Goal: Task Accomplishment & Management: Manage account settings

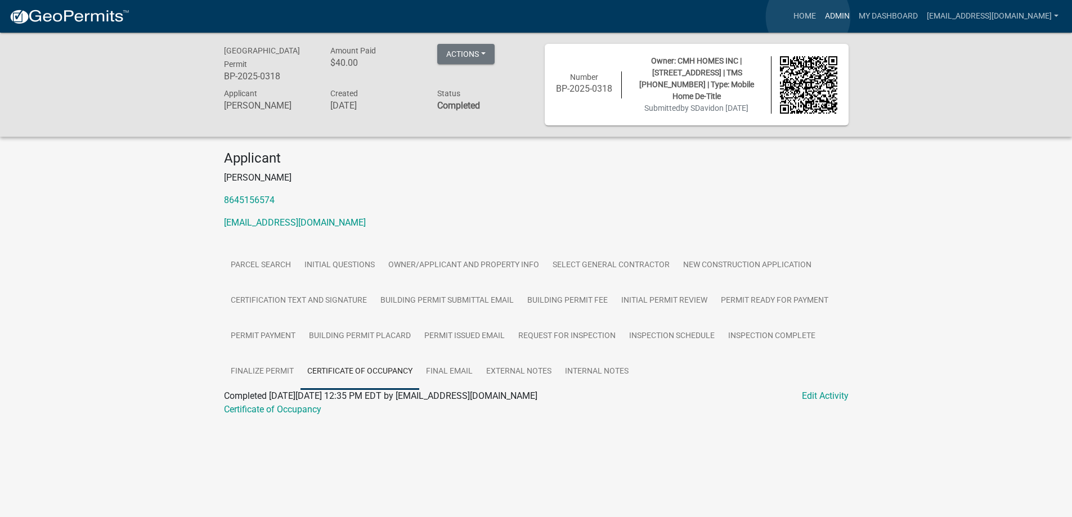
click at [820, 17] on link "Admin" at bounding box center [837, 16] width 34 height 21
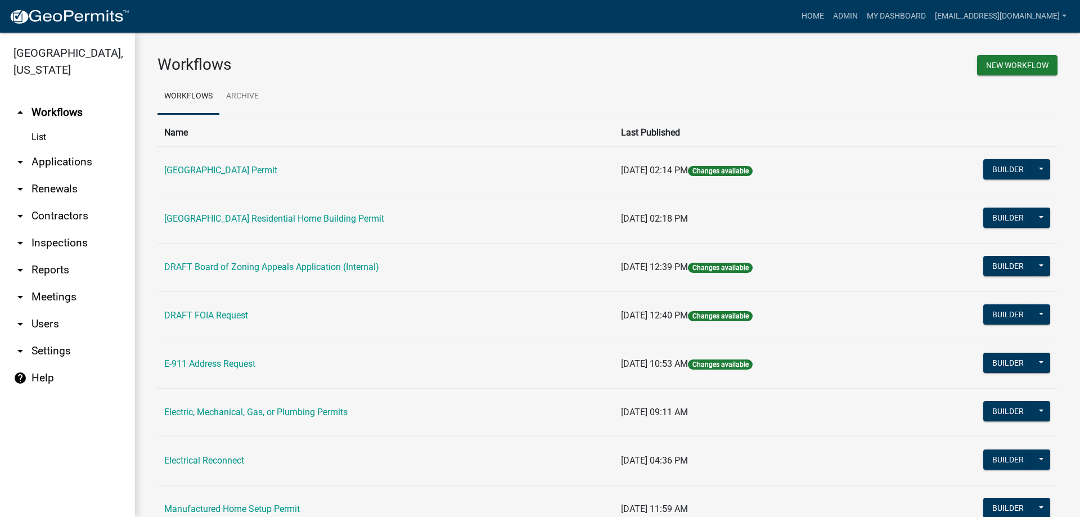
click at [51, 163] on link "arrow_drop_down Applications" at bounding box center [67, 162] width 135 height 27
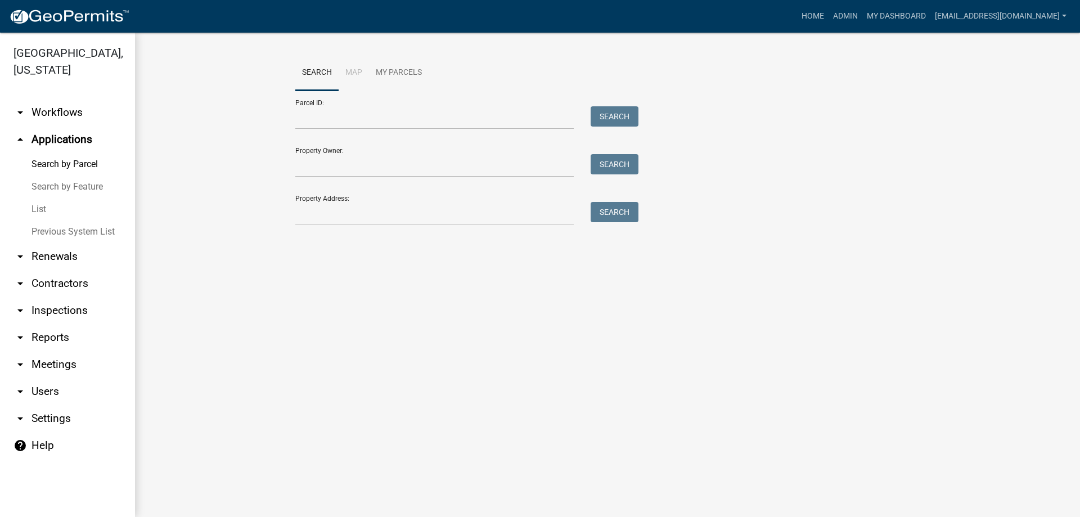
click at [38, 211] on link "List" at bounding box center [67, 209] width 135 height 23
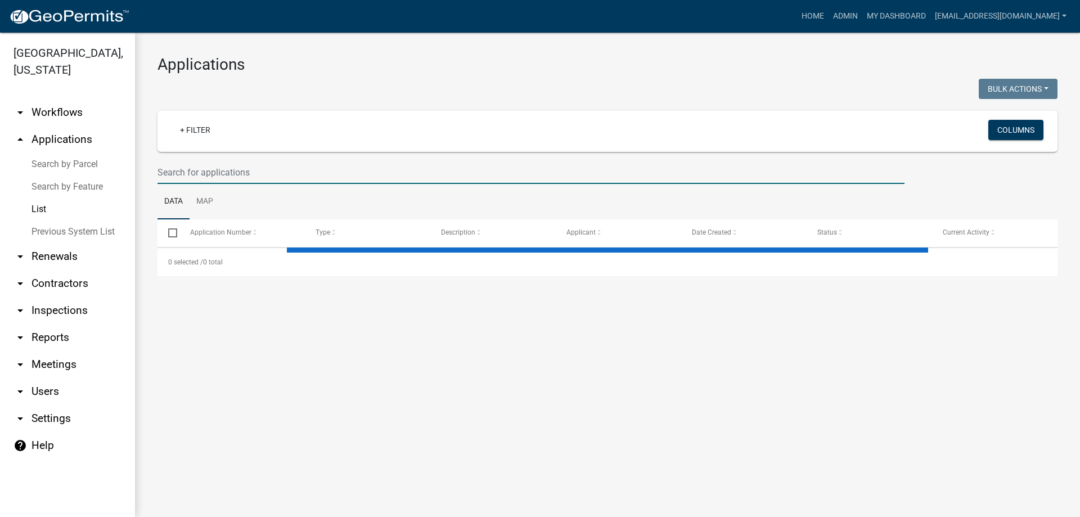
click at [240, 175] on input "text" at bounding box center [531, 172] width 747 height 23
select select "3: 100"
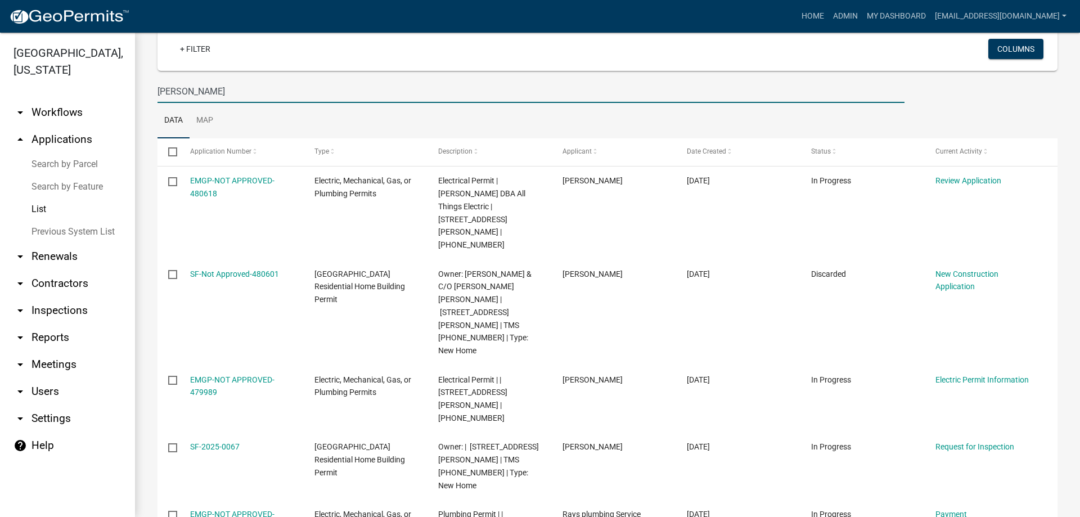
scroll to position [68, 0]
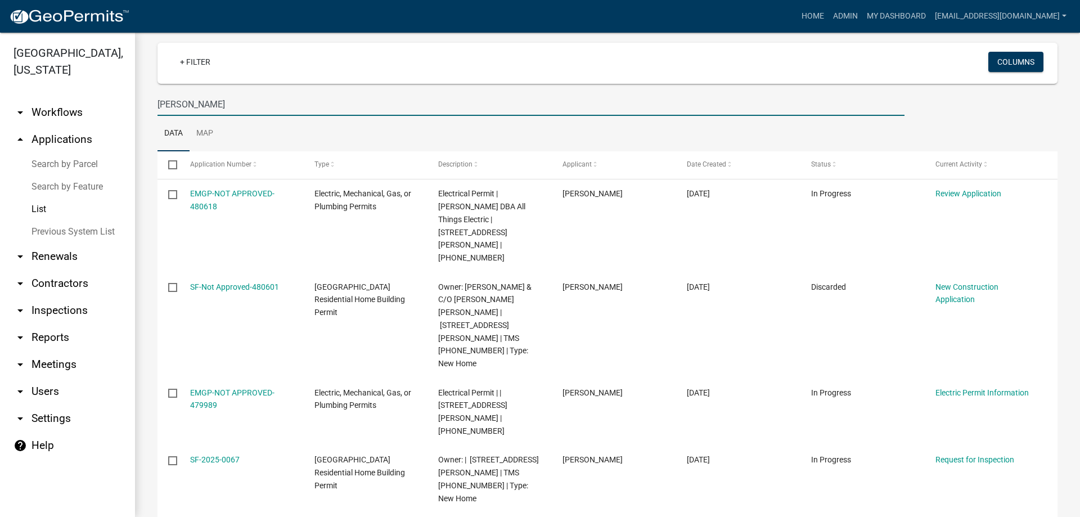
type input "[PERSON_NAME]"
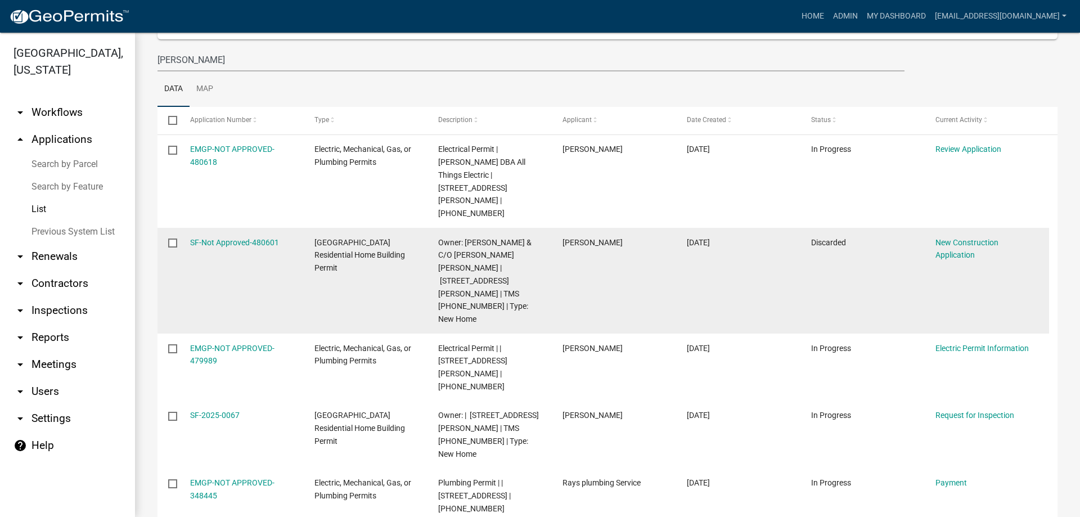
scroll to position [169, 0]
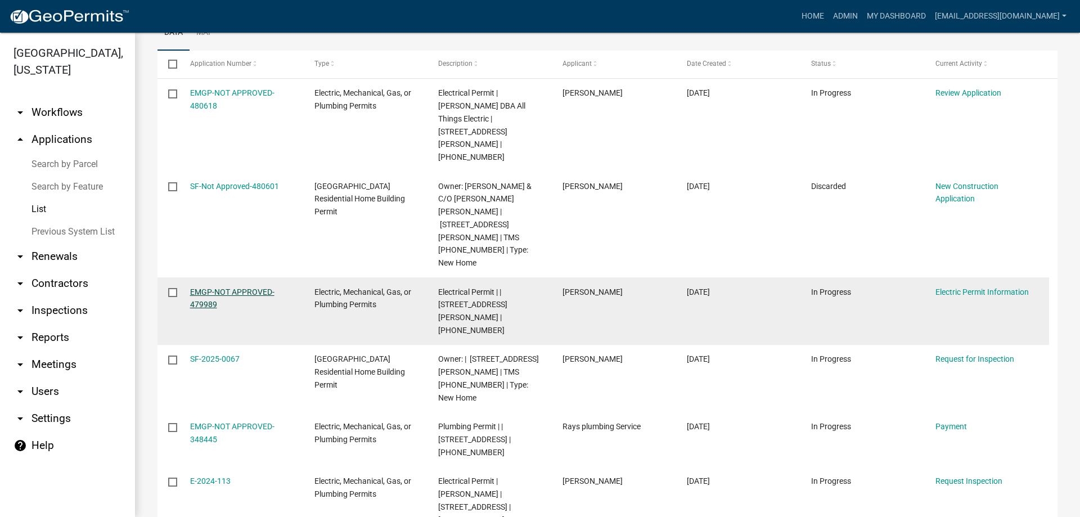
click at [190, 287] on link "EMGP-NOT APPROVED-479989" at bounding box center [232, 298] width 84 height 22
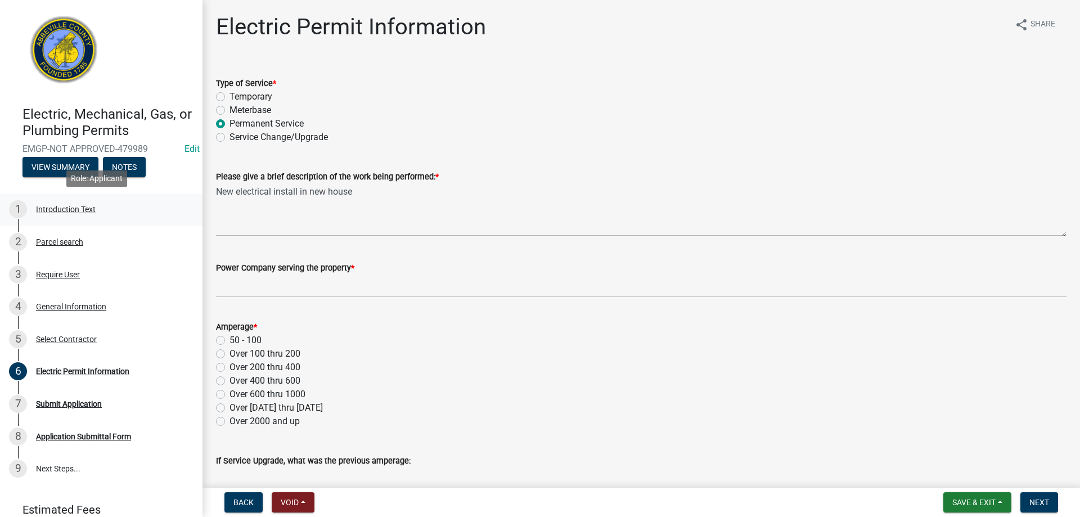
click at [57, 212] on div "Introduction Text" at bounding box center [66, 209] width 60 height 8
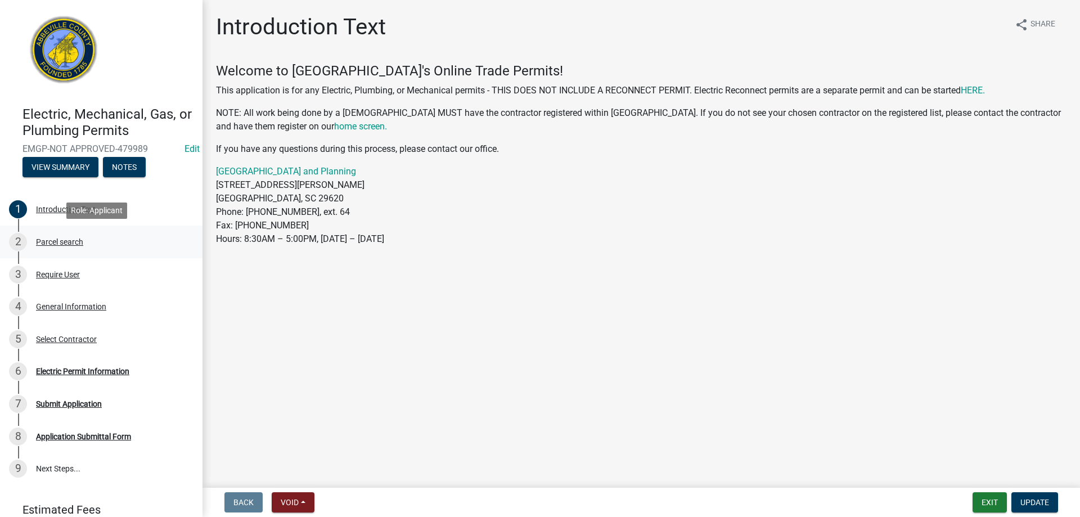
click at [48, 234] on div "2 Parcel search" at bounding box center [97, 242] width 176 height 18
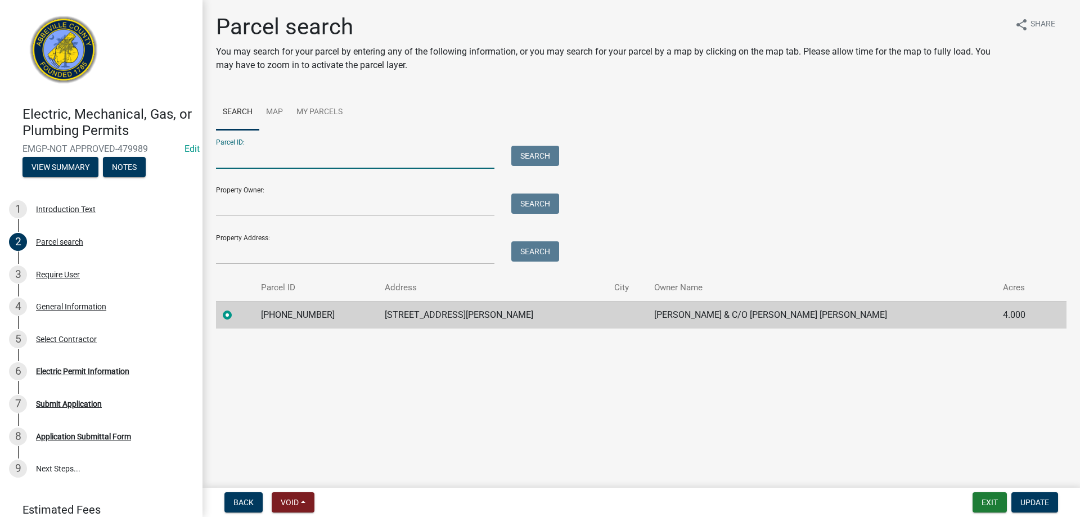
click at [255, 161] on input "Parcel ID:" at bounding box center [355, 157] width 278 height 23
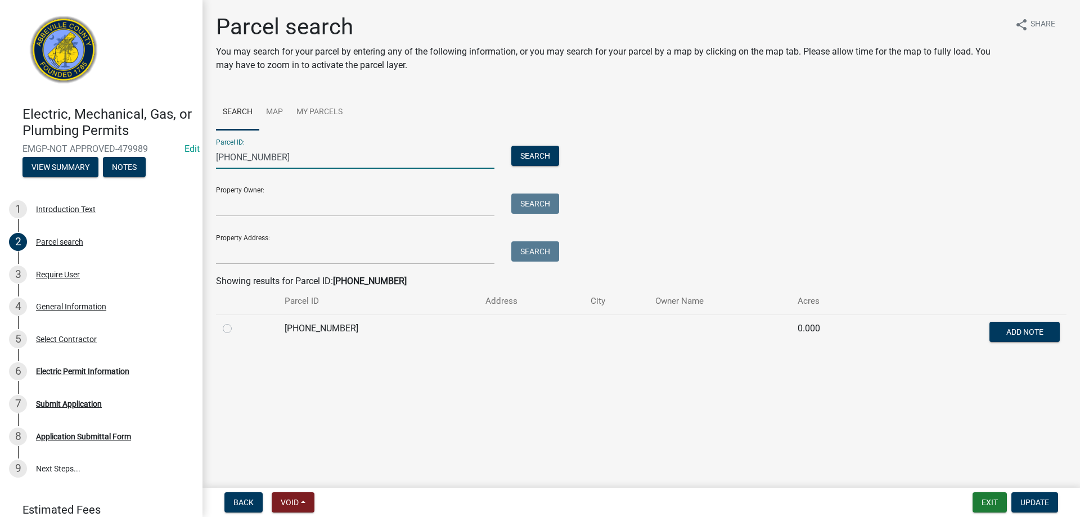
type input "[PHONE_NUMBER]"
click at [219, 326] on td at bounding box center [247, 333] width 62 height 37
click at [236, 322] on label at bounding box center [236, 322] width 0 height 0
click at [236, 329] on input "radio" at bounding box center [239, 325] width 7 height 7
radio input "true"
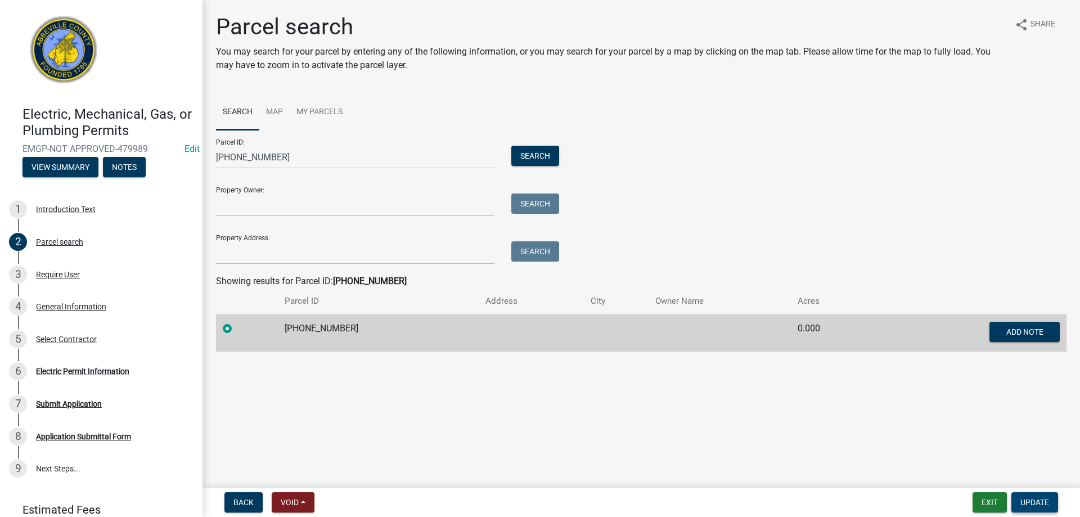
click at [1039, 506] on span "Update" at bounding box center [1035, 502] width 29 height 9
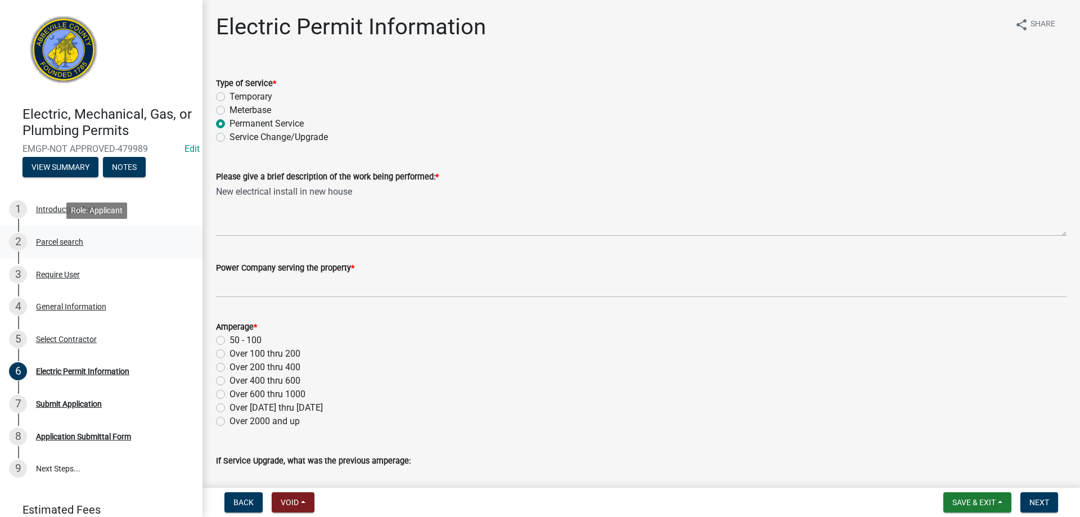
click at [44, 240] on div "Parcel search" at bounding box center [59, 242] width 47 height 8
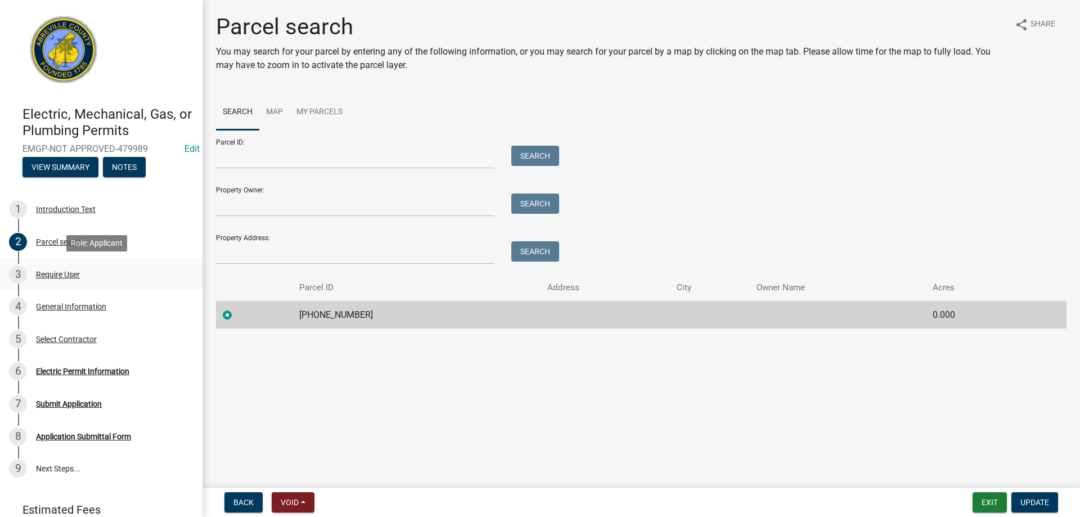
click at [40, 271] on div "Require User" at bounding box center [58, 275] width 44 height 8
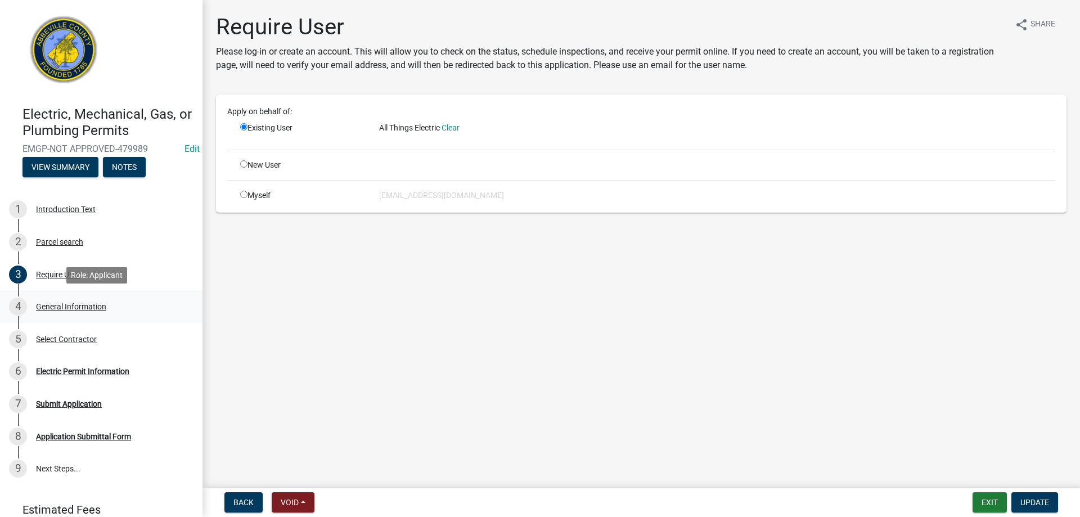
click at [42, 298] on div "4 General Information" at bounding box center [97, 307] width 176 height 18
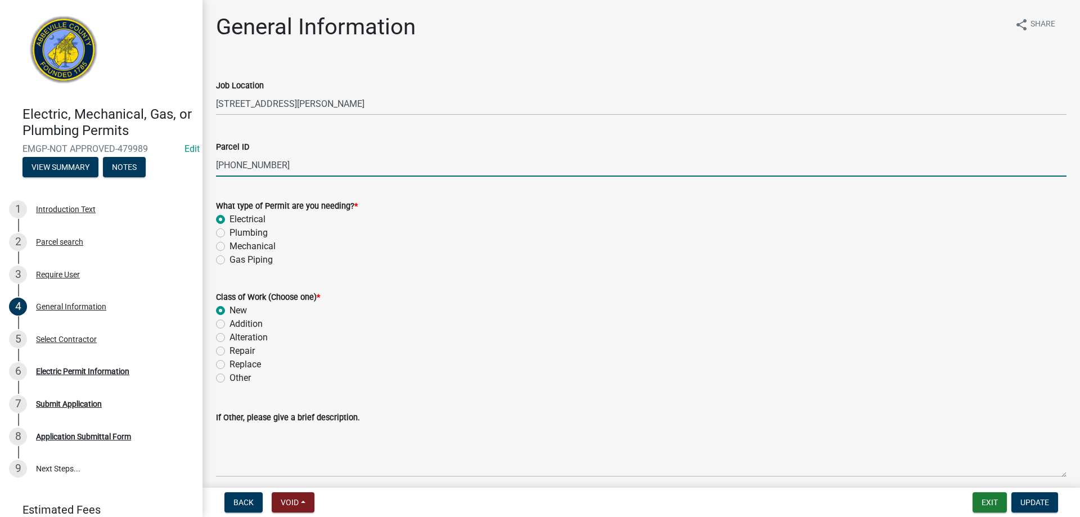
drag, startPoint x: 267, startPoint y: 165, endPoint x: 277, endPoint y: 165, distance: 10.7
click at [277, 165] on input "[PHONE_NUMBER]" at bounding box center [641, 165] width 851 height 23
click at [263, 164] on input "[PHONE_NUMBER]" at bounding box center [641, 165] width 851 height 23
drag, startPoint x: 264, startPoint y: 165, endPoint x: 278, endPoint y: 166, distance: 14.1
click at [278, 166] on input "[PHONE_NUMBER]" at bounding box center [641, 165] width 851 height 23
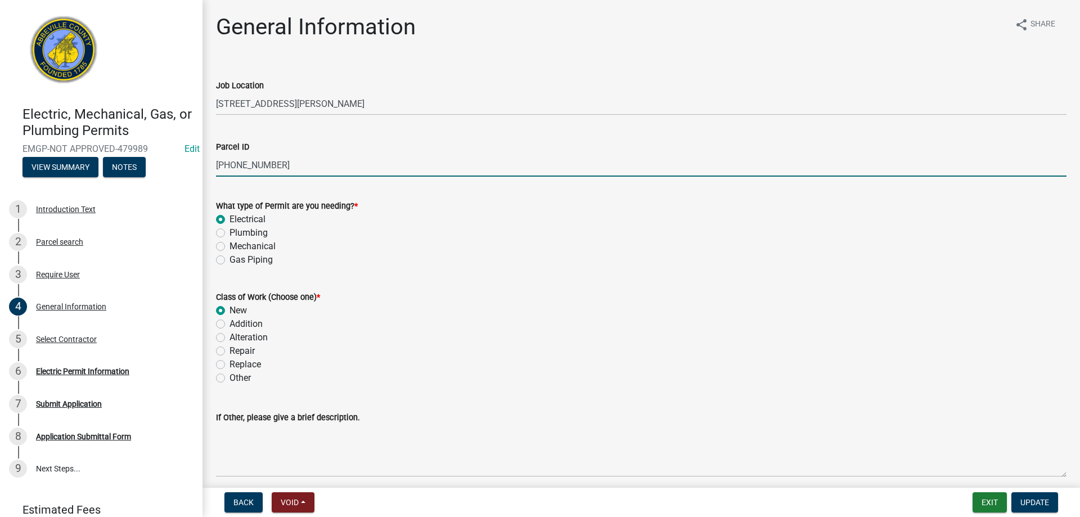
type input "[PHONE_NUMBER]"
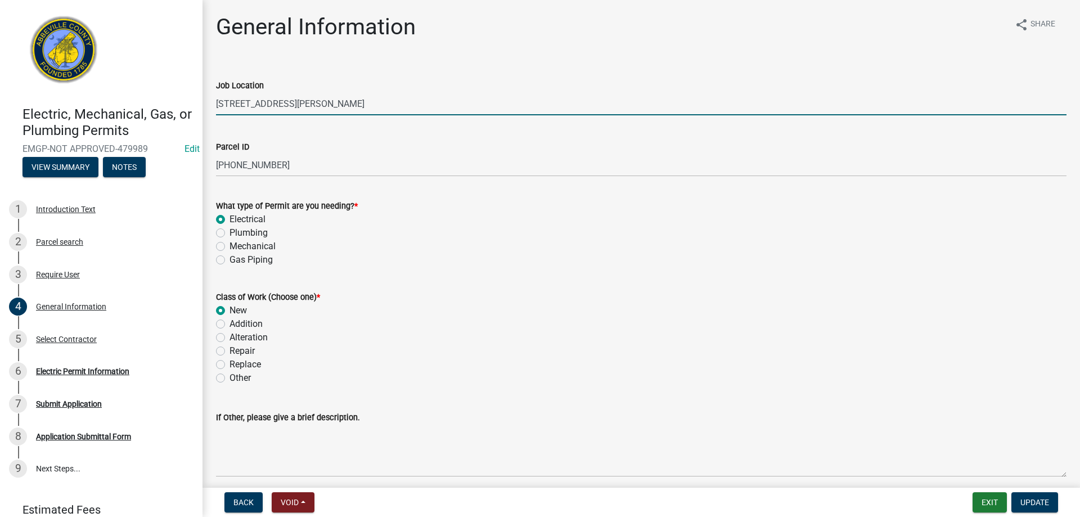
drag, startPoint x: 222, startPoint y: 102, endPoint x: 233, endPoint y: 104, distance: 11.3
click at [233, 104] on input "[STREET_ADDRESS][PERSON_NAME]" at bounding box center [641, 103] width 851 height 23
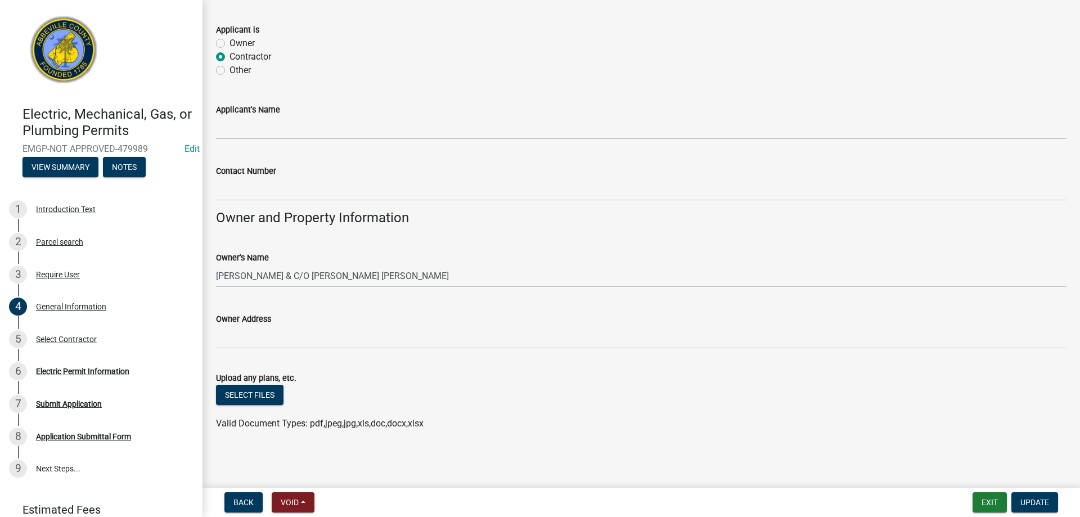
scroll to position [694, 0]
type input "164 [PERSON_NAME] RD"
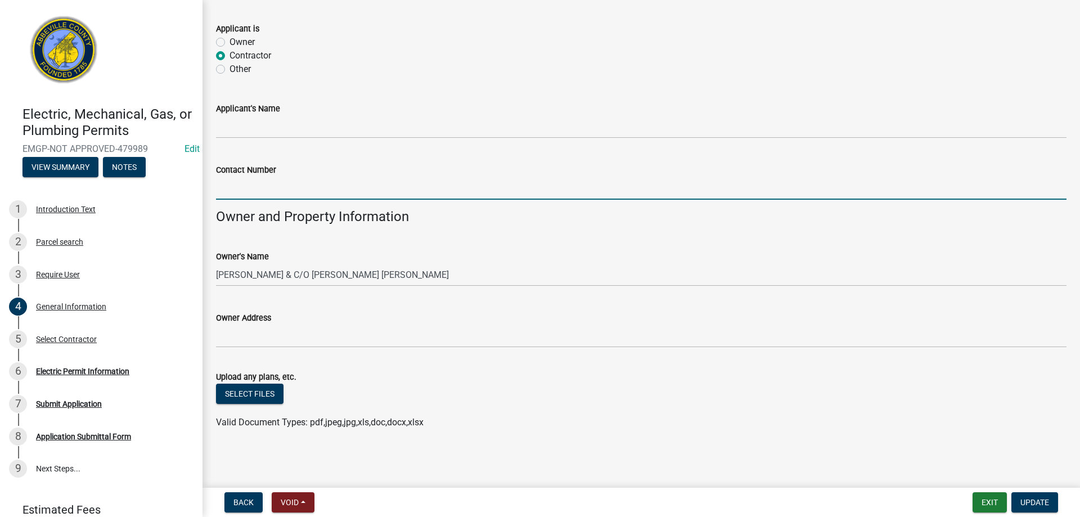
click at [259, 182] on input "Contact Number" at bounding box center [641, 188] width 851 height 23
type input "[PHONE_NUMBER]"
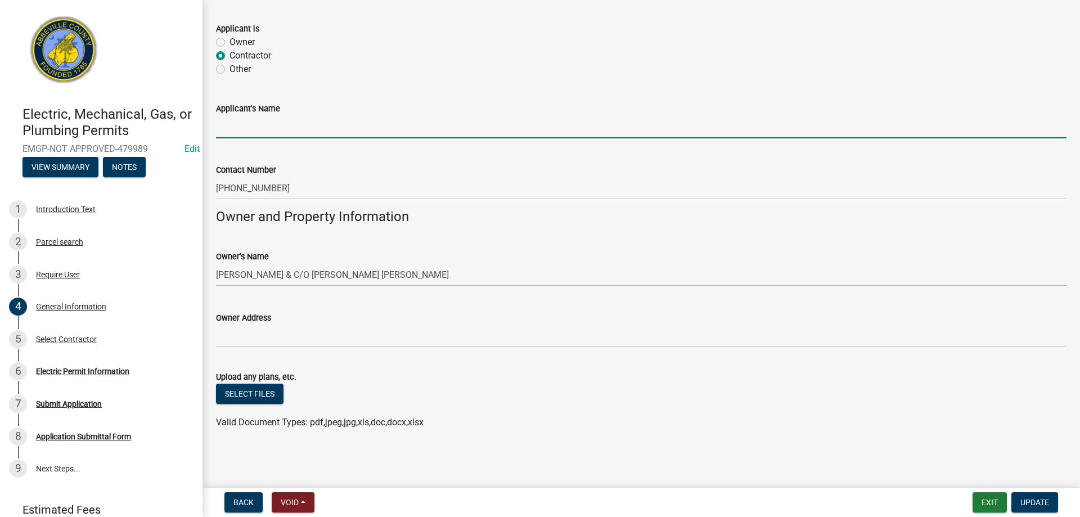
click at [271, 126] on input "Applicant's Name" at bounding box center [641, 126] width 851 height 23
type input "[PERSON_NAME]"
click at [1044, 505] on span "Update" at bounding box center [1035, 502] width 29 height 9
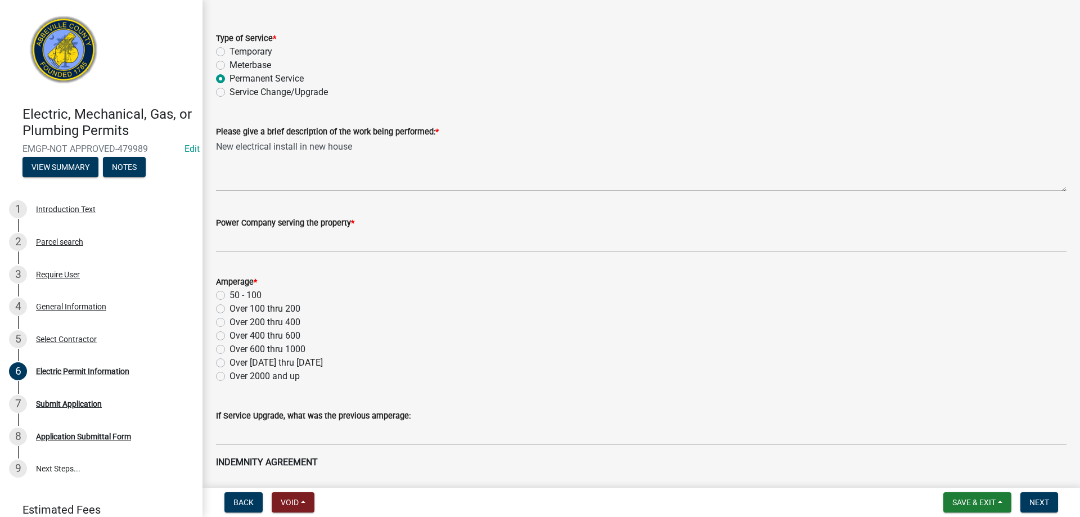
scroll to position [0, 0]
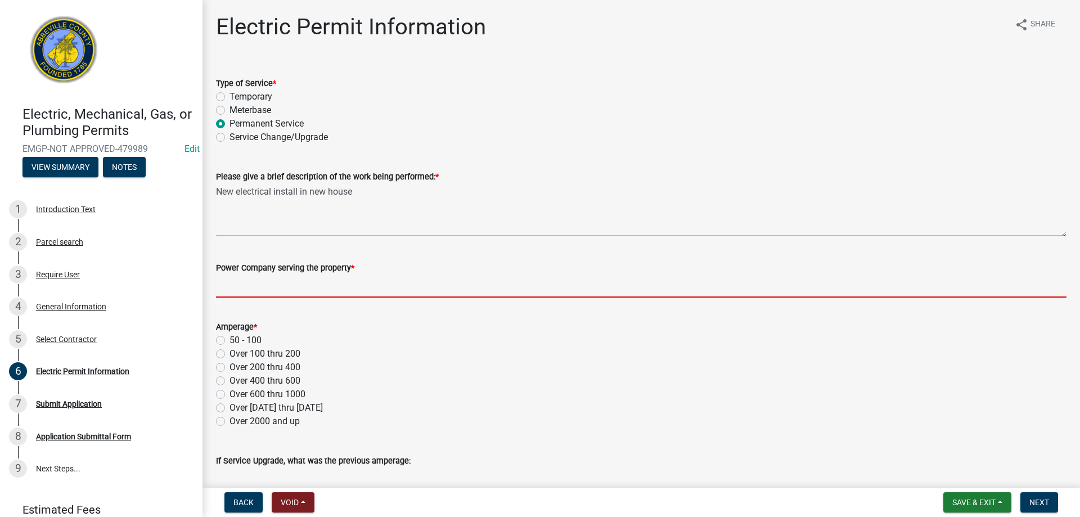
click at [294, 289] on input "Power Company serving the property *" at bounding box center [641, 286] width 851 height 23
type input "Little River"
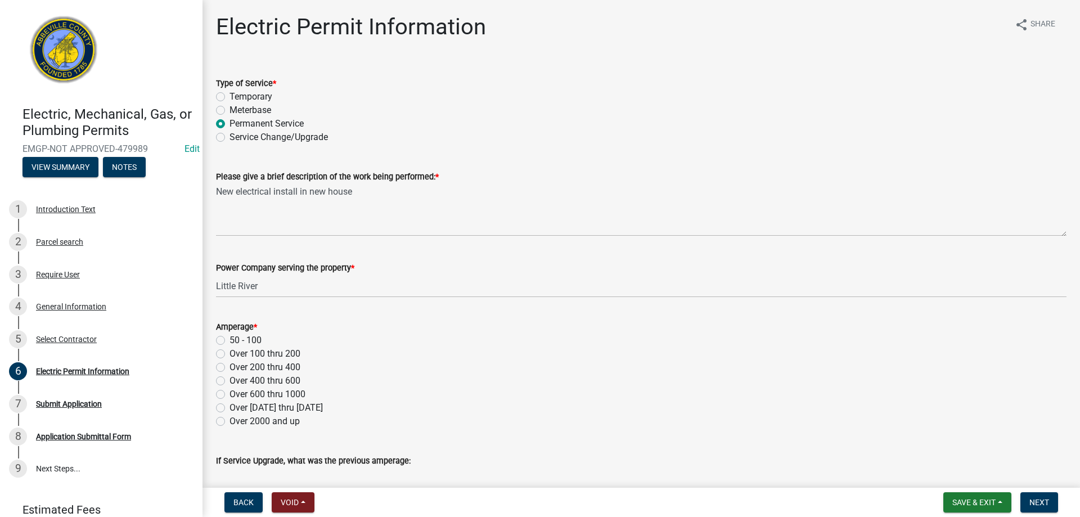
click at [230, 354] on label "Over 100 thru 200" at bounding box center [265, 354] width 71 height 14
click at [230, 354] on input "Over 100 thru 200" at bounding box center [233, 350] width 7 height 7
radio input "true"
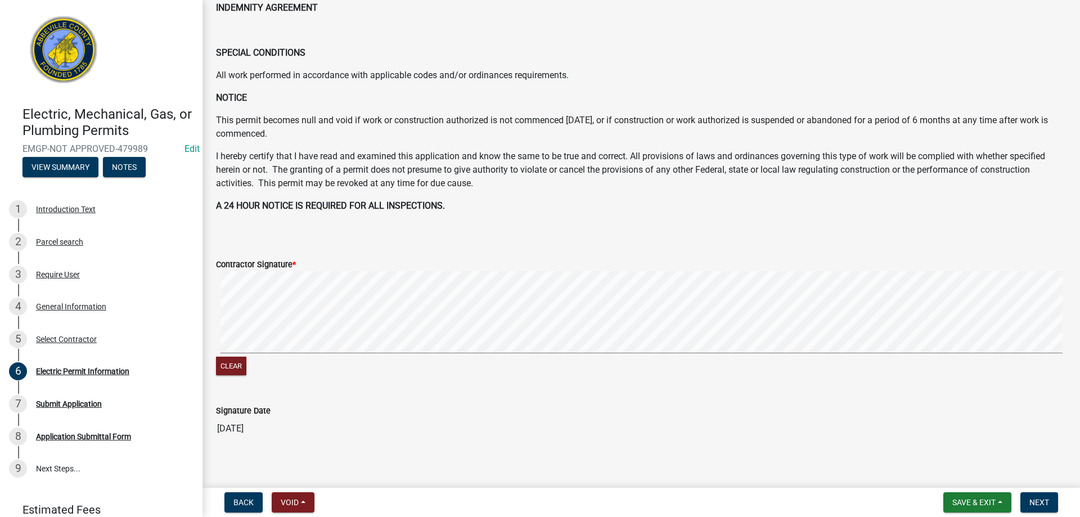
scroll to position [509, 0]
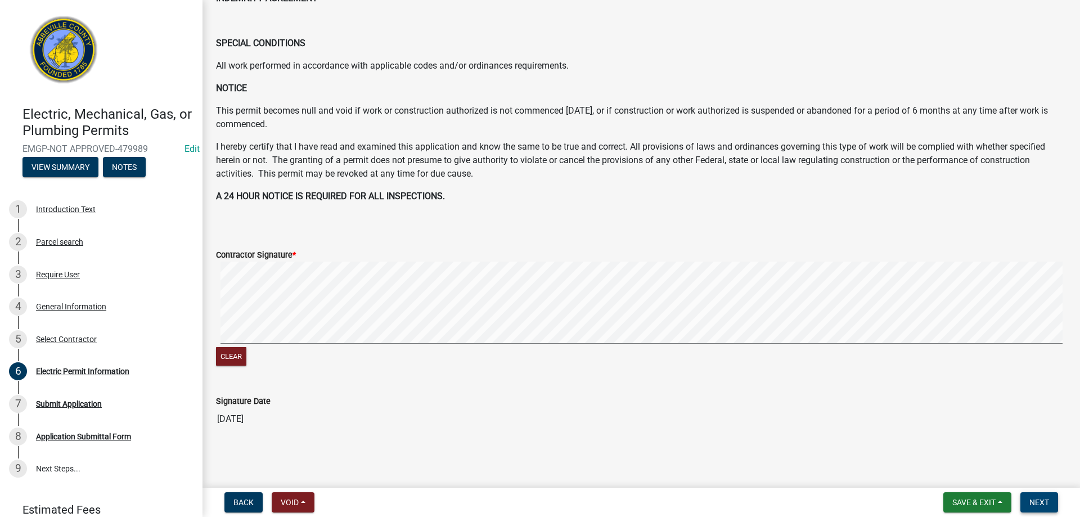
click at [1037, 502] on span "Next" at bounding box center [1040, 502] width 20 height 9
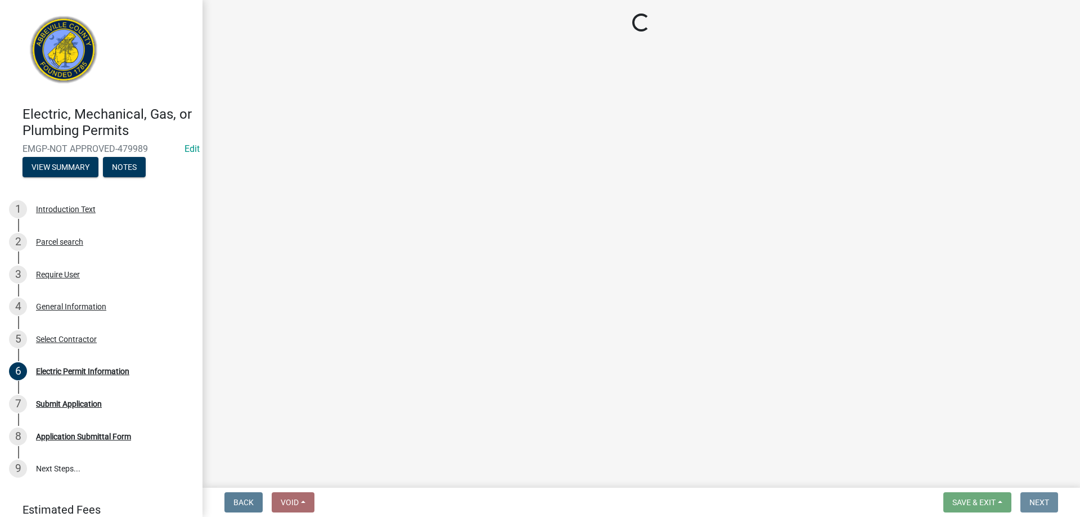
scroll to position [0, 0]
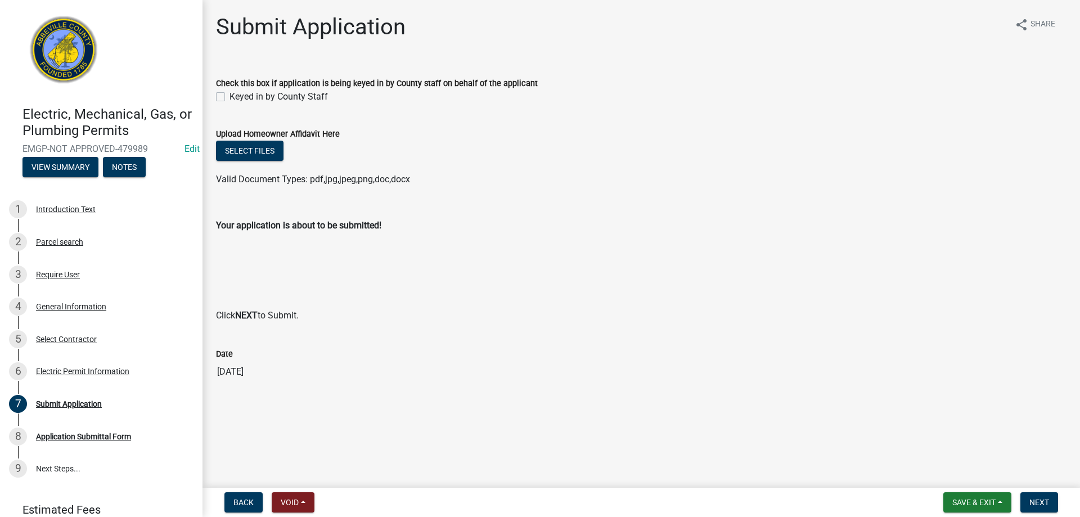
click at [230, 98] on label "Keyed in by County Staff" at bounding box center [279, 97] width 98 height 14
click at [230, 97] on input "Keyed in by County Staff" at bounding box center [233, 93] width 7 height 7
checkbox input "true"
click at [1039, 494] on button "Next" at bounding box center [1040, 502] width 38 height 20
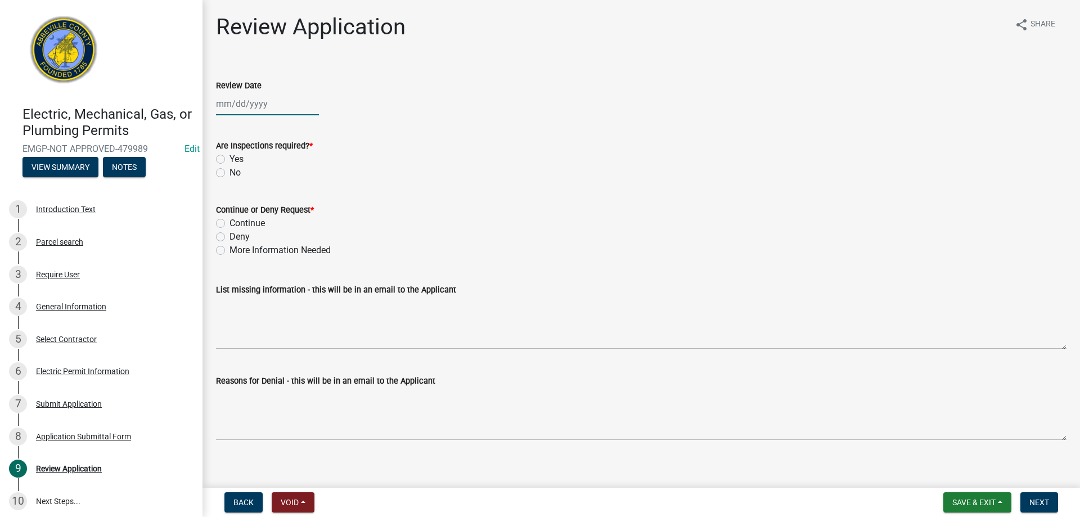
click at [262, 109] on div at bounding box center [267, 103] width 103 height 23
select select "9"
select select "2025"
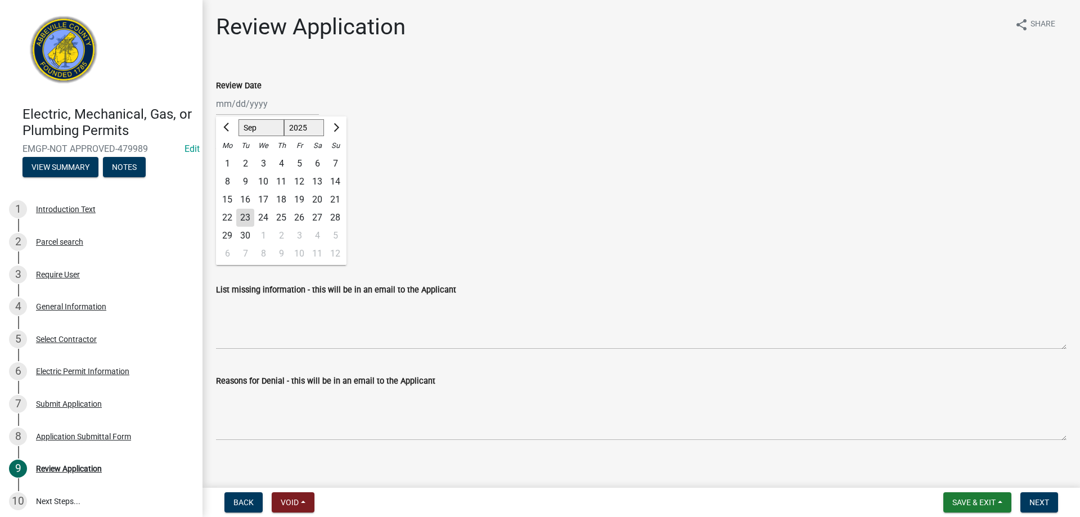
click at [244, 216] on div "23" at bounding box center [245, 218] width 18 height 18
type input "[DATE]"
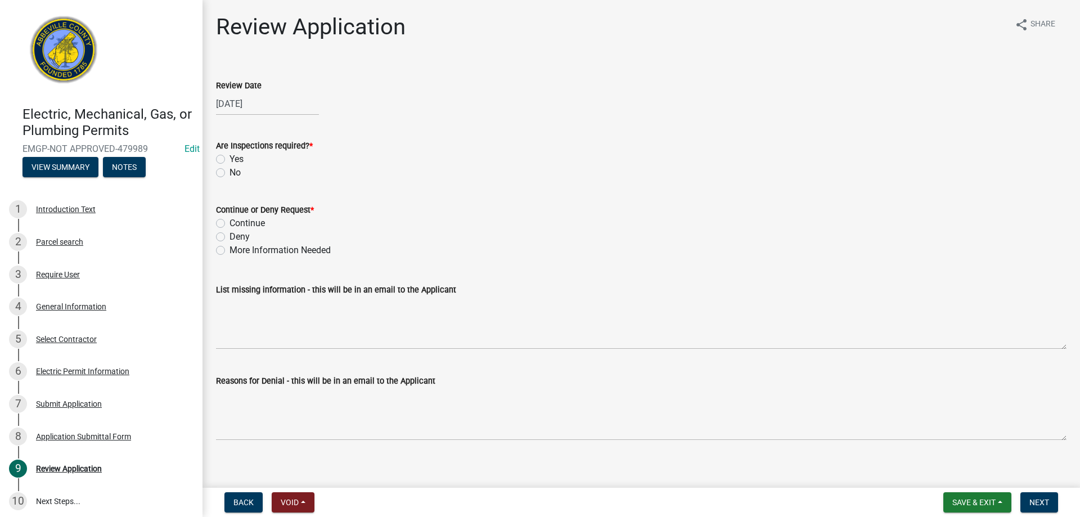
click at [230, 158] on label "Yes" at bounding box center [237, 159] width 14 height 14
click at [230, 158] on input "Yes" at bounding box center [233, 155] width 7 height 7
radio input "true"
click at [230, 223] on label "Continue" at bounding box center [247, 224] width 35 height 14
click at [230, 223] on input "Continue" at bounding box center [233, 220] width 7 height 7
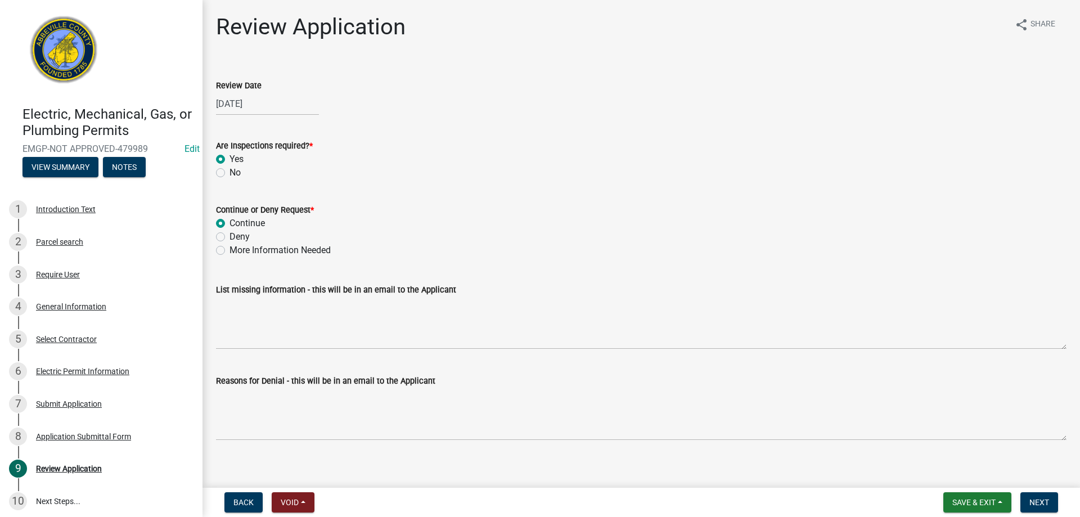
radio input "true"
click at [1039, 509] on button "Next" at bounding box center [1040, 502] width 38 height 20
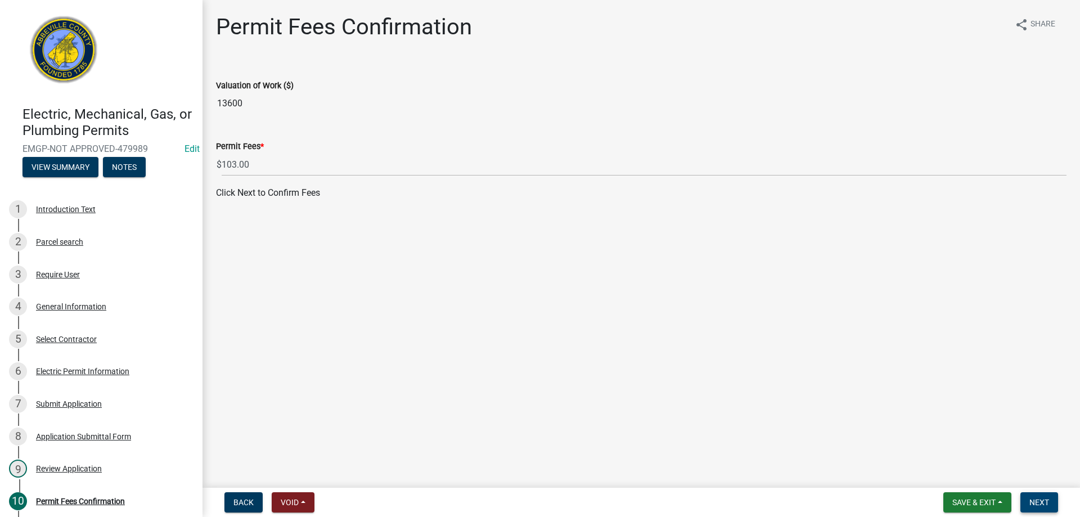
click at [1052, 502] on button "Next" at bounding box center [1040, 502] width 38 height 20
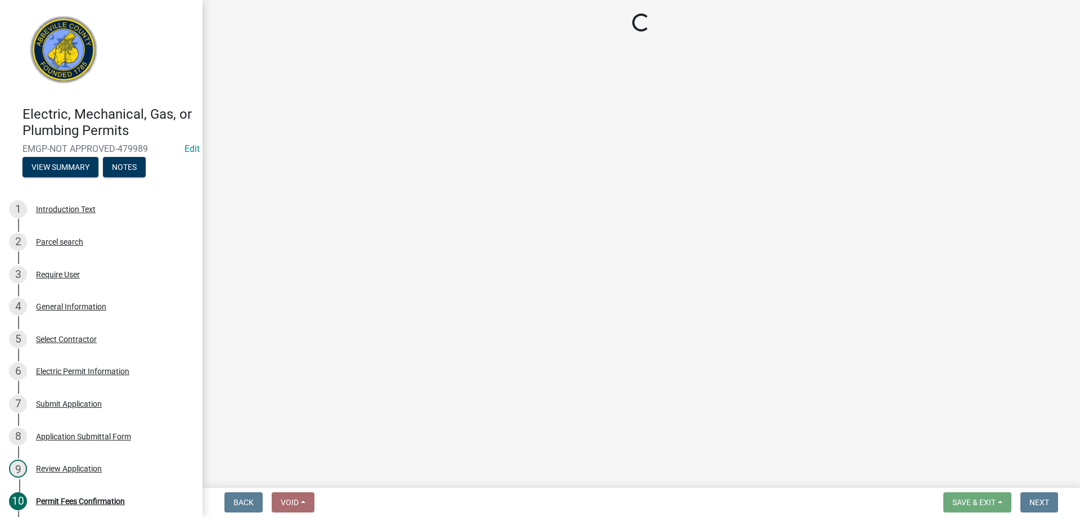
select select "3: 3"
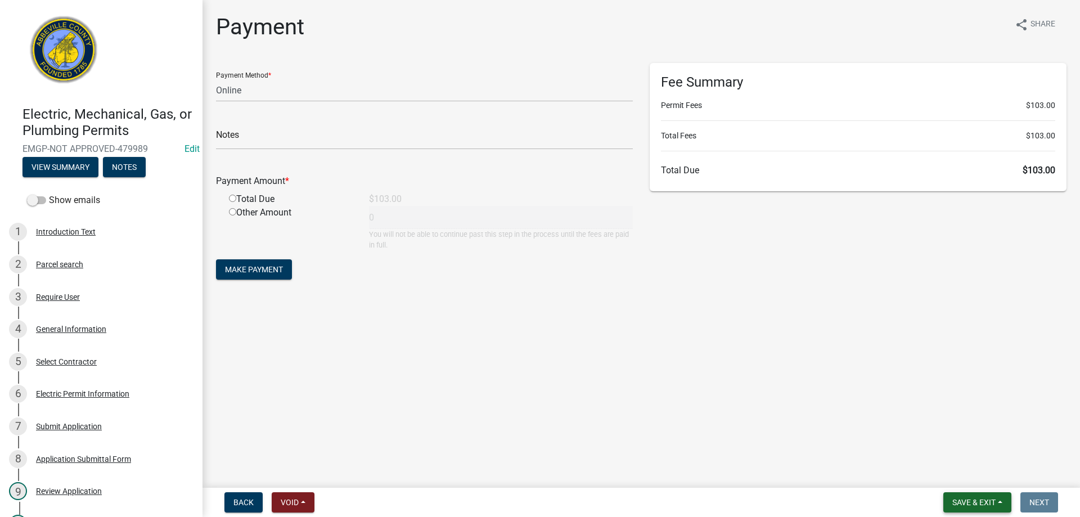
click at [997, 501] on button "Save & Exit" at bounding box center [978, 502] width 68 height 20
click at [975, 477] on button "Save & Exit" at bounding box center [967, 473] width 90 height 27
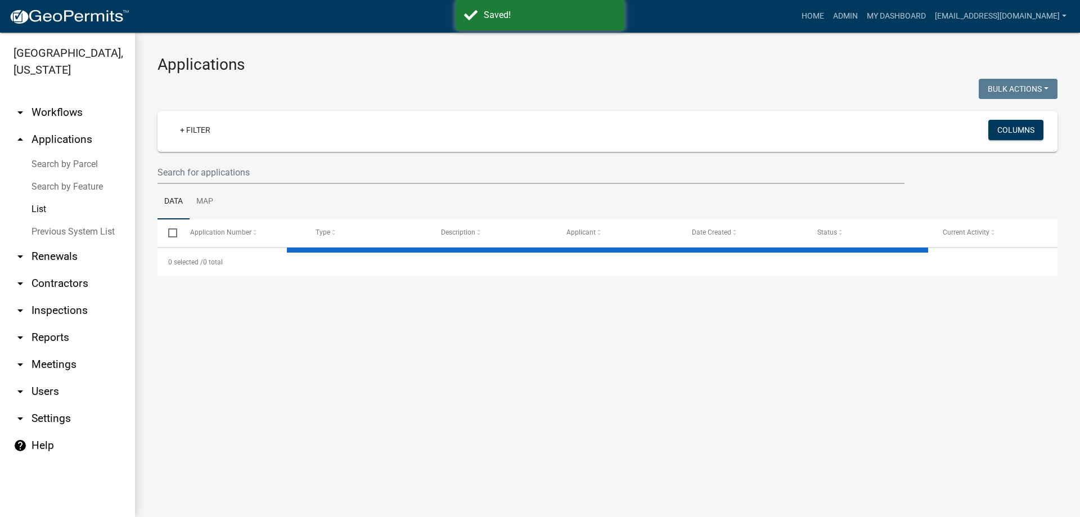
select select "3: 100"
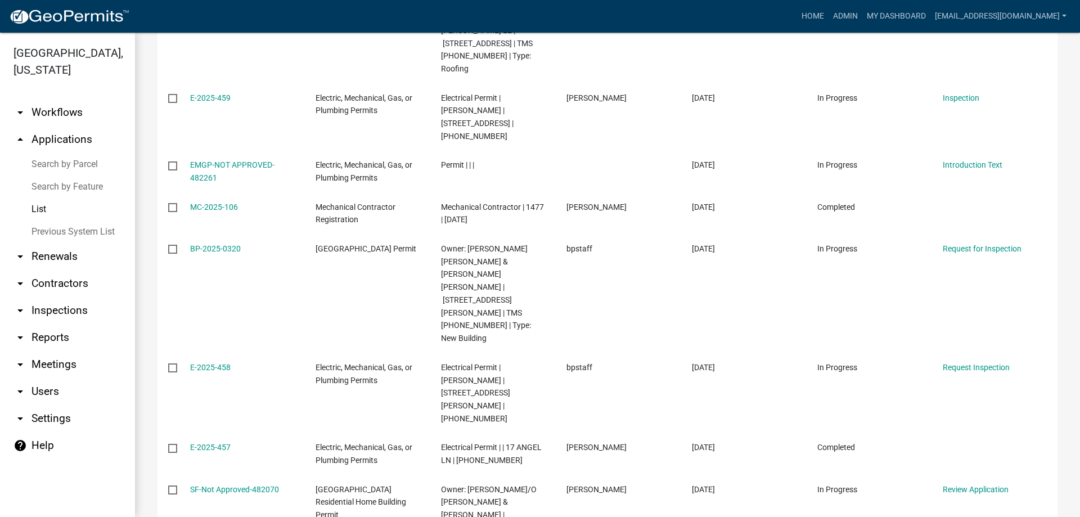
scroll to position [675, 0]
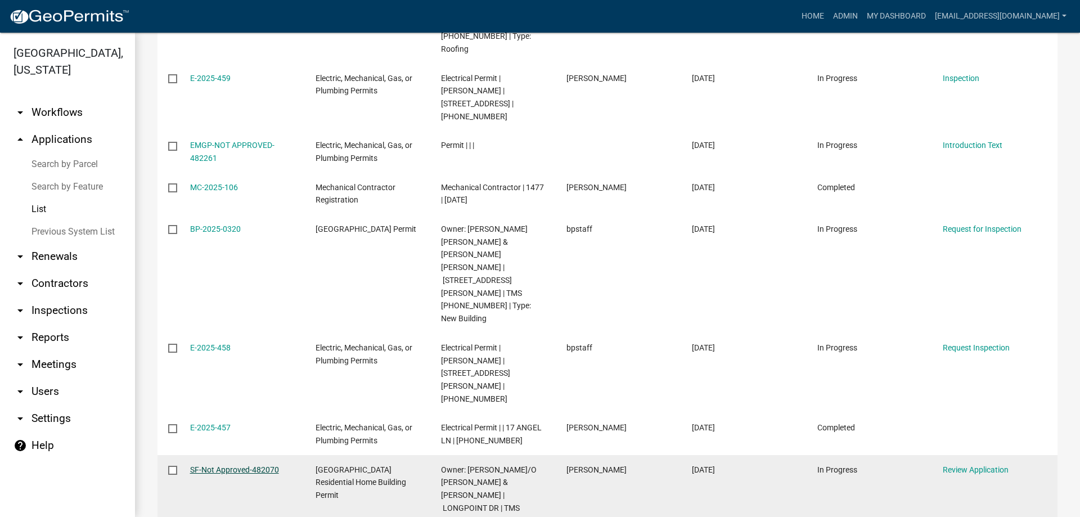
click at [258, 465] on link "SF-Not Approved-482070" at bounding box center [234, 469] width 89 height 9
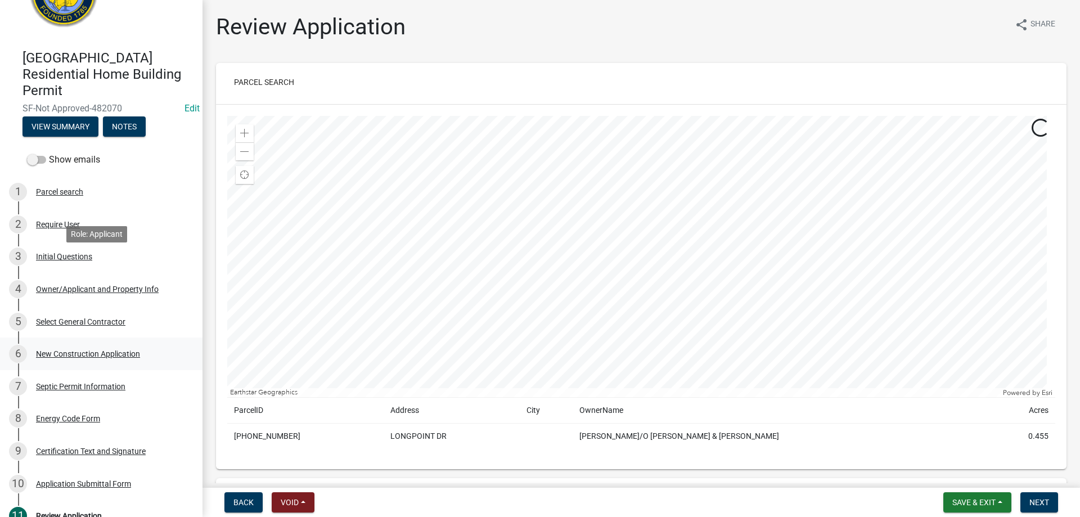
scroll to position [113, 0]
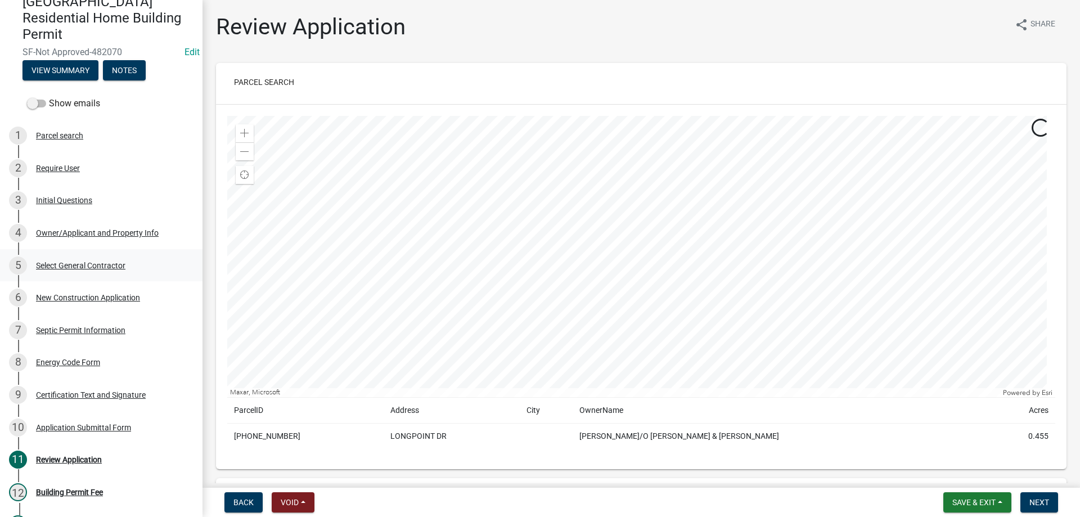
click at [92, 267] on div "Select General Contractor" at bounding box center [80, 266] width 89 height 8
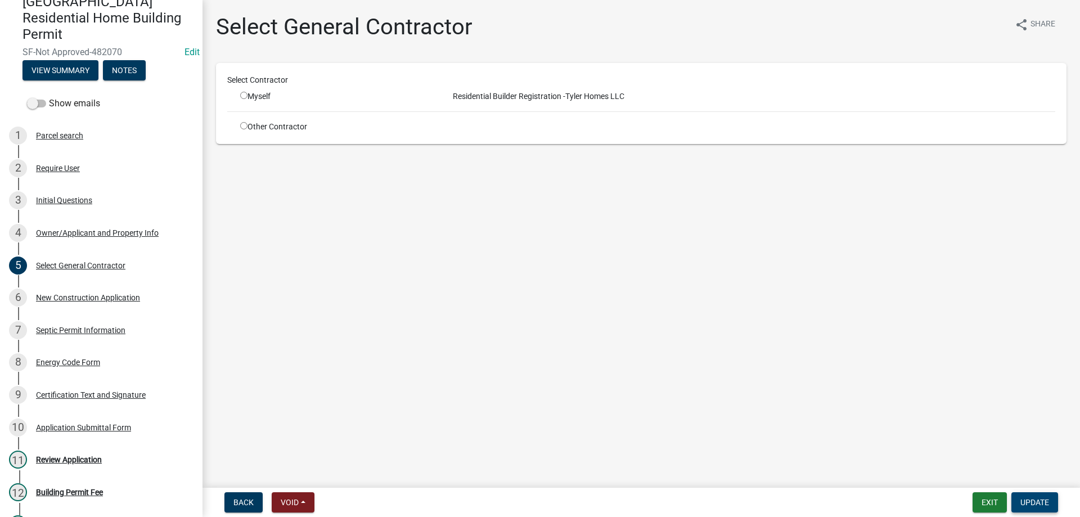
click at [1045, 506] on span "Update" at bounding box center [1035, 502] width 29 height 9
click at [240, 95] on input "radio" at bounding box center [243, 95] width 7 height 7
radio input "true"
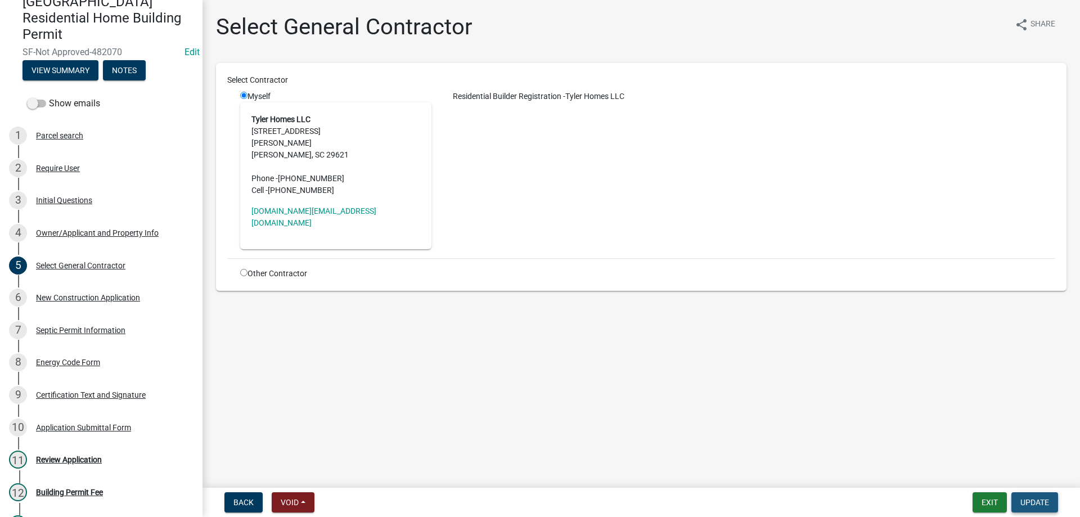
click at [1037, 504] on span "Update" at bounding box center [1035, 502] width 29 height 9
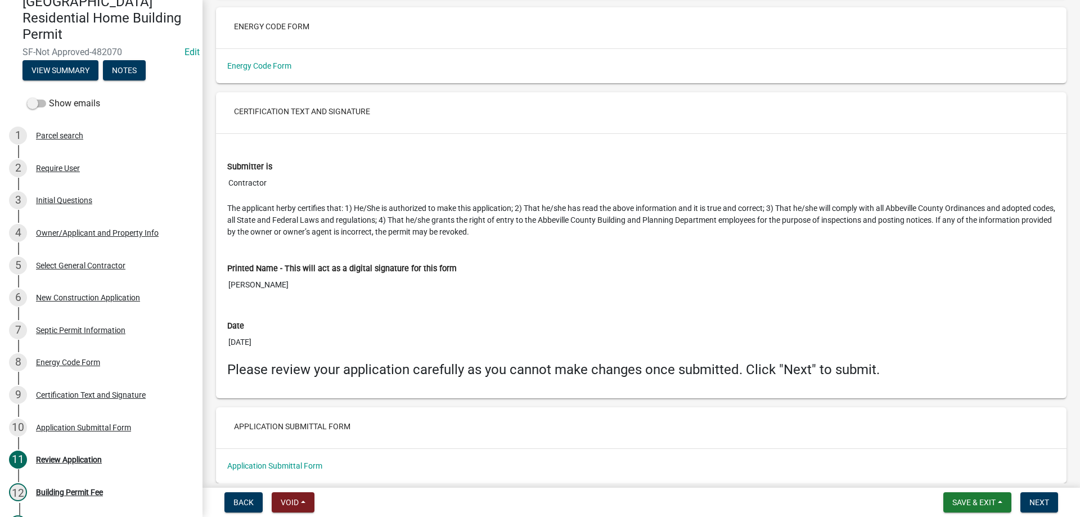
scroll to position [4654, 0]
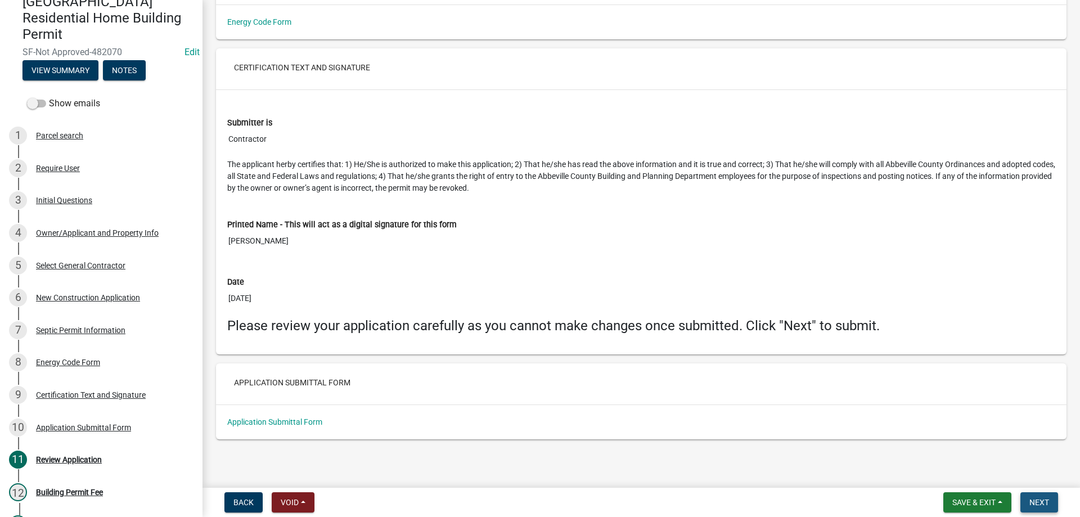
click at [1032, 501] on span "Next" at bounding box center [1040, 502] width 20 height 9
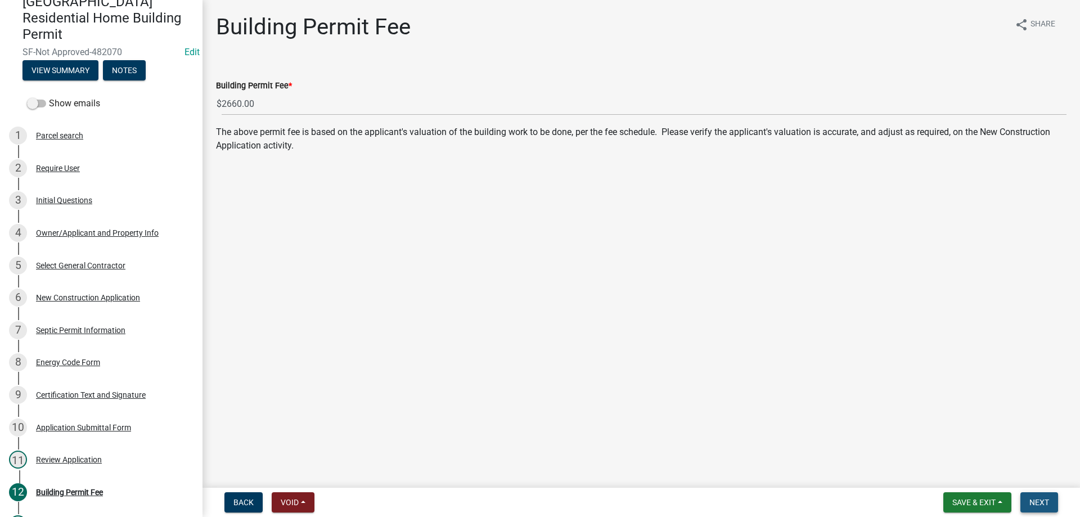
click at [1027, 502] on button "Next" at bounding box center [1040, 502] width 38 height 20
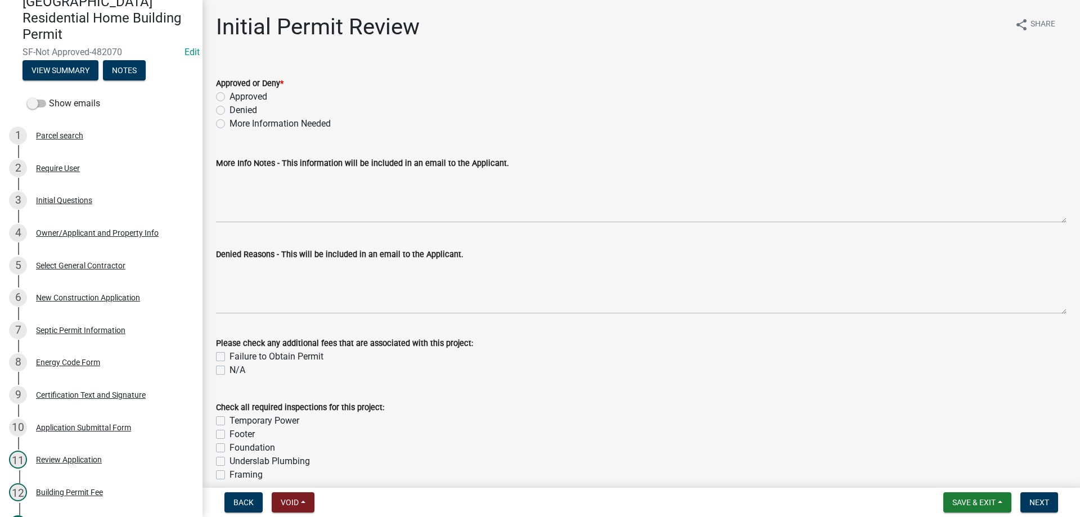
click at [212, 91] on div "Approved or Deny * Approved Denied More Information Needed" at bounding box center [642, 97] width 868 height 68
click at [215, 97] on div "Approved or Deny * Approved Denied More Information Needed" at bounding box center [642, 97] width 868 height 68
click at [230, 97] on label "Approved" at bounding box center [249, 97] width 38 height 14
click at [230, 97] on input "Approved" at bounding box center [233, 93] width 7 height 7
radio input "true"
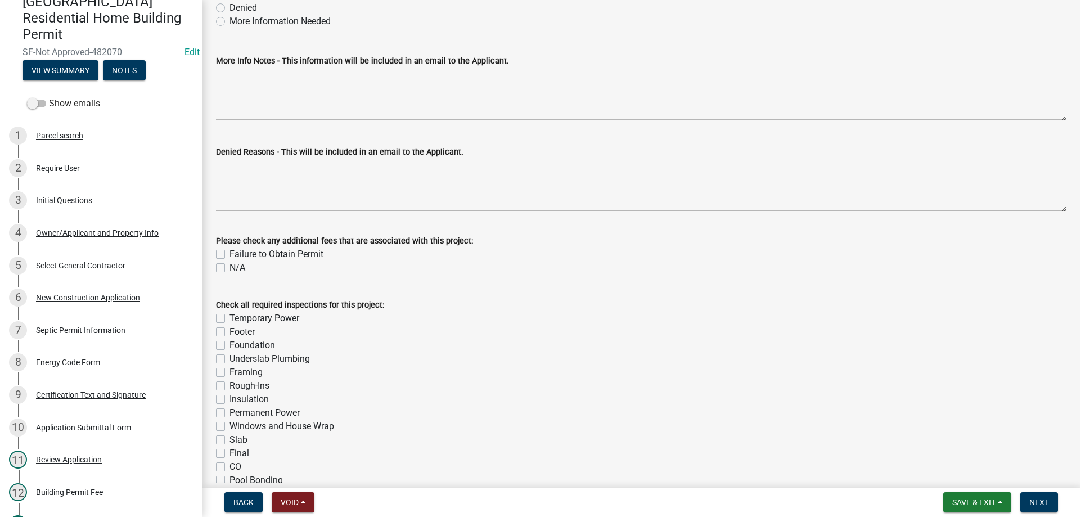
scroll to position [225, 0]
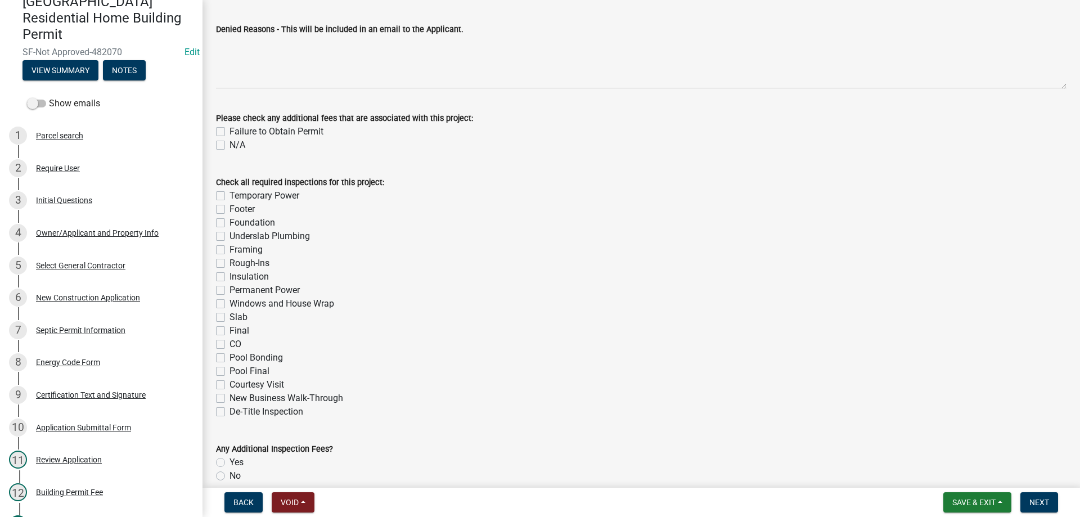
click at [230, 196] on label "Temporary Power" at bounding box center [265, 196] width 70 height 14
click at [230, 196] on input "Temporary Power" at bounding box center [233, 192] width 7 height 7
checkbox input "true"
checkbox input "false"
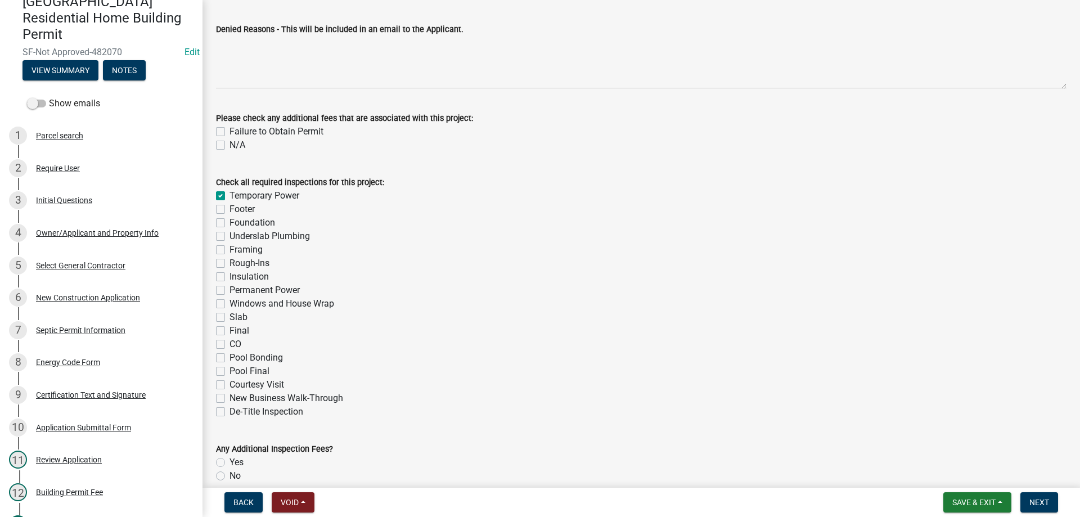
checkbox input "false"
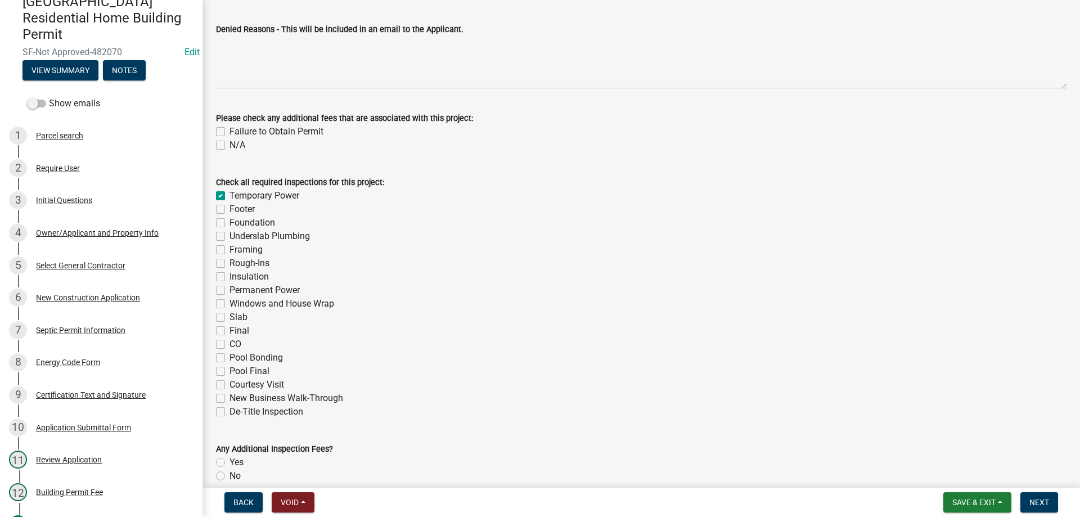
checkbox input "false"
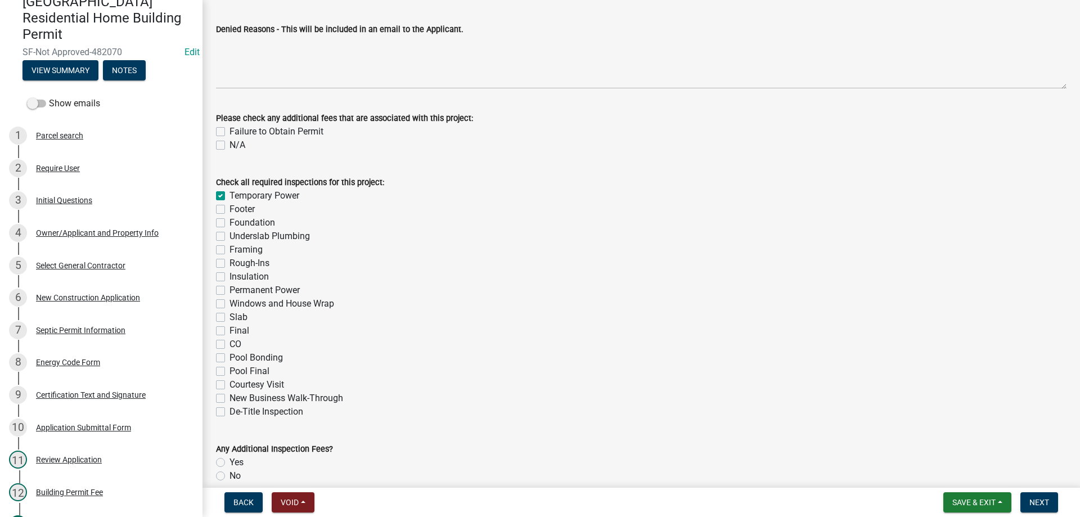
checkbox input "false"
click at [230, 208] on label "Footer" at bounding box center [242, 210] width 25 height 14
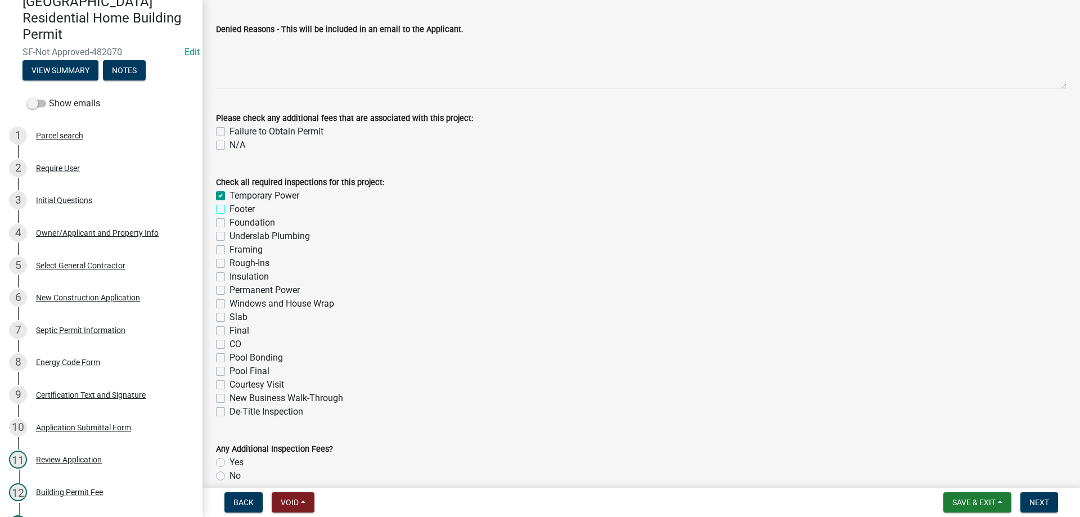
click at [230, 208] on input "Footer" at bounding box center [233, 206] width 7 height 7
checkbox input "true"
checkbox input "false"
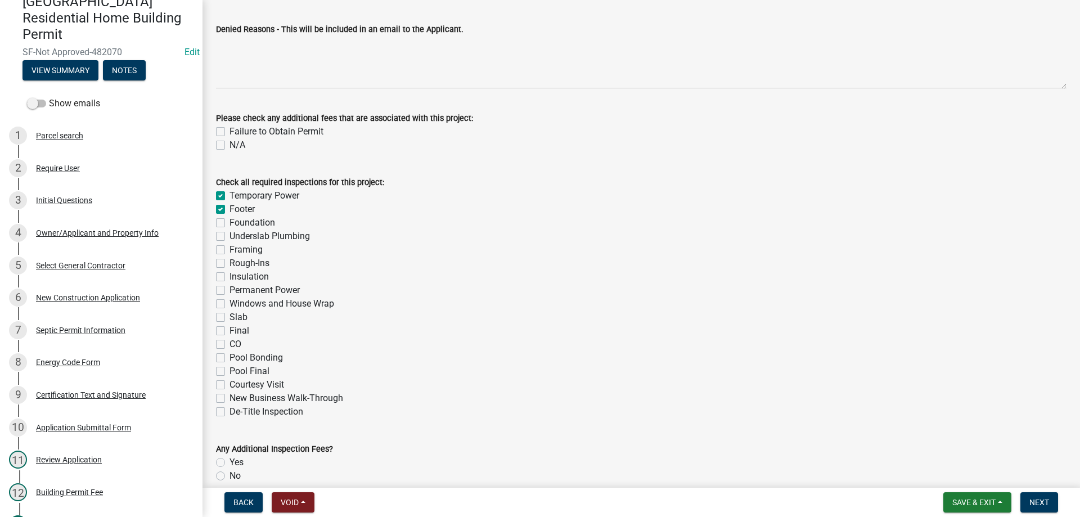
checkbox input "false"
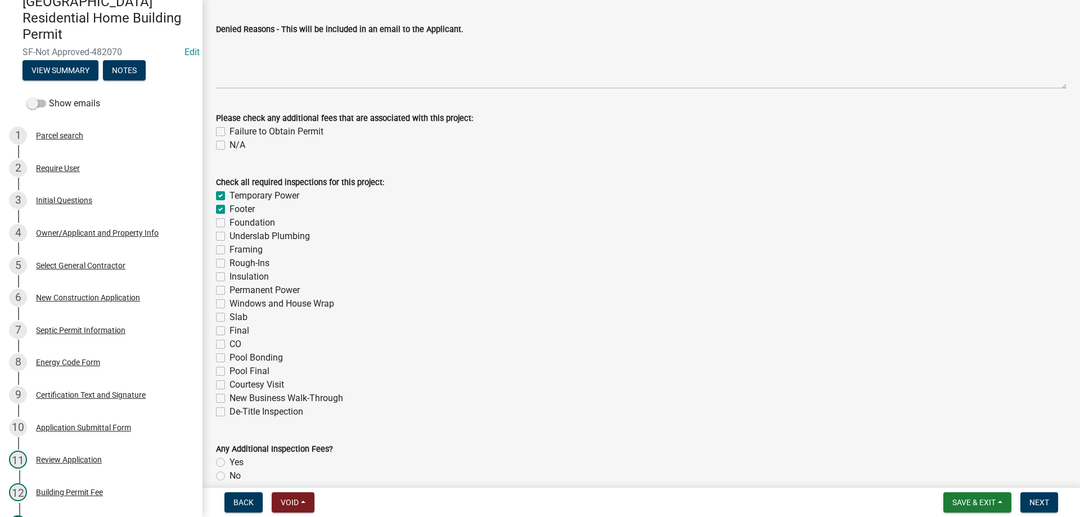
checkbox input "false"
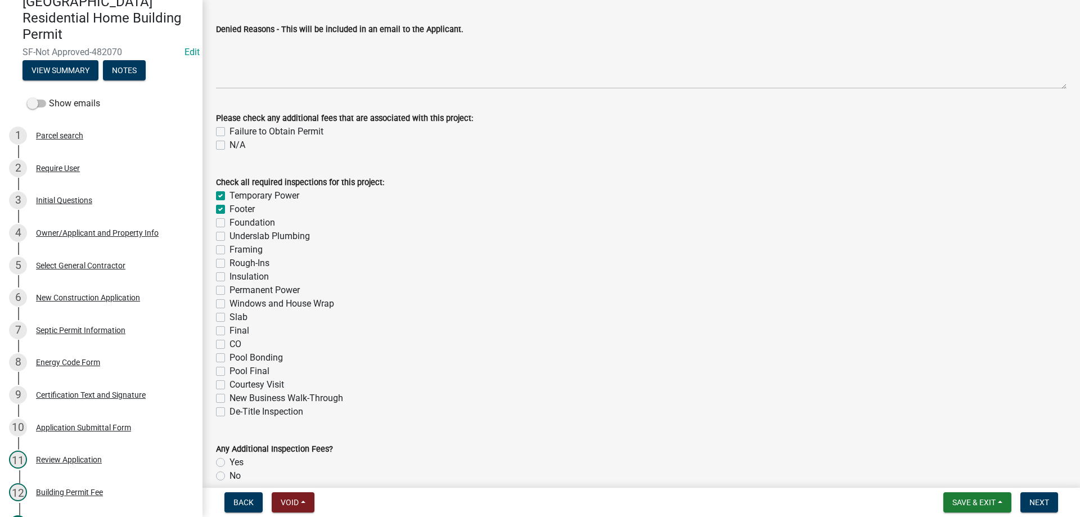
checkbox input "false"
click at [230, 222] on label "Foundation" at bounding box center [253, 223] width 46 height 14
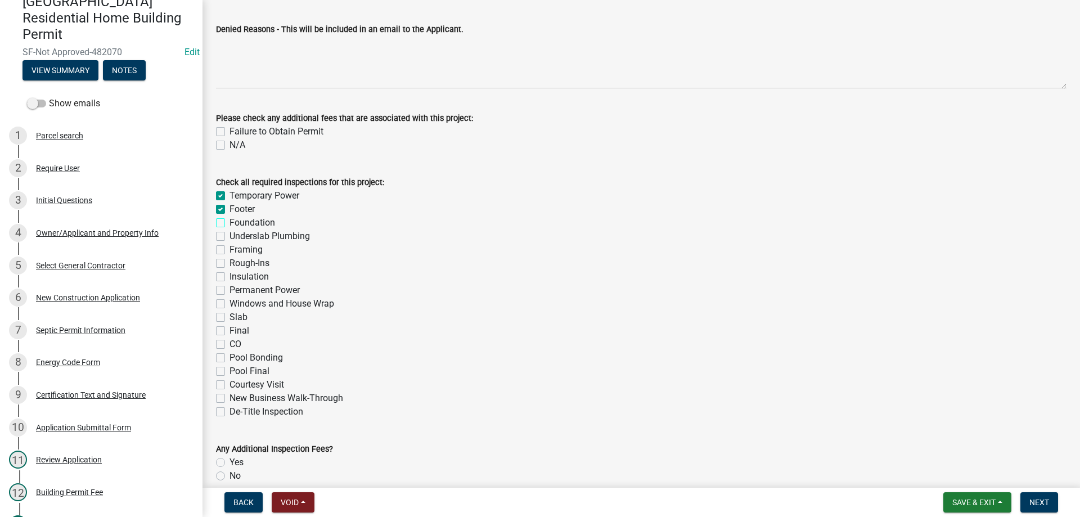
click at [230, 222] on input "Foundation" at bounding box center [233, 219] width 7 height 7
checkbox input "true"
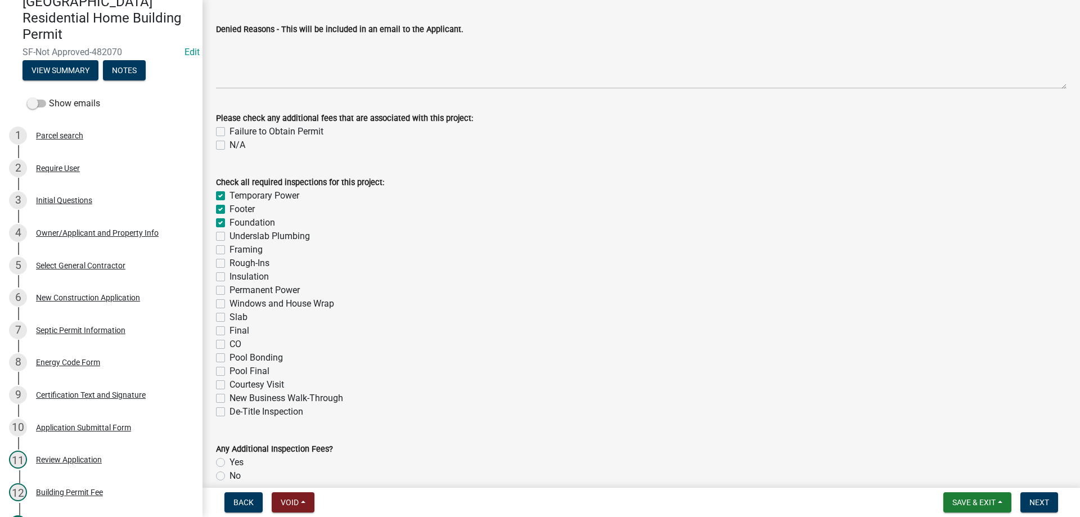
checkbox input "false"
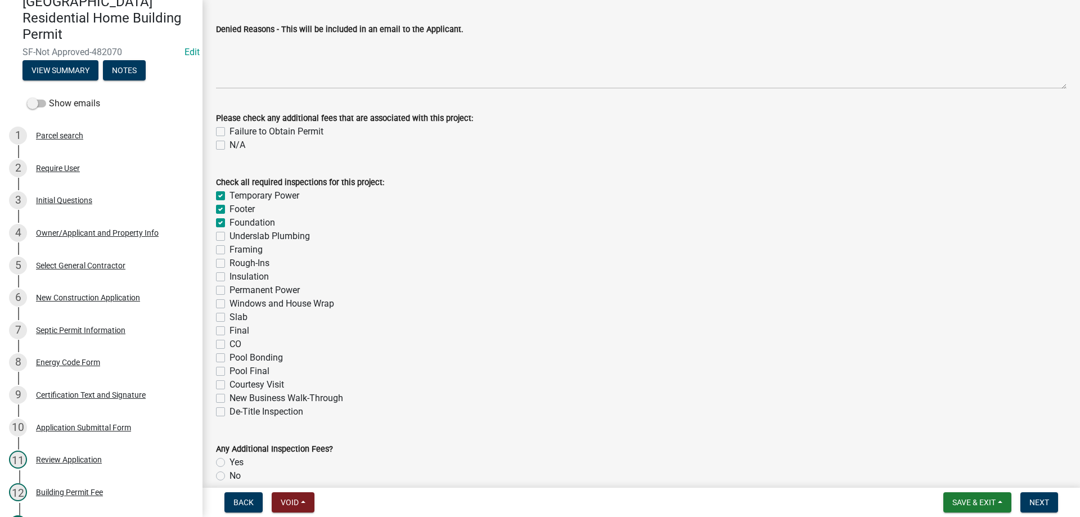
checkbox input "false"
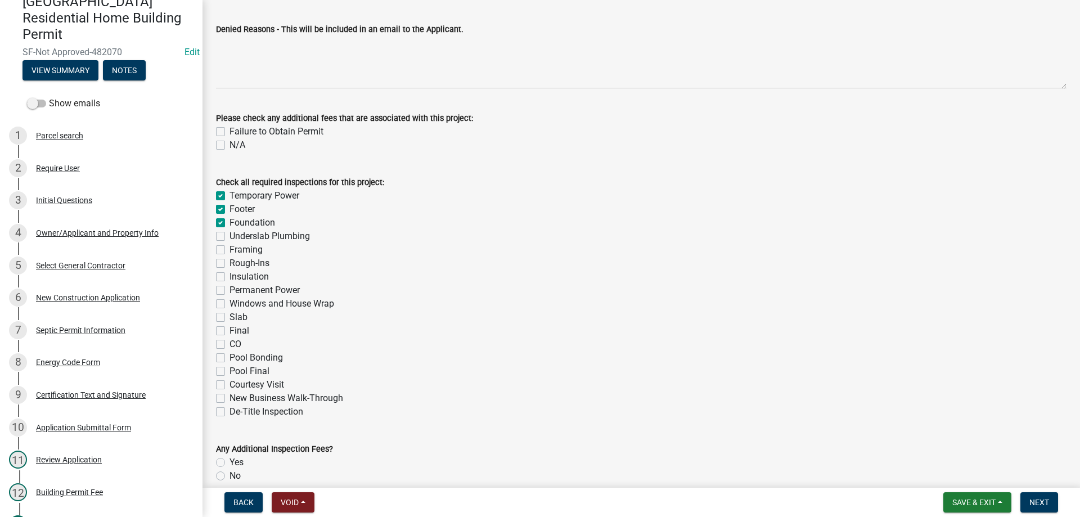
checkbox input "false"
click at [230, 232] on label "Underslab Plumbing" at bounding box center [270, 237] width 80 height 14
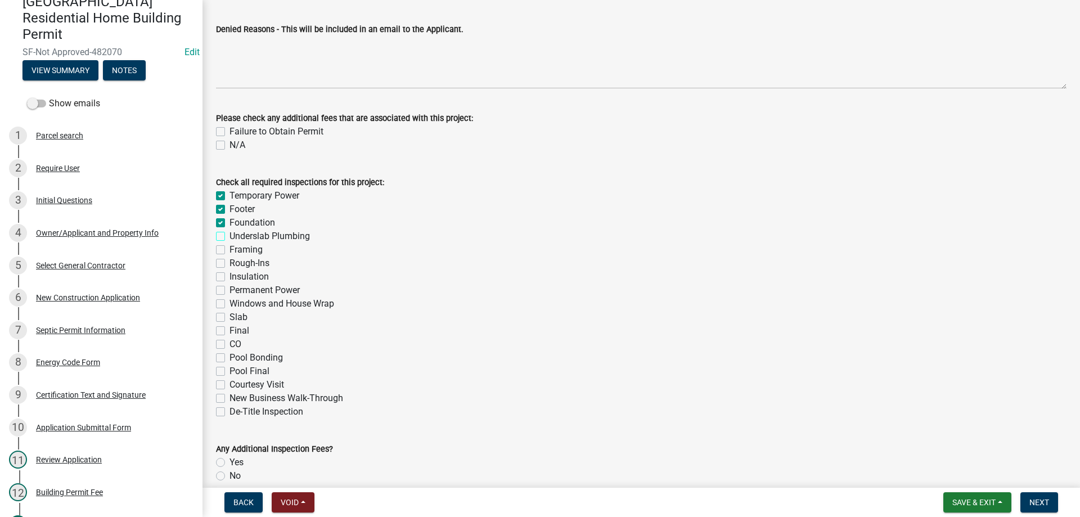
click at [230, 232] on input "Underslab Plumbing" at bounding box center [233, 233] width 7 height 7
checkbox input "true"
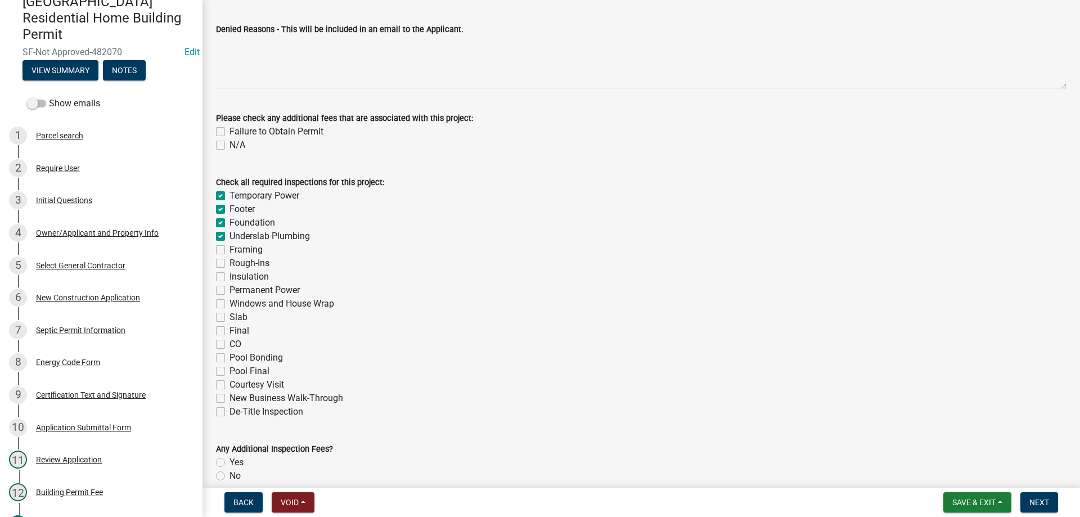
checkbox input "true"
checkbox input "false"
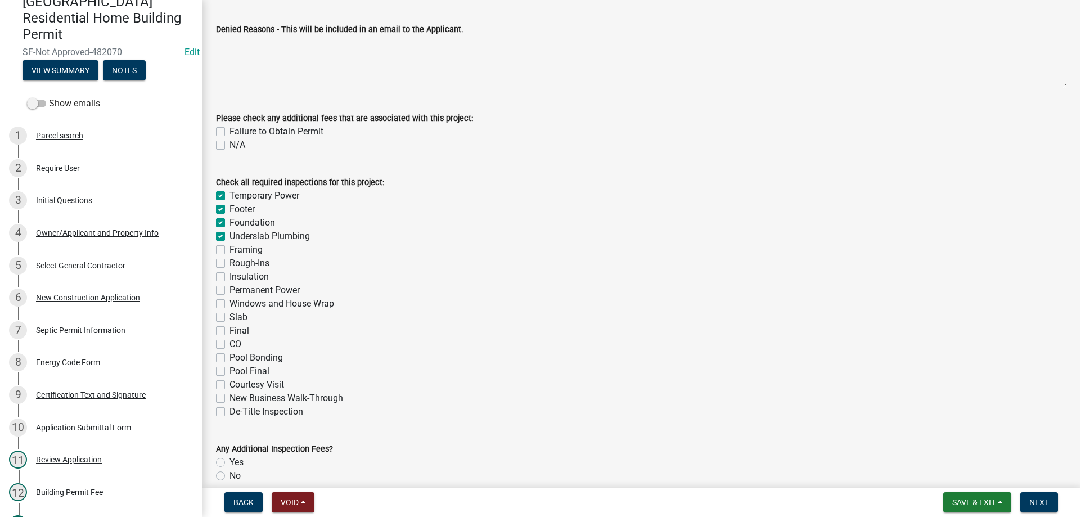
checkbox input "false"
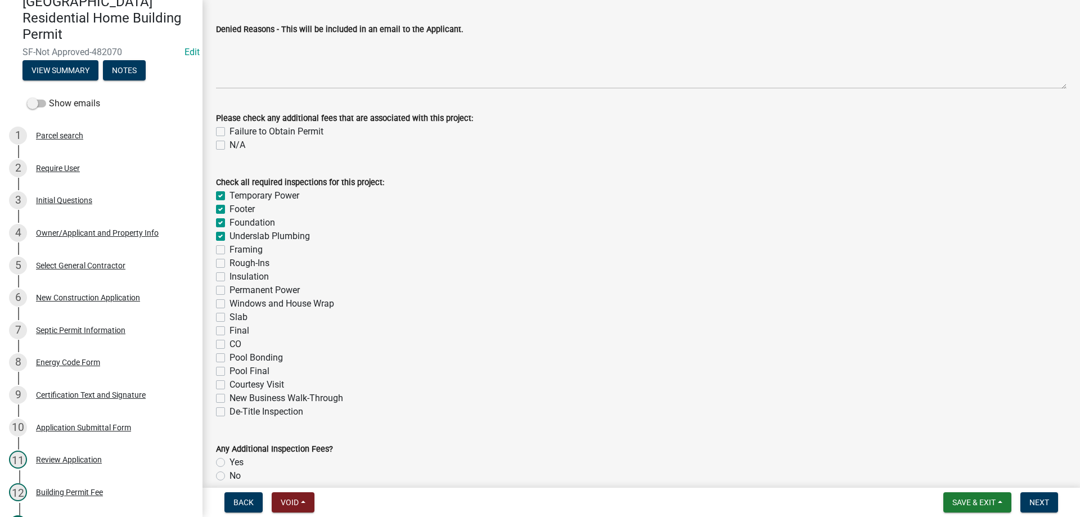
checkbox input "false"
click at [230, 248] on label "Framing" at bounding box center [246, 250] width 33 height 14
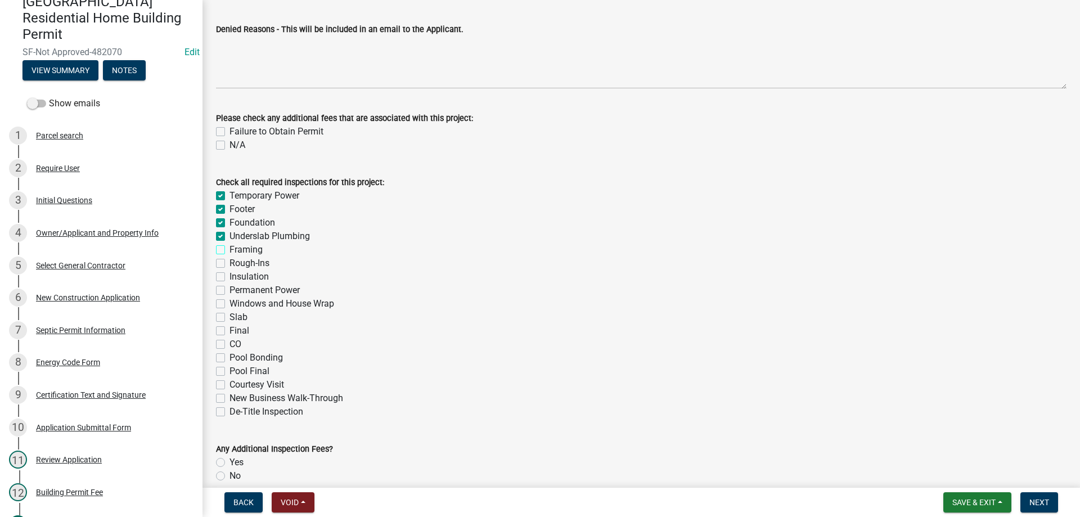
click at [230, 248] on input "Framing" at bounding box center [233, 246] width 7 height 7
checkbox input "true"
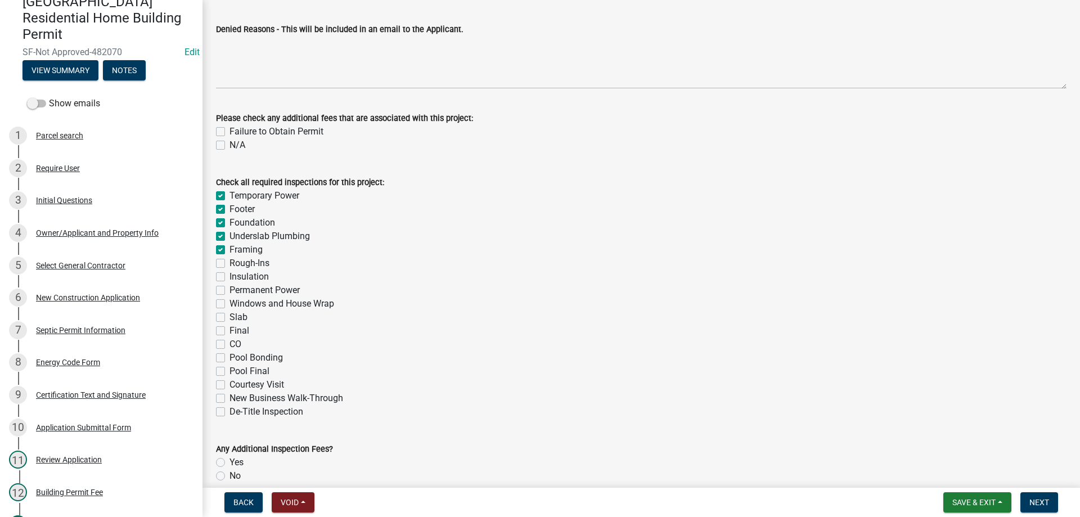
checkbox input "true"
checkbox input "false"
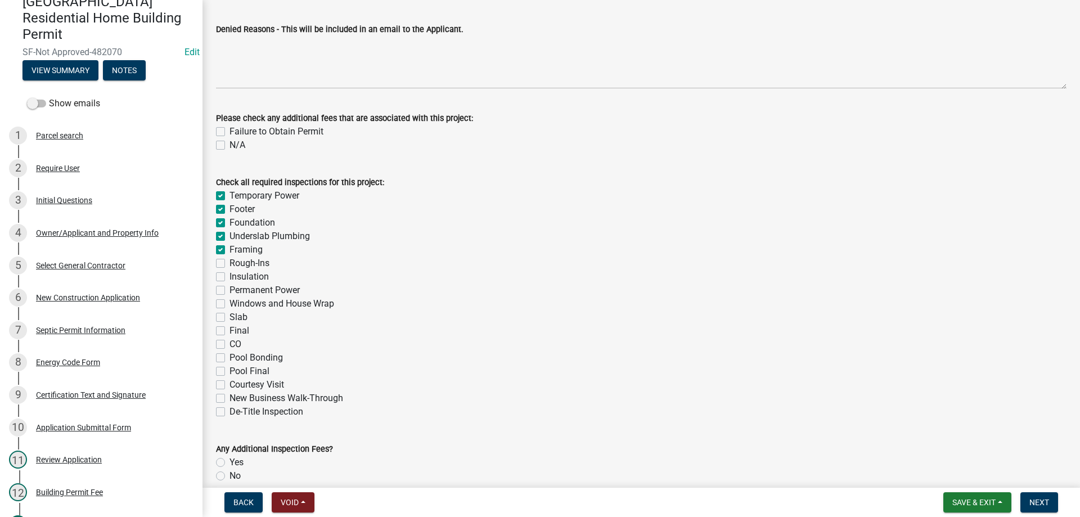
checkbox input "false"
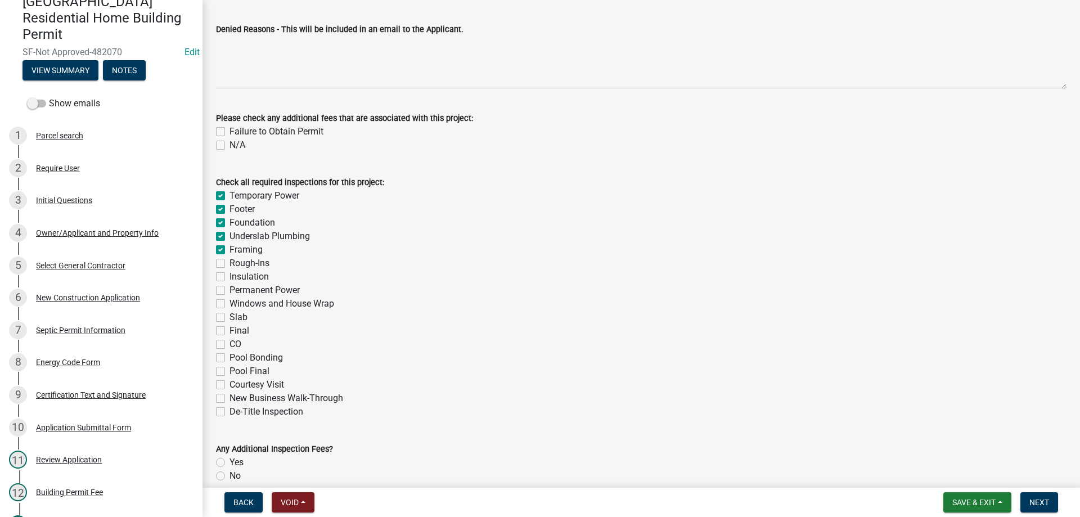
checkbox input "false"
click at [230, 266] on label "Rough-Ins" at bounding box center [250, 264] width 40 height 14
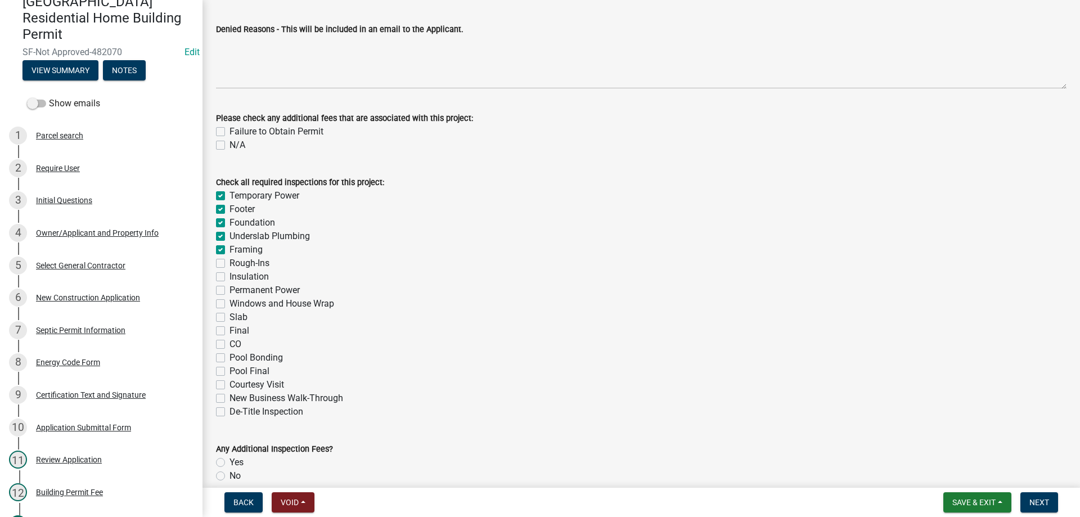
click at [230, 264] on input "Rough-Ins" at bounding box center [233, 260] width 7 height 7
checkbox input "true"
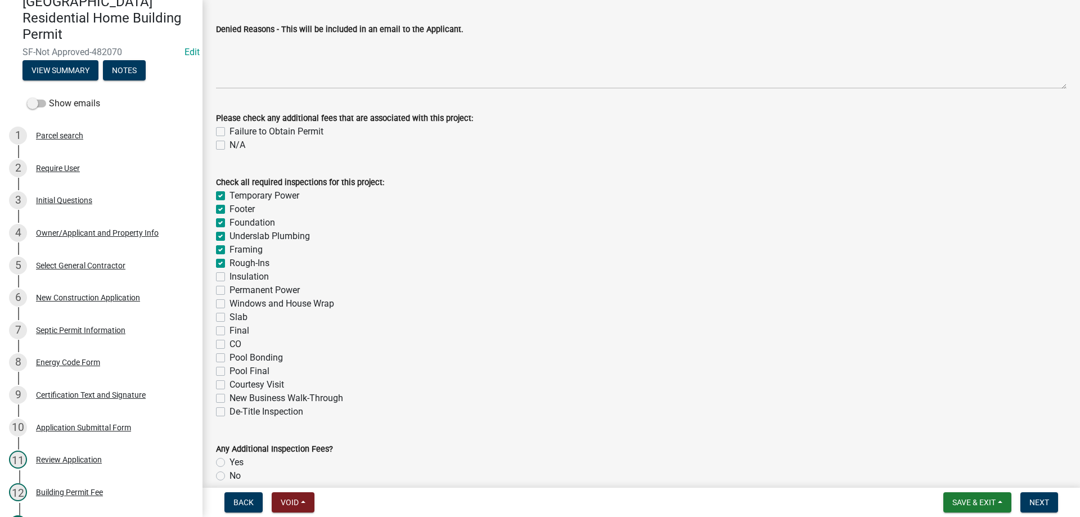
checkbox input "true"
checkbox input "false"
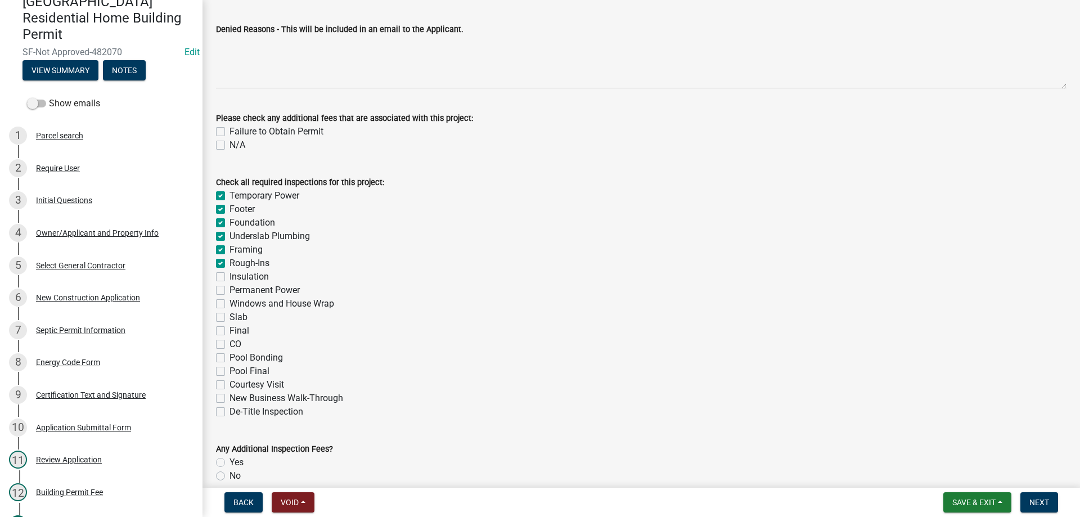
checkbox input "false"
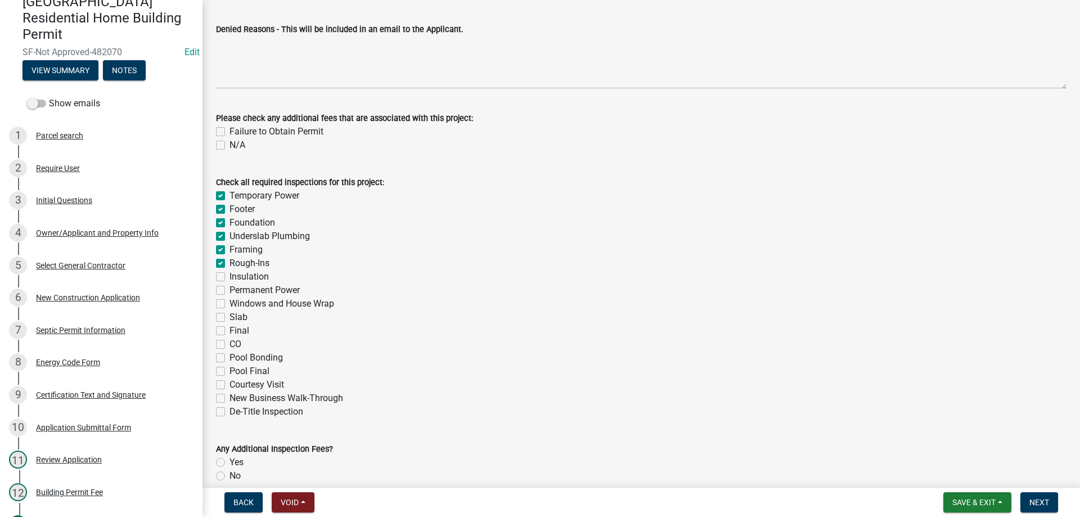
checkbox input "false"
click at [230, 280] on label "Insulation" at bounding box center [249, 277] width 39 height 14
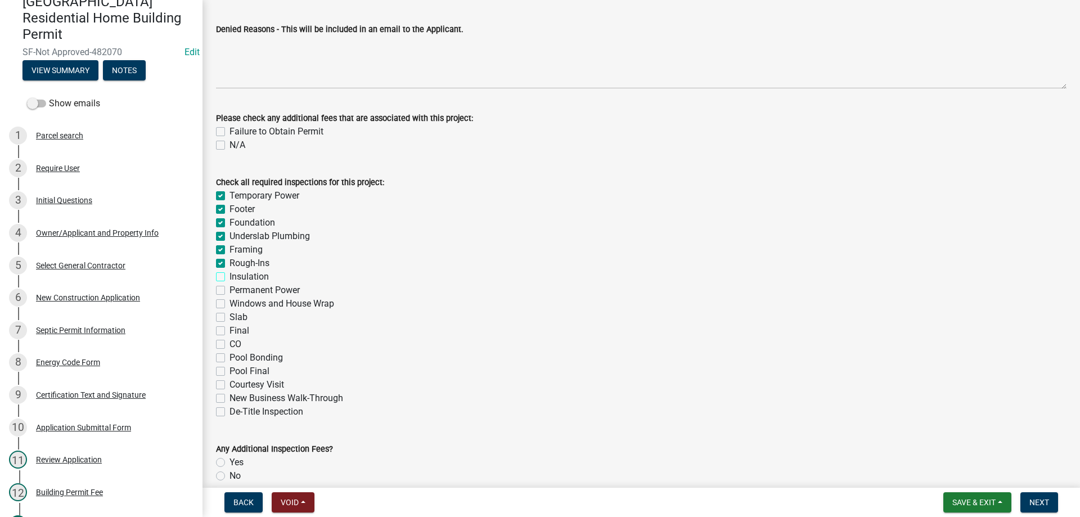
click at [230, 277] on input "Insulation" at bounding box center [233, 273] width 7 height 7
checkbox input "true"
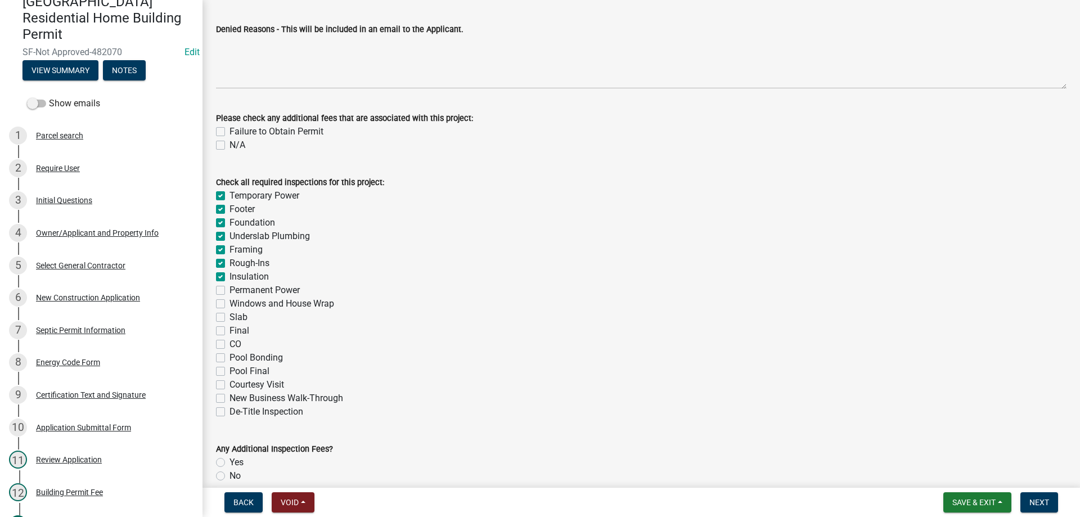
checkbox input "true"
checkbox input "false"
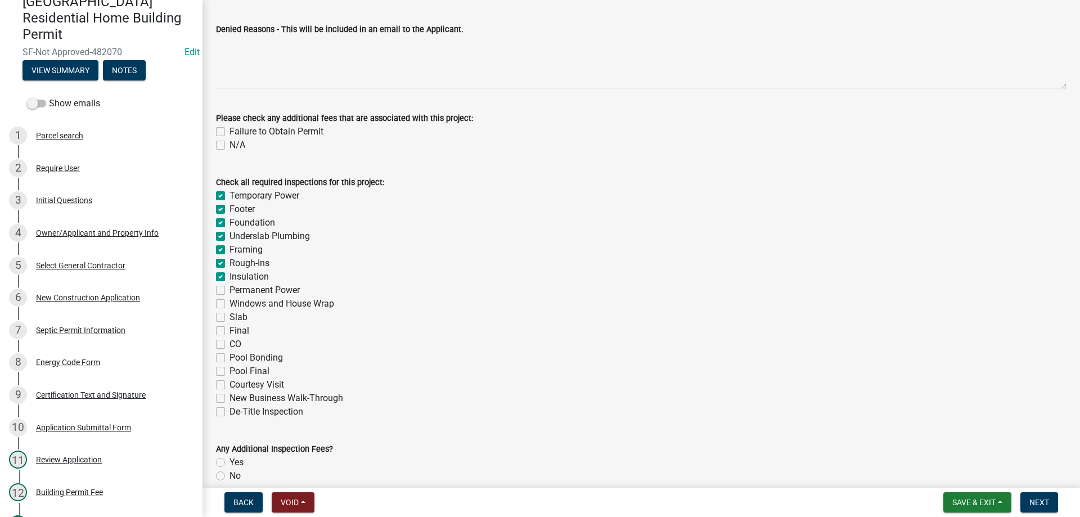
checkbox input "false"
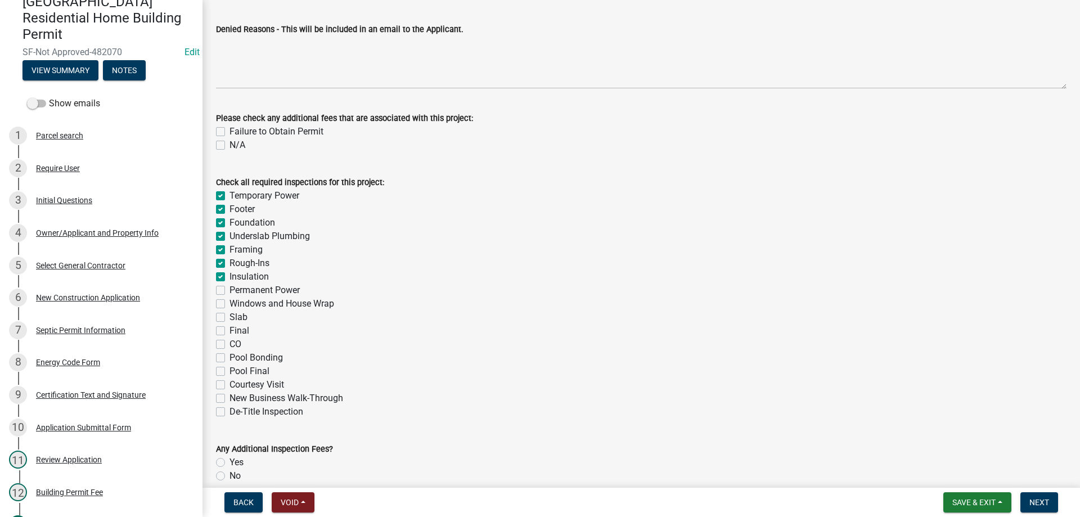
checkbox input "false"
click at [230, 291] on label "Permanent Power" at bounding box center [265, 291] width 70 height 14
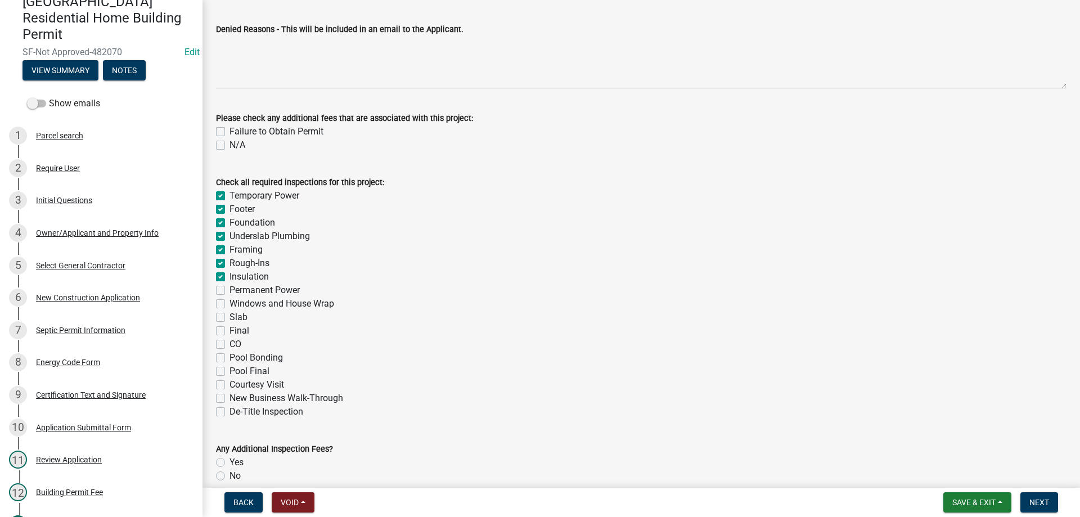
click at [230, 291] on input "Permanent Power" at bounding box center [233, 287] width 7 height 7
checkbox input "true"
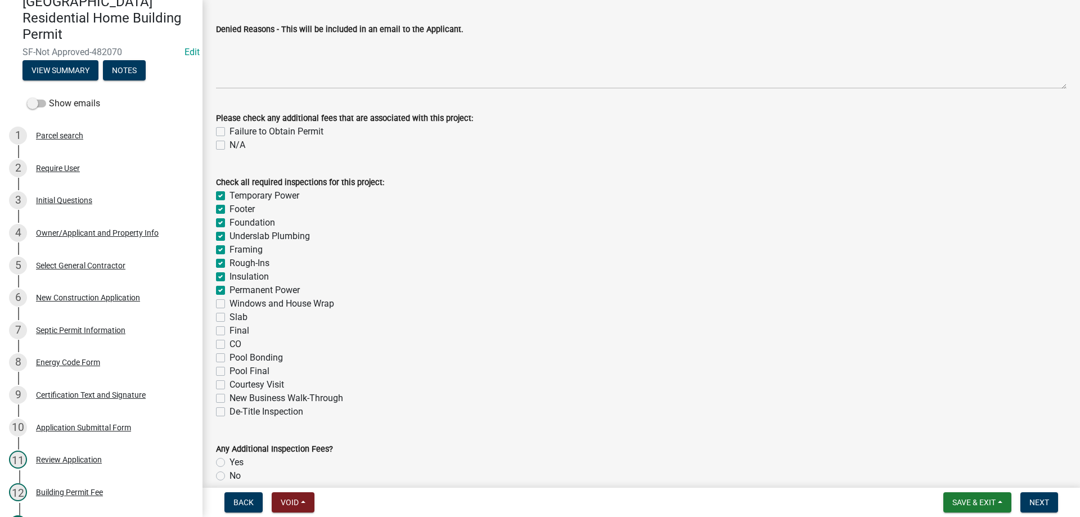
checkbox input "true"
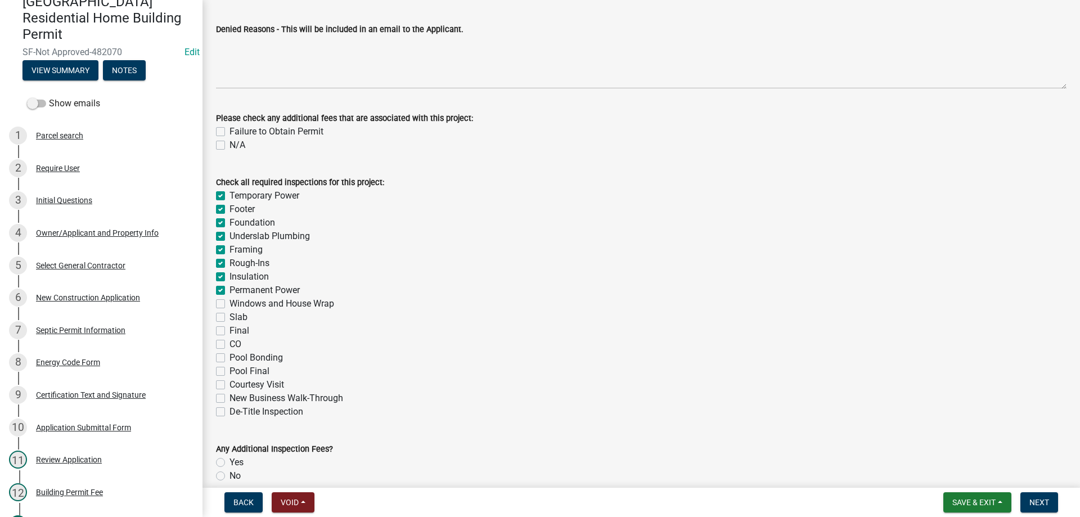
checkbox input "false"
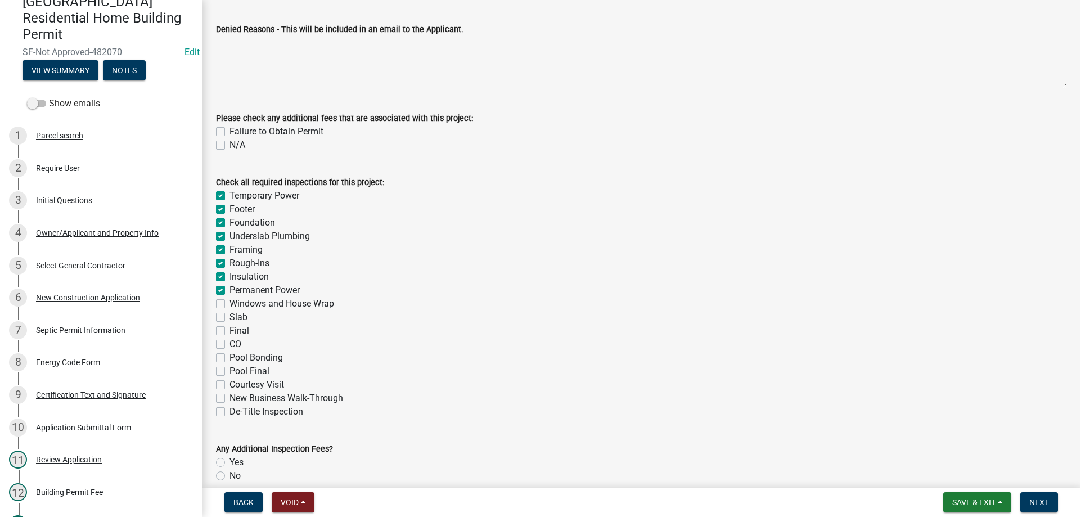
checkbox input "false"
click at [230, 302] on label "Windows and House Wrap" at bounding box center [282, 304] width 105 height 14
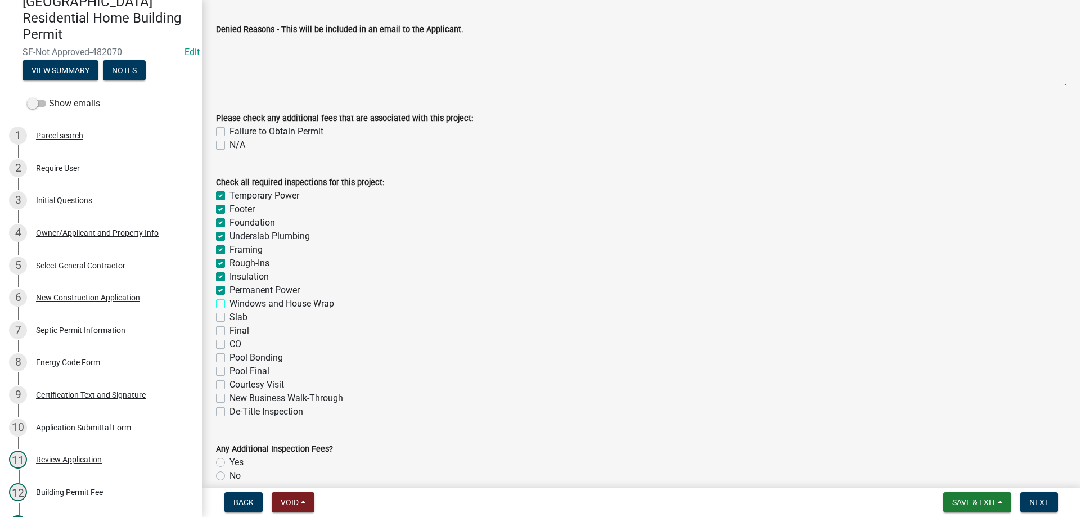
click at [230, 302] on input "Windows and House Wrap" at bounding box center [233, 300] width 7 height 7
checkbox input "true"
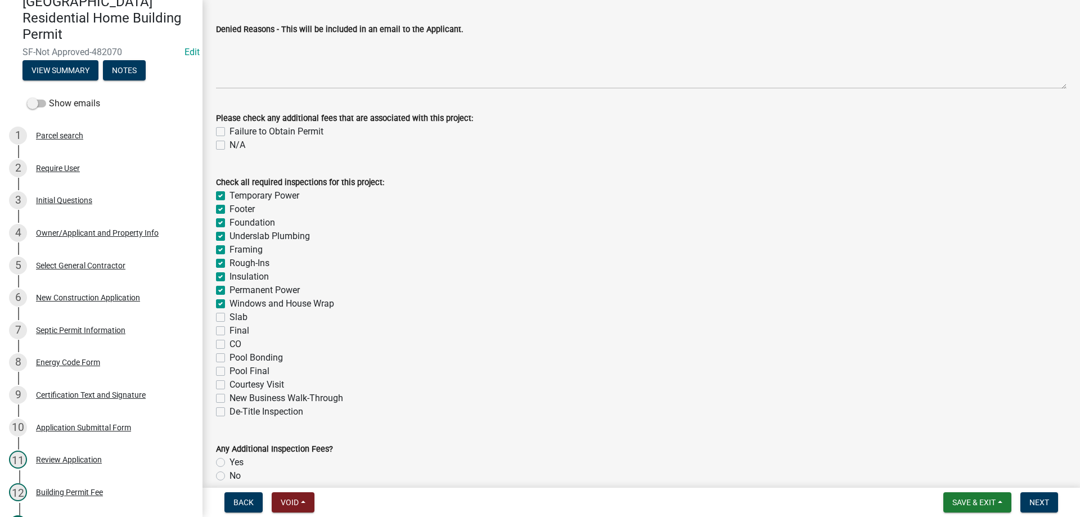
checkbox input "true"
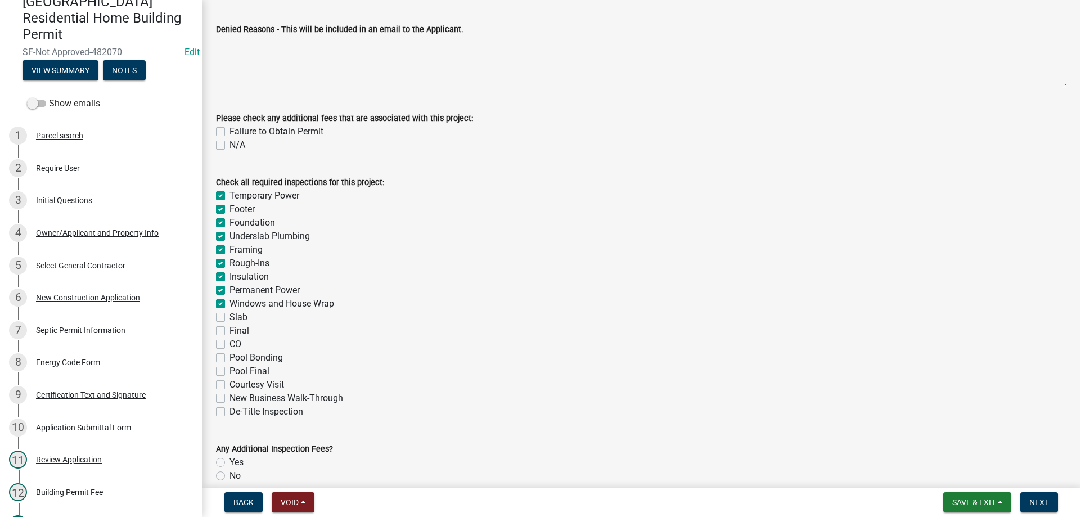
checkbox input "true"
checkbox input "false"
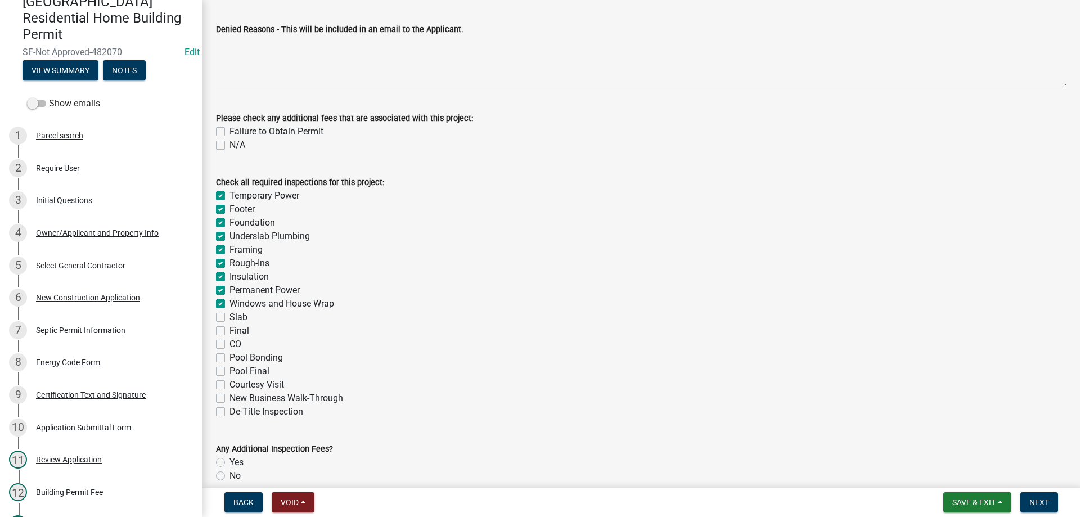
checkbox input "false"
click at [230, 315] on label "Slab" at bounding box center [239, 318] width 18 height 14
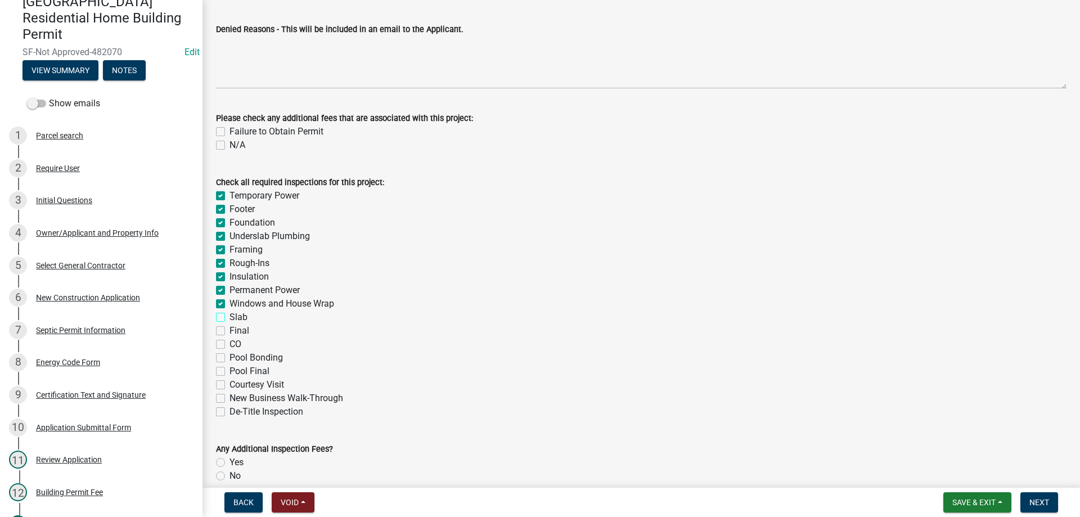
click at [230, 315] on input "Slab" at bounding box center [233, 314] width 7 height 7
checkbox input "true"
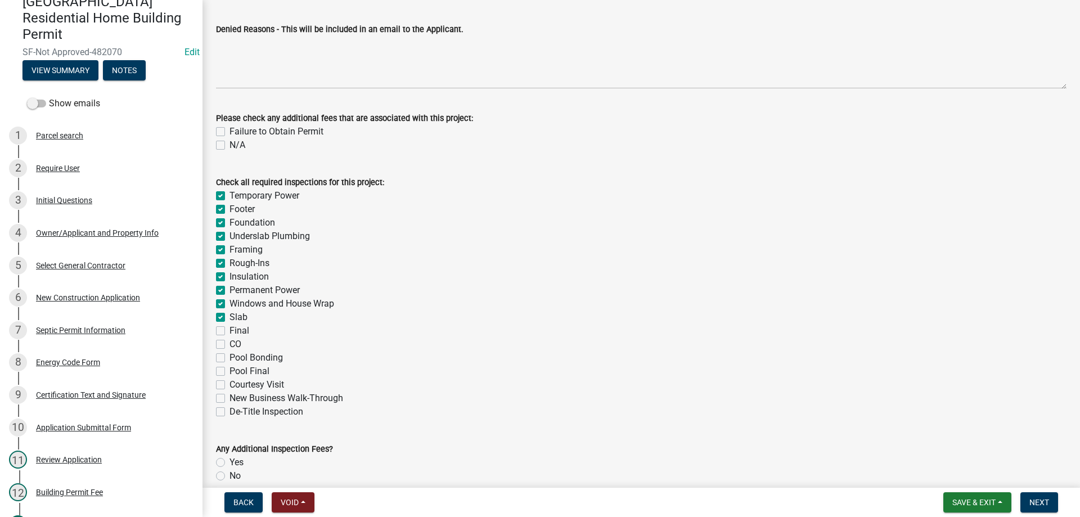
checkbox input "true"
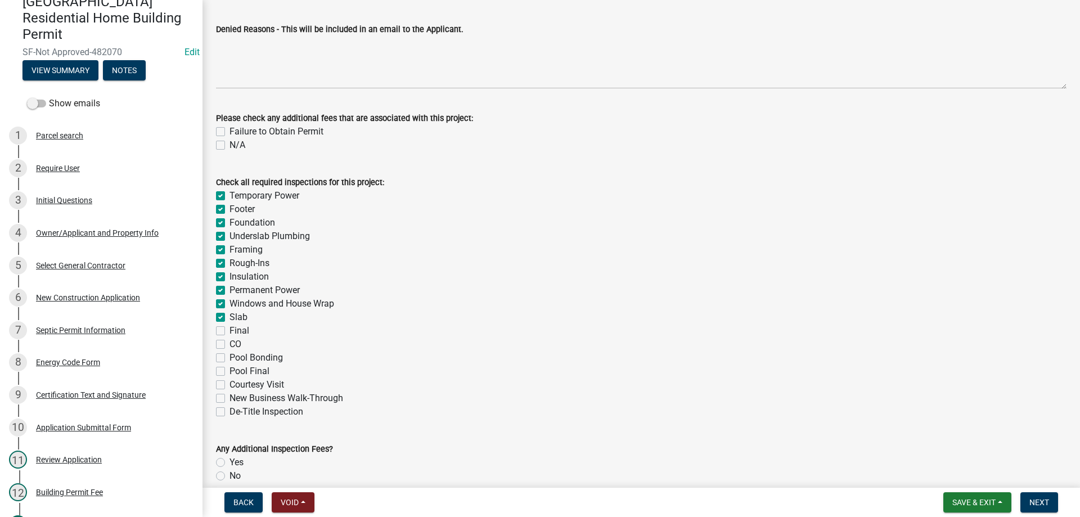
checkbox input "true"
checkbox input "false"
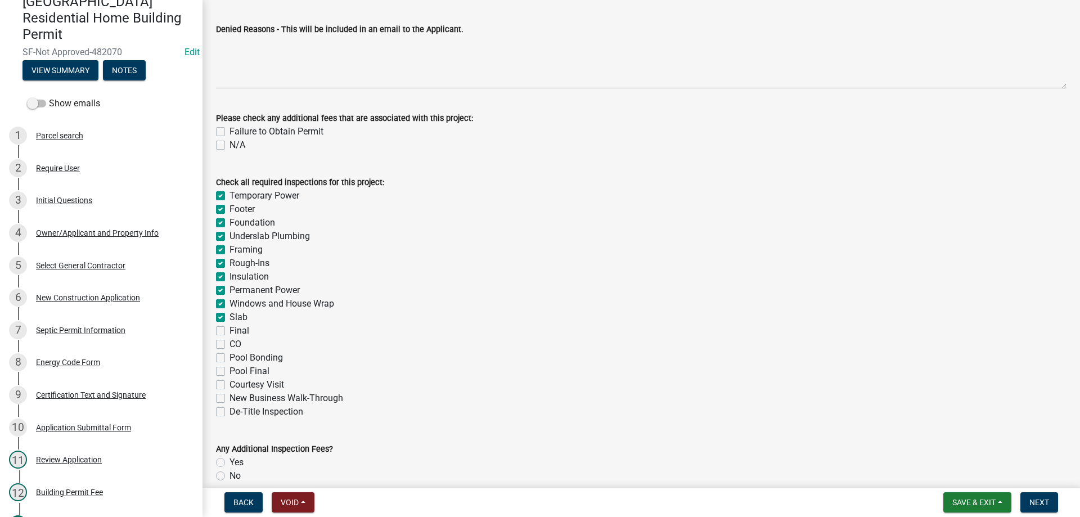
checkbox input "false"
click at [215, 328] on div "Check all required inspections for this project: Temporary Power Footer Foundat…" at bounding box center [642, 290] width 868 height 257
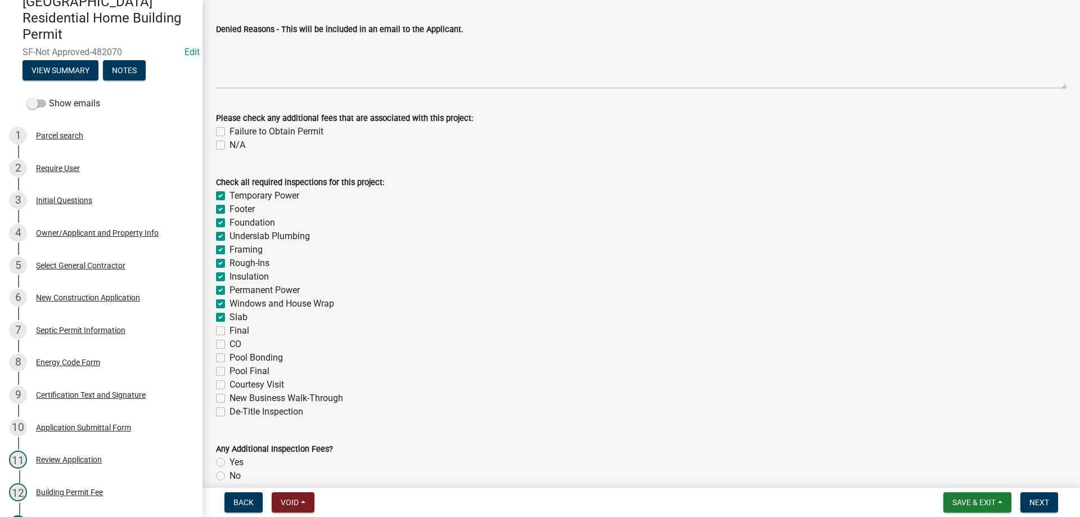
click at [215, 338] on div "Check all required inspections for this project: Temporary Power Footer Foundat…" at bounding box center [642, 290] width 868 height 257
click at [230, 327] on label "Final" at bounding box center [240, 331] width 20 height 14
click at [230, 327] on input "Final" at bounding box center [233, 327] width 7 height 7
checkbox input "true"
click at [230, 341] on label "CO" at bounding box center [236, 345] width 12 height 14
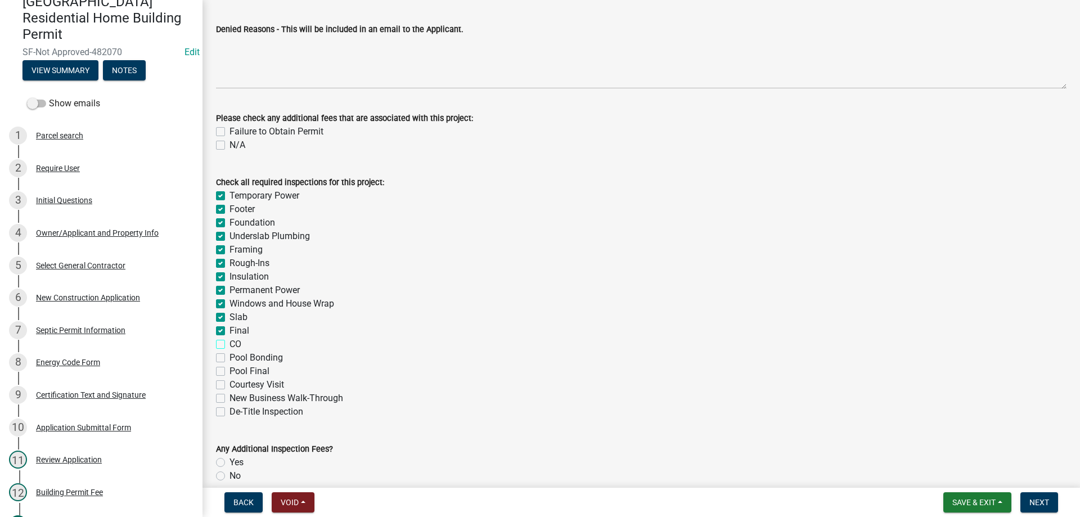
click at [230, 341] on input "CO" at bounding box center [233, 341] width 7 height 7
click at [1032, 499] on span "Next" at bounding box center [1040, 502] width 20 height 9
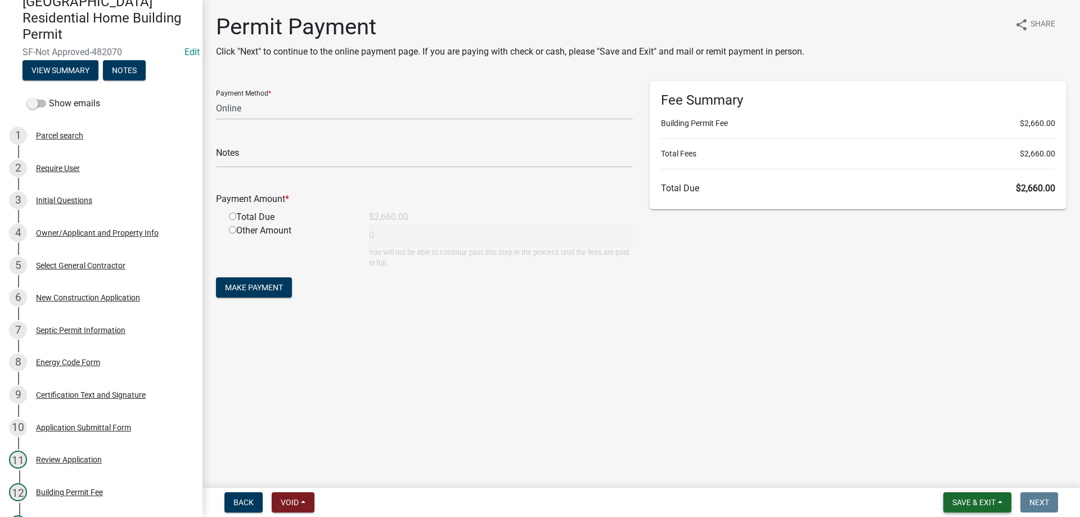
click at [960, 505] on span "Save & Exit" at bounding box center [974, 502] width 43 height 9
click at [964, 477] on button "Save & Exit" at bounding box center [967, 473] width 90 height 27
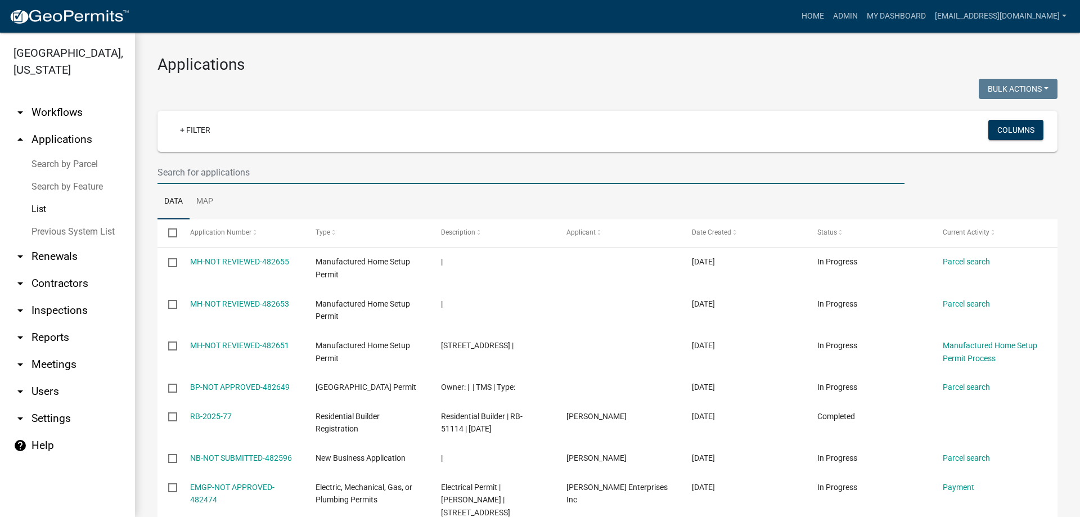
click at [231, 167] on input "text" at bounding box center [531, 172] width 747 height 23
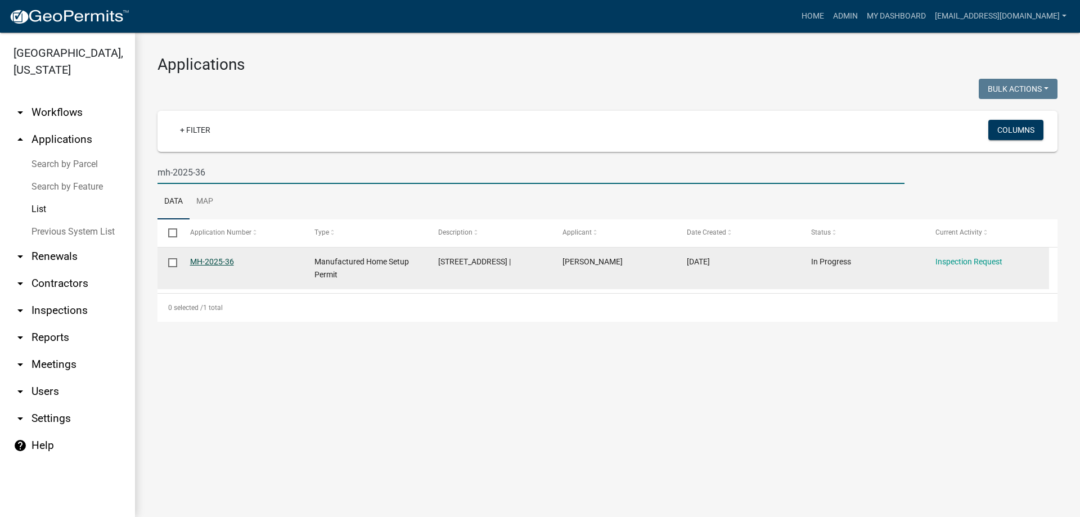
click at [212, 257] on link "MH-2025-36" at bounding box center [212, 261] width 44 height 9
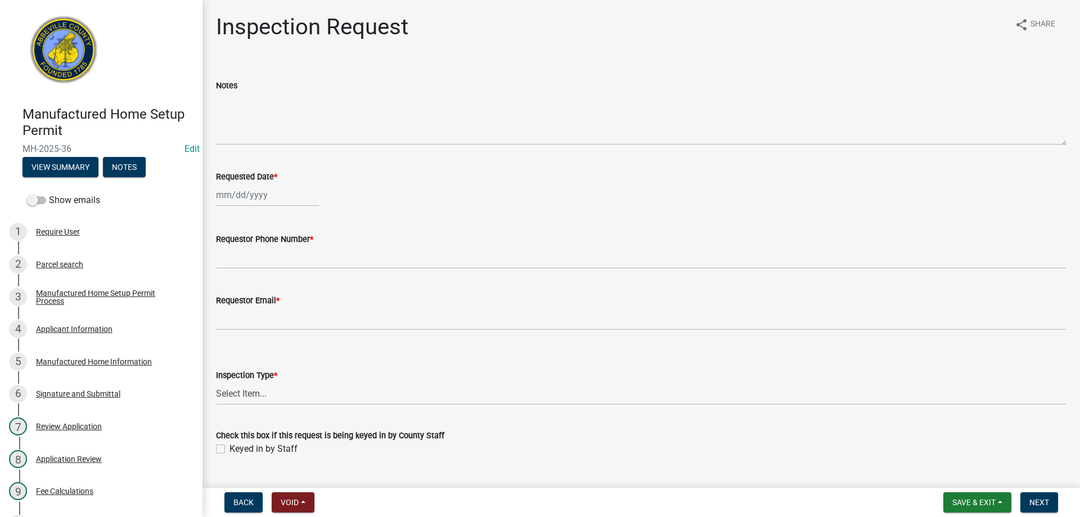
click at [71, 177] on div "Manufactured Home Setup Permit MH-2025-36 Edit View Summary Notes" at bounding box center [101, 138] width 185 height 83
click at [77, 171] on button "View Summary" at bounding box center [61, 167] width 76 height 20
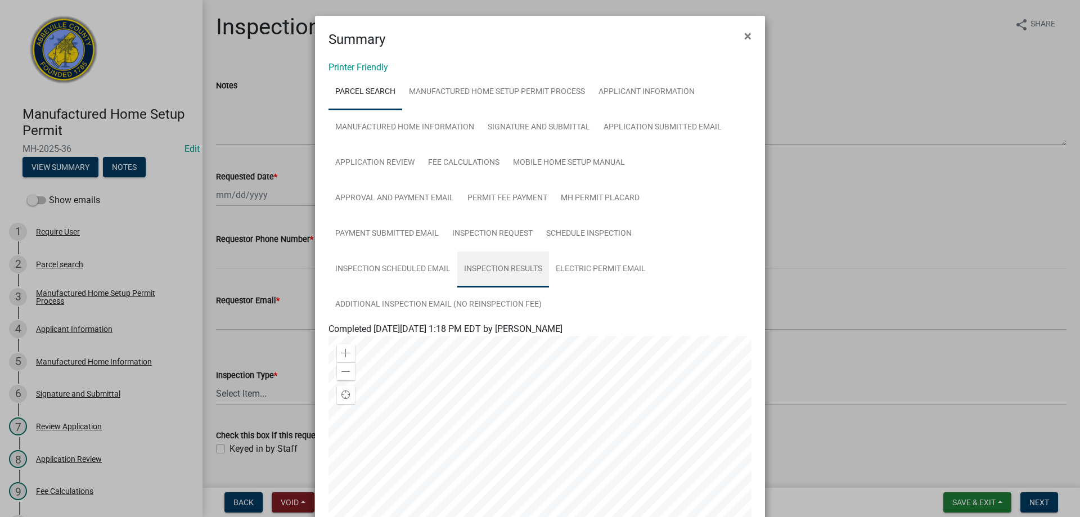
click at [516, 268] on link "Inspection Results" at bounding box center [503, 269] width 92 height 36
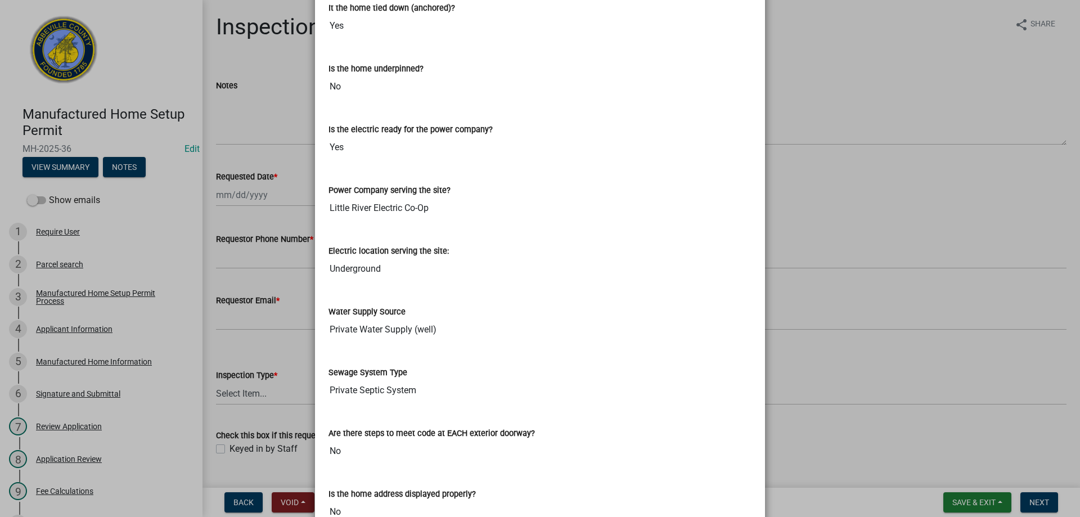
scroll to position [450, 0]
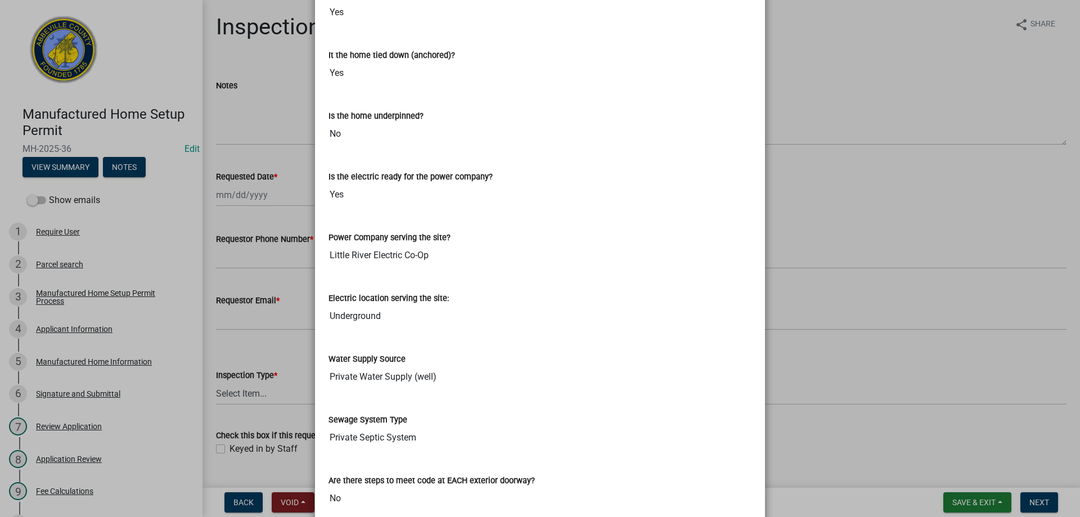
click at [978, 500] on ngb-modal-window "Summary × Printer Friendly Parcel search Manufactured Home Setup Permit Process…" at bounding box center [540, 258] width 1080 height 517
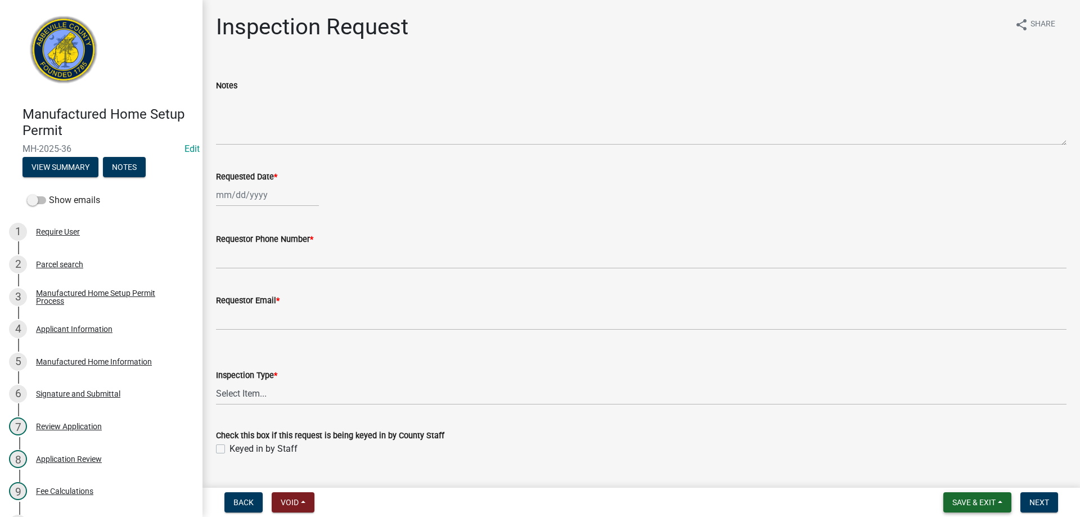
click at [982, 498] on span "Save & Exit" at bounding box center [974, 502] width 43 height 9
click at [983, 472] on button "Save & Exit" at bounding box center [967, 473] width 90 height 27
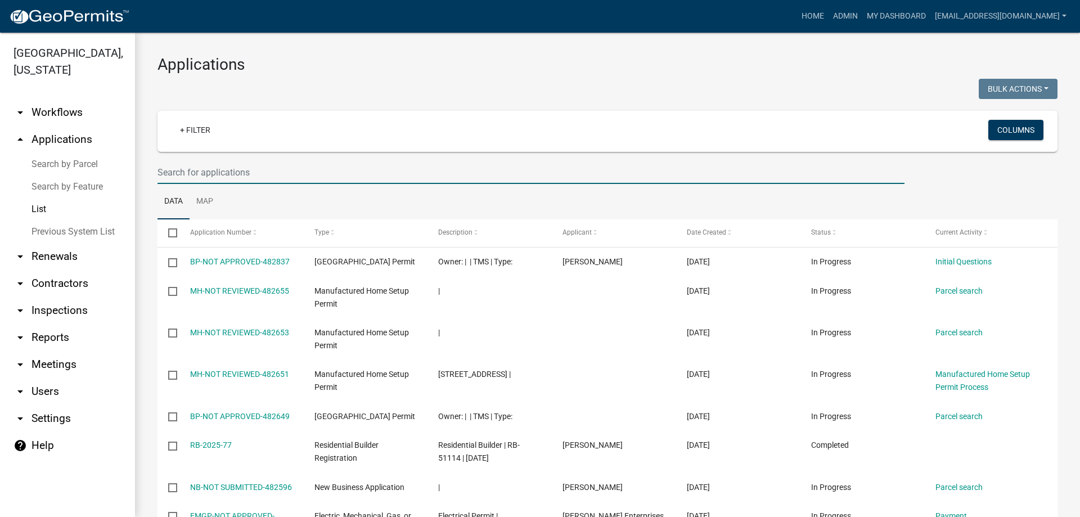
click at [193, 168] on input "text" at bounding box center [531, 172] width 747 height 23
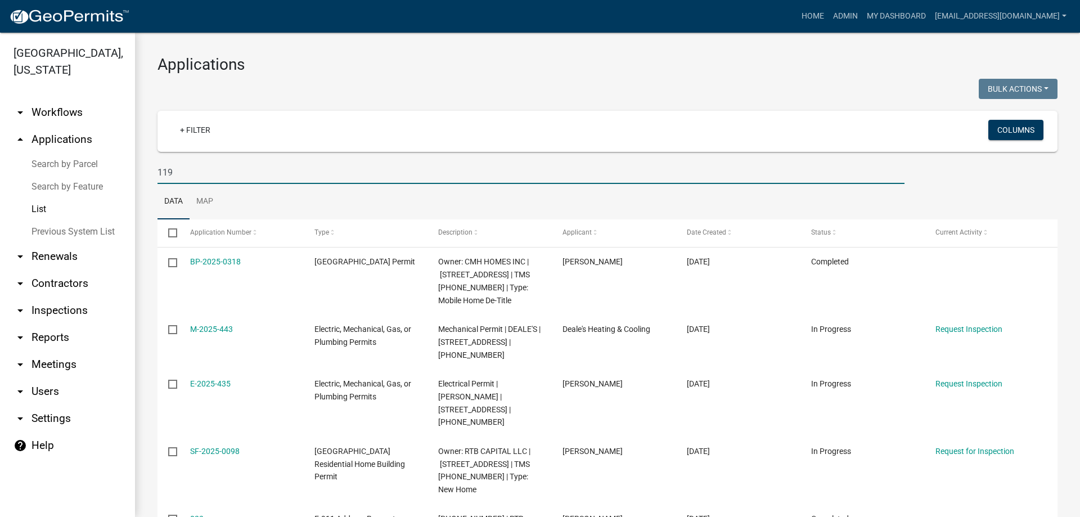
drag, startPoint x: 206, startPoint y: 174, endPoint x: -26, endPoint y: 153, distance: 233.9
click at [0, 153] on html "Internet Explorer does NOT work with GeoPermits. Get a new browser for more sec…" at bounding box center [540, 258] width 1080 height 517
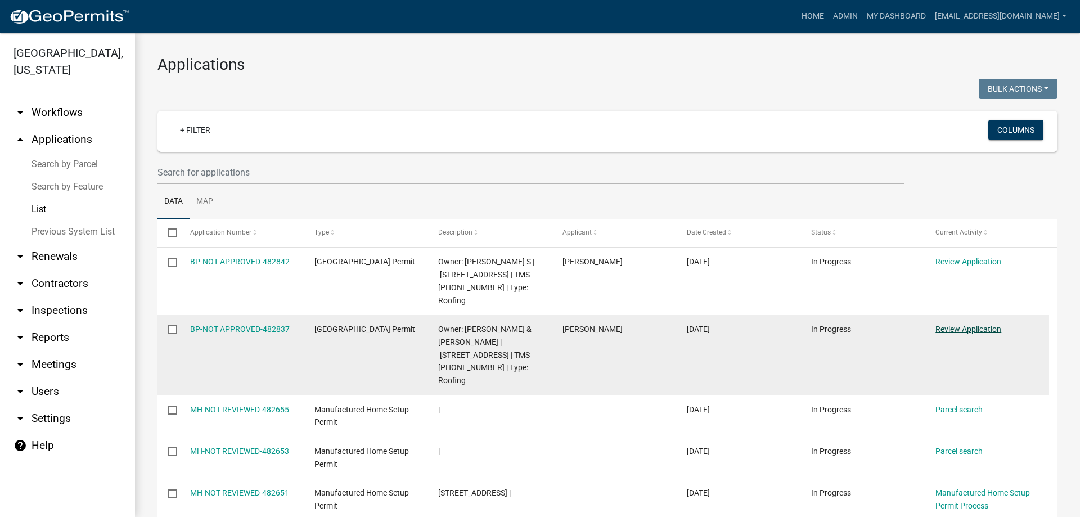
click at [963, 325] on link "Review Application" at bounding box center [969, 329] width 66 height 9
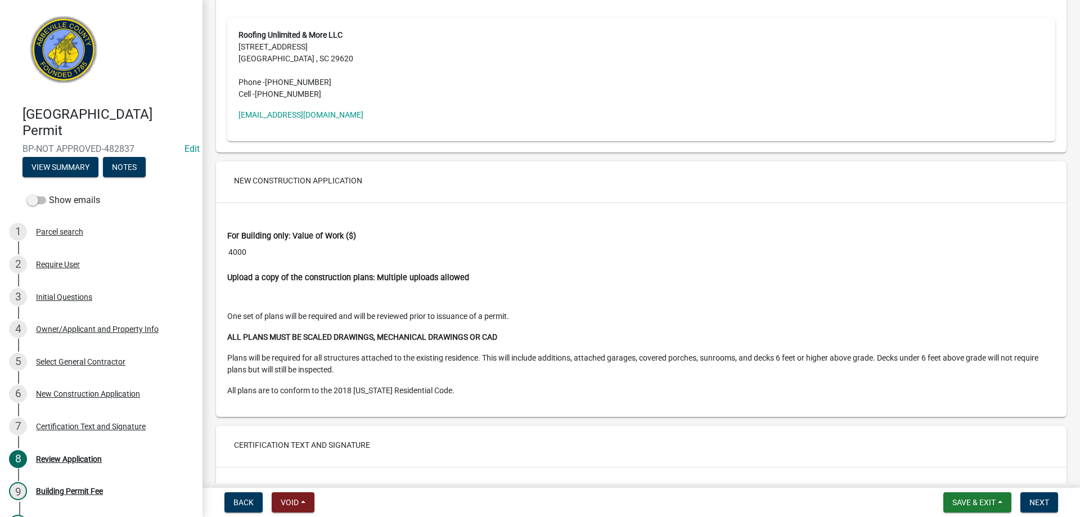
scroll to position [2025, 0]
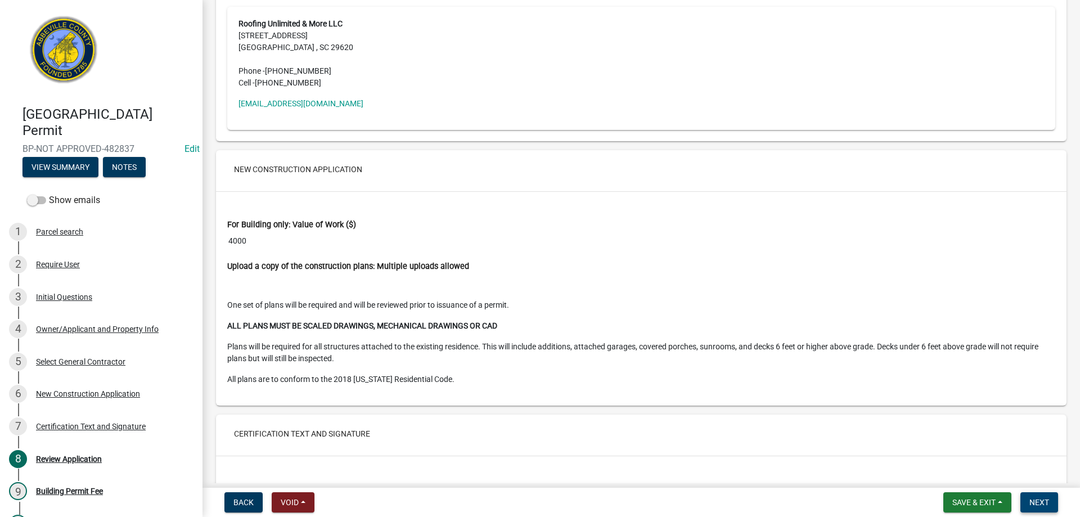
click at [1055, 511] on button "Next" at bounding box center [1040, 502] width 38 height 20
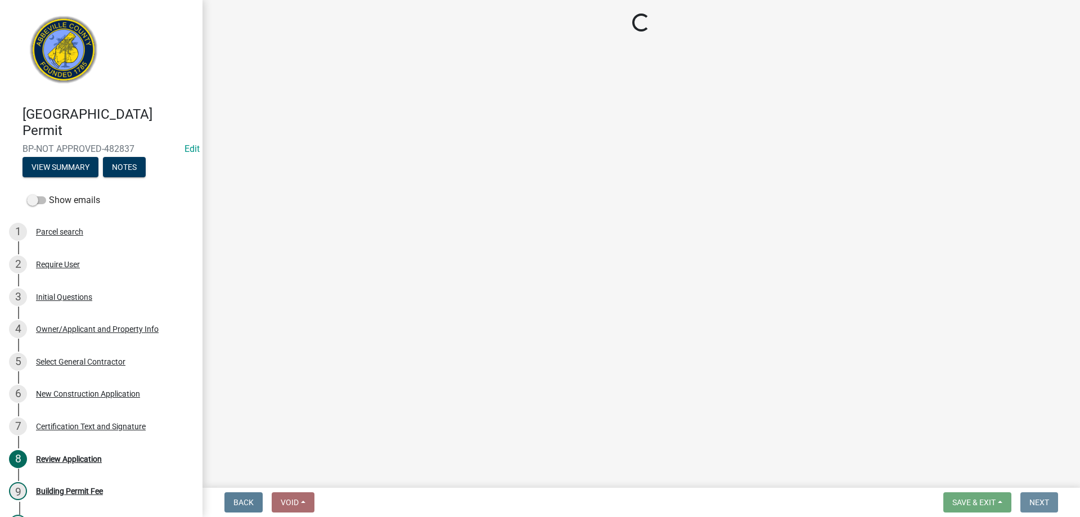
scroll to position [0, 0]
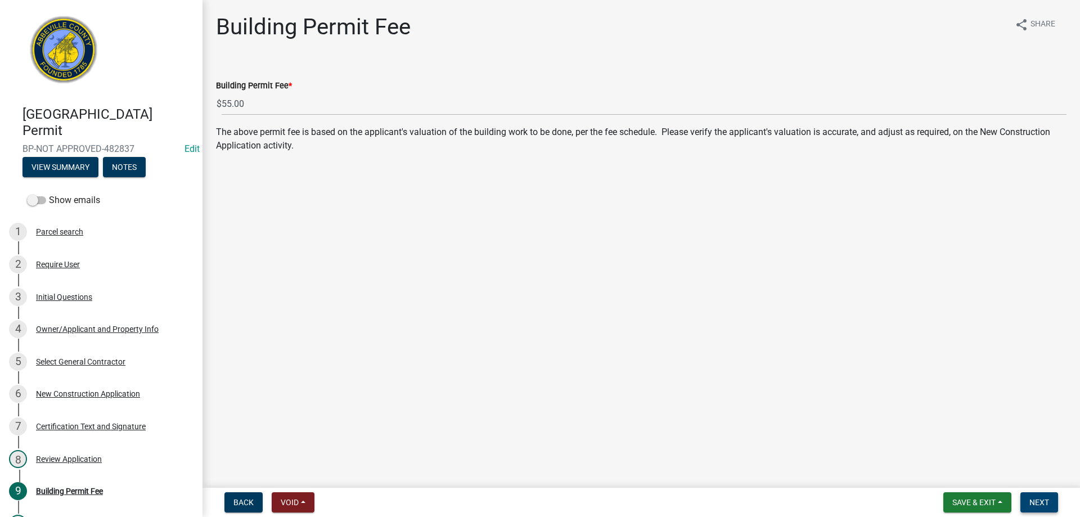
click at [1025, 502] on button "Next" at bounding box center [1040, 502] width 38 height 20
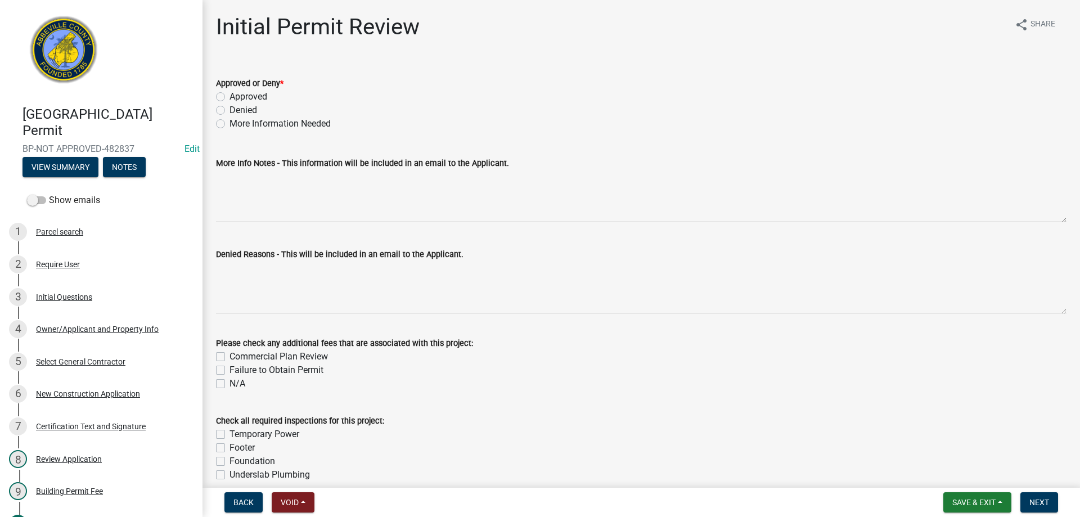
click at [230, 97] on label "Approved" at bounding box center [249, 97] width 38 height 14
click at [230, 97] on input "Approved" at bounding box center [233, 93] width 7 height 7
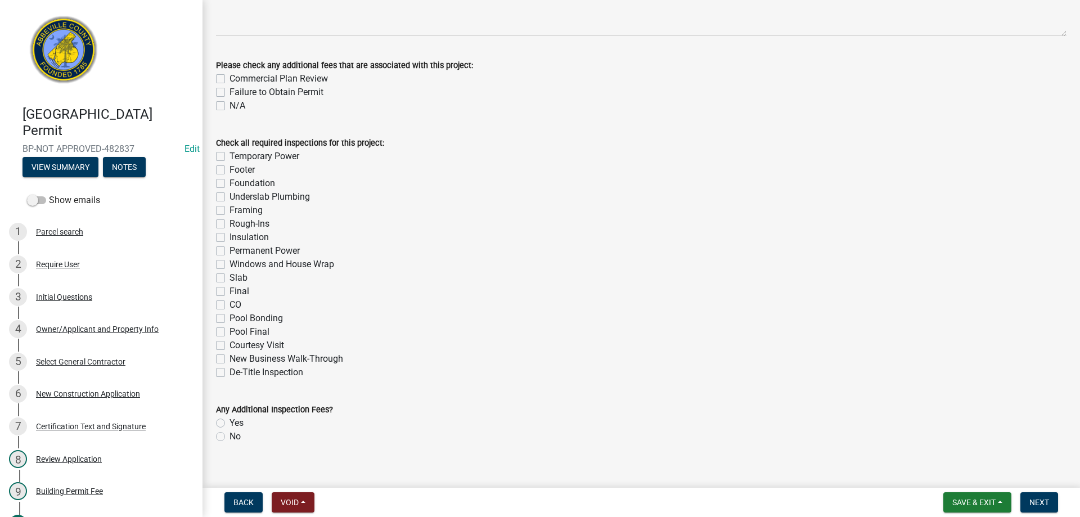
scroll to position [281, 0]
click at [1047, 499] on span "Next" at bounding box center [1040, 502] width 20 height 9
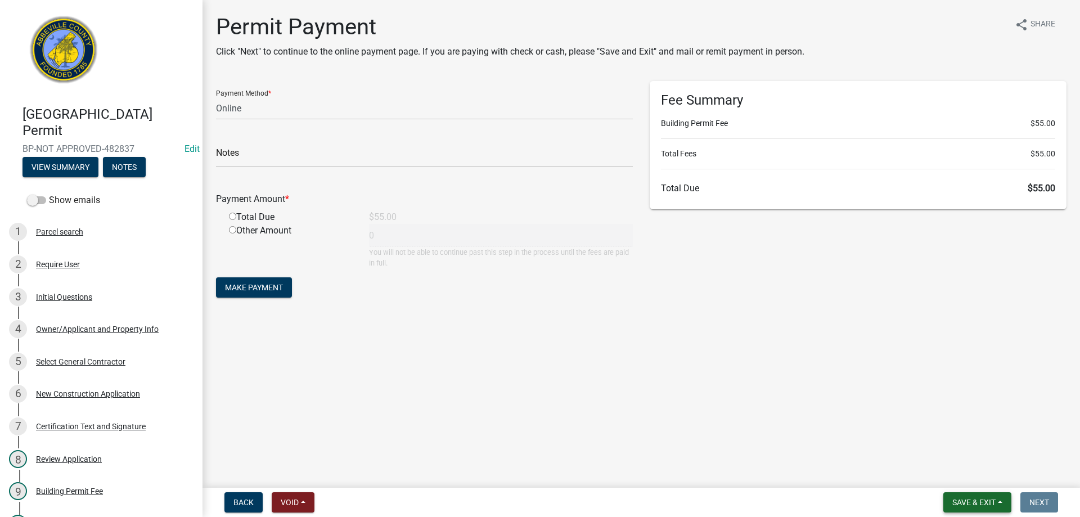
click at [996, 505] on span "Save & Exit" at bounding box center [974, 502] width 43 height 9
click at [983, 471] on button "Save & Exit" at bounding box center [967, 473] width 90 height 27
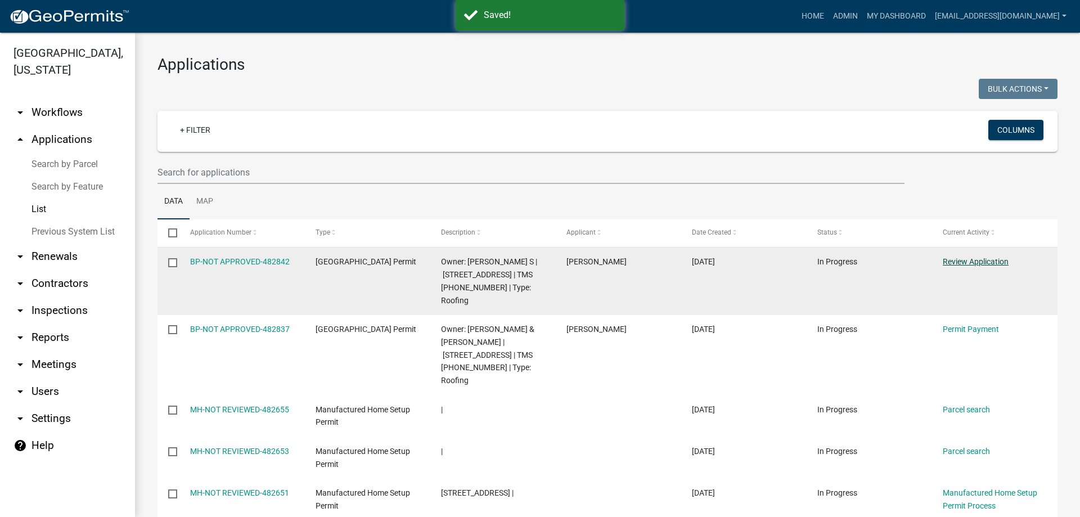
click at [949, 265] on link "Review Application" at bounding box center [976, 261] width 66 height 9
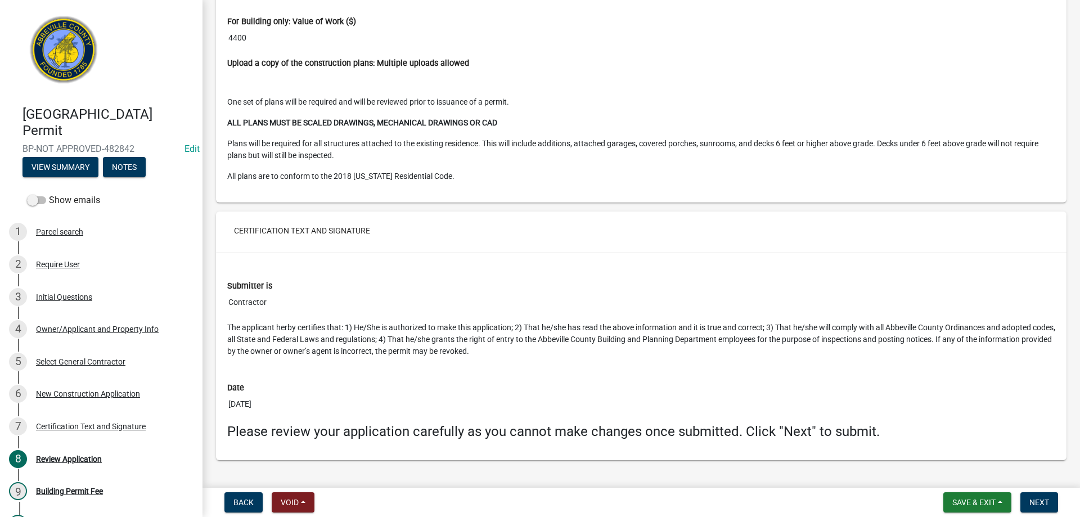
scroll to position [2261, 0]
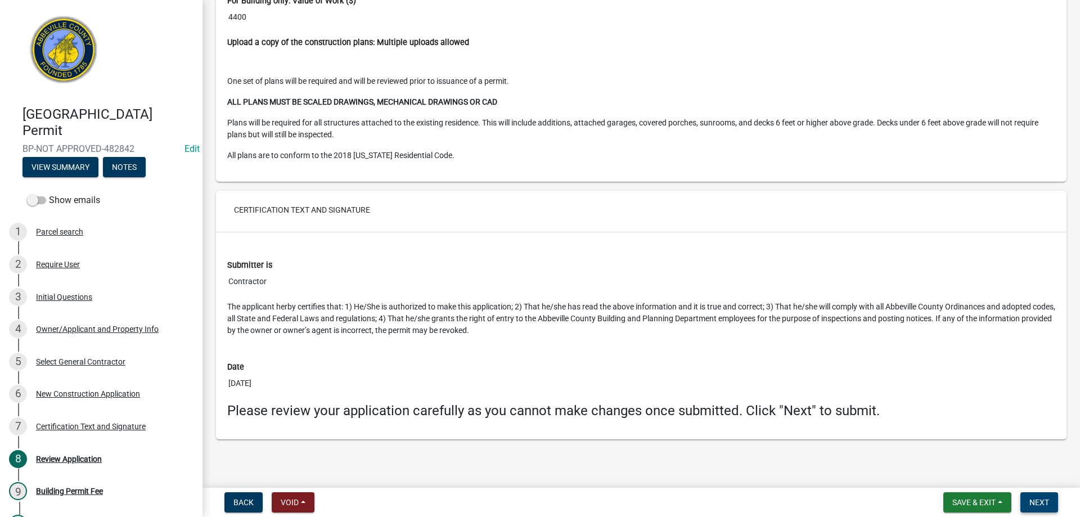
click at [1029, 498] on button "Next" at bounding box center [1040, 502] width 38 height 20
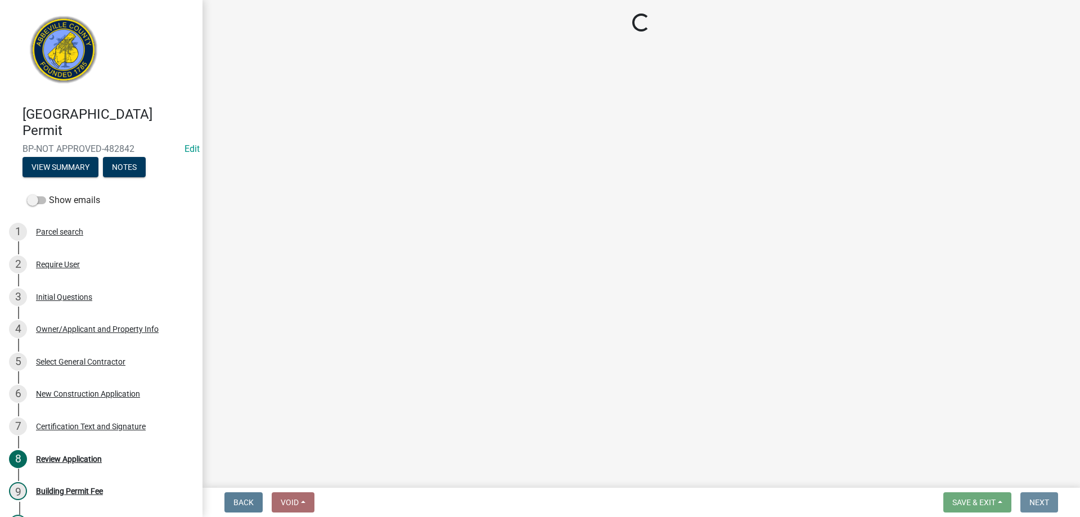
scroll to position [0, 0]
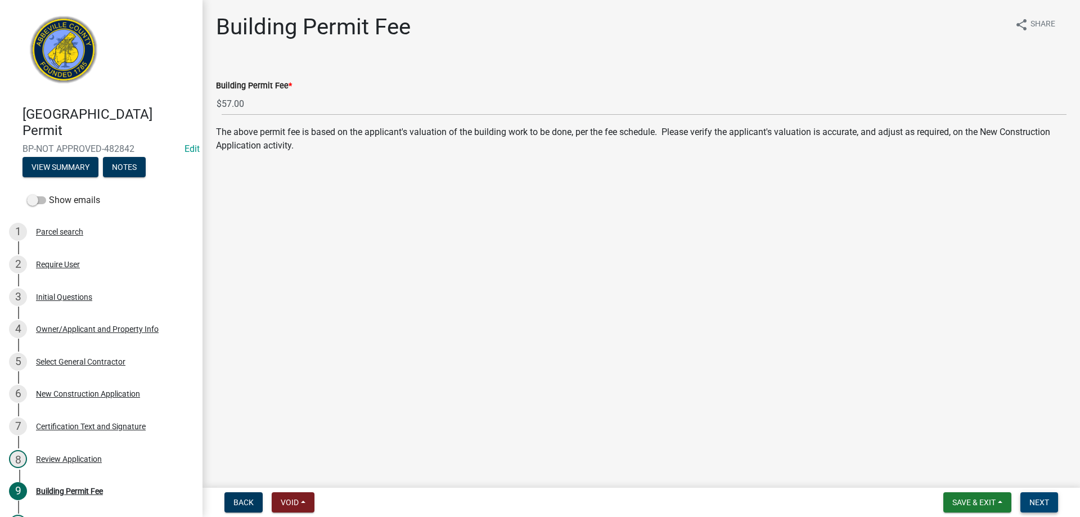
click at [1035, 494] on button "Next" at bounding box center [1040, 502] width 38 height 20
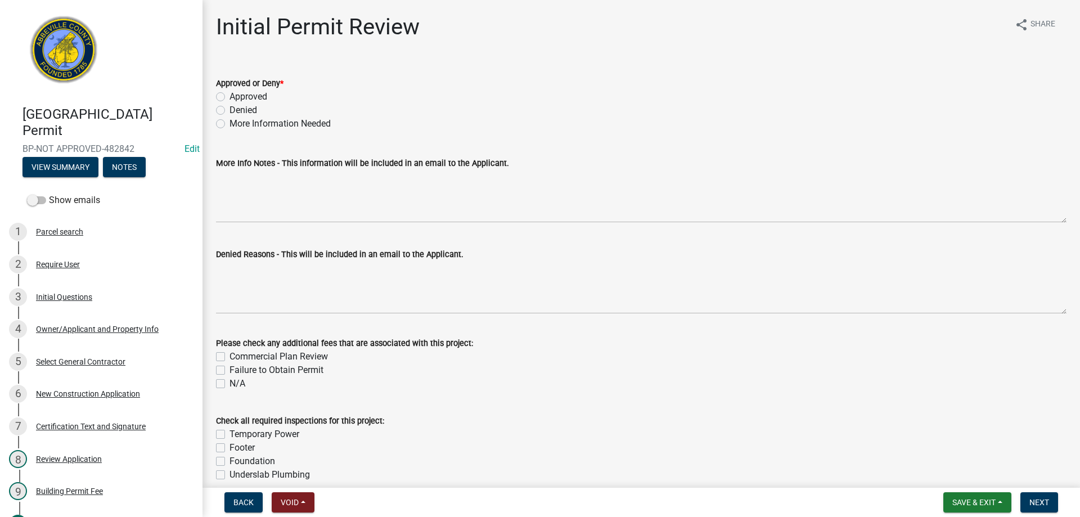
click at [230, 97] on label "Approved" at bounding box center [249, 97] width 38 height 14
click at [230, 97] on input "Approved" at bounding box center [233, 93] width 7 height 7
click at [1037, 514] on nav "Back Void Withdraw Lock Expire Void Save & Exit Save Save & Exit Next" at bounding box center [642, 502] width 878 height 29
click at [1033, 506] on span "Next" at bounding box center [1040, 502] width 20 height 9
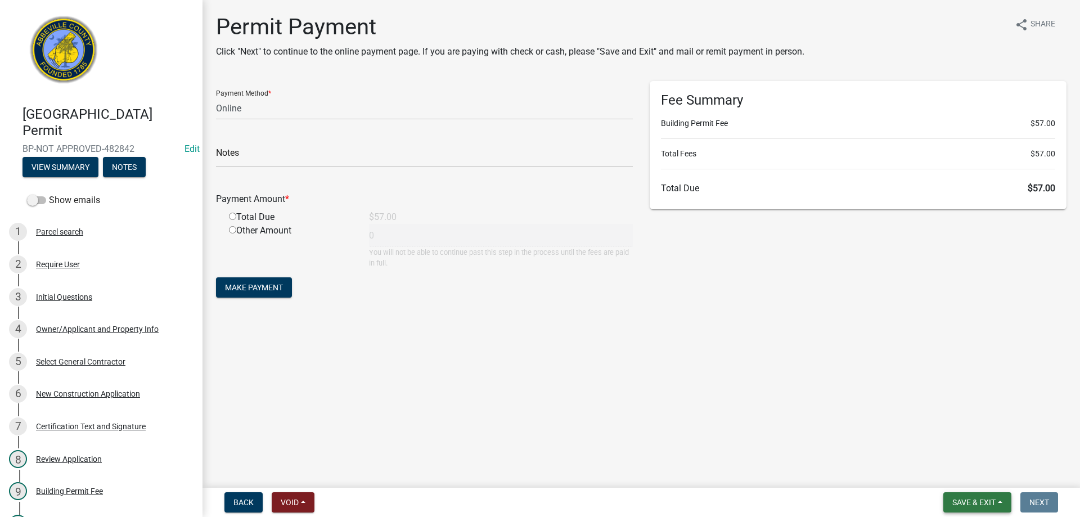
click at [983, 496] on button "Save & Exit" at bounding box center [978, 502] width 68 height 20
click at [973, 469] on button "Save & Exit" at bounding box center [967, 473] width 90 height 27
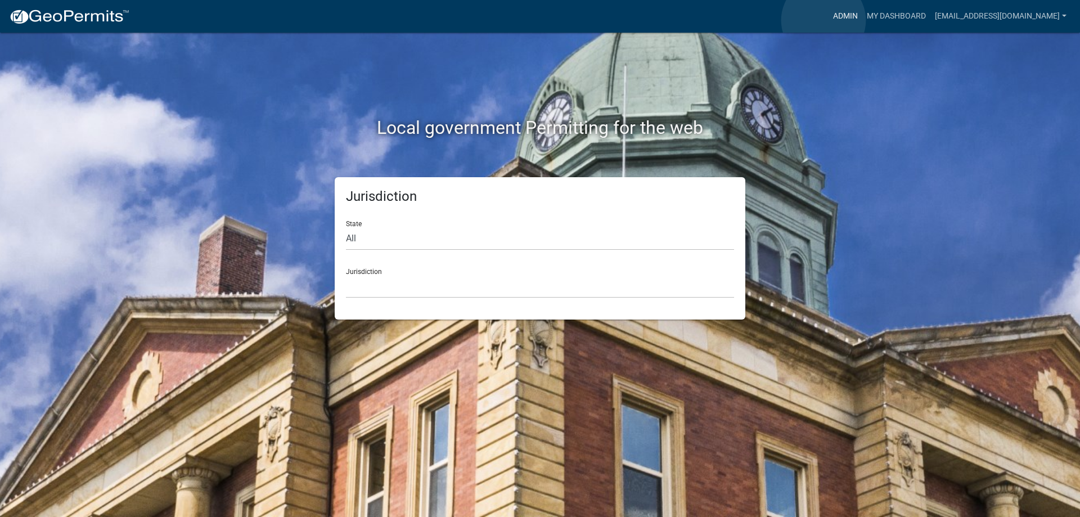
click at [829, 20] on link "Admin" at bounding box center [846, 16] width 34 height 21
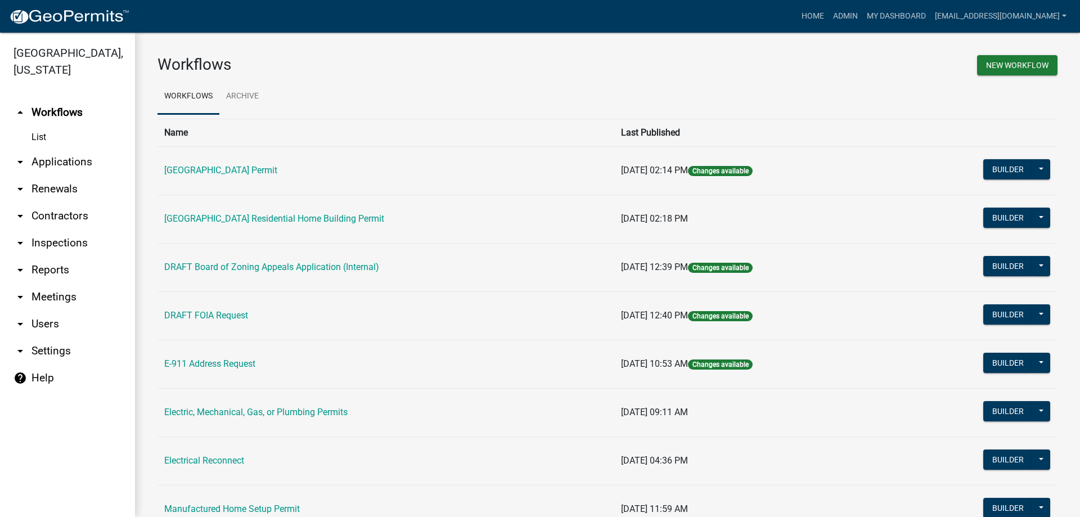
click at [55, 161] on link "arrow_drop_down Applications" at bounding box center [67, 162] width 135 height 27
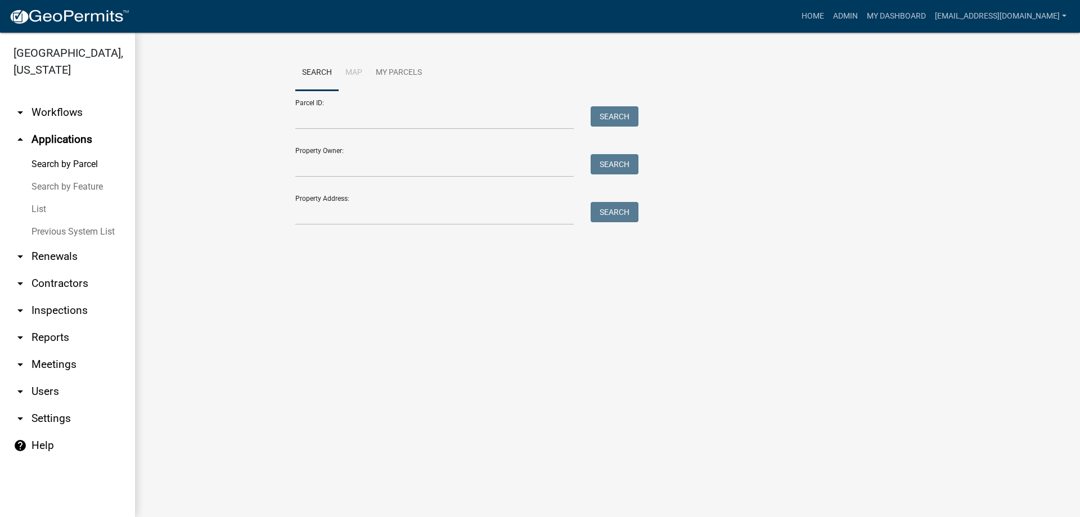
click at [42, 212] on link "List" at bounding box center [67, 209] width 135 height 23
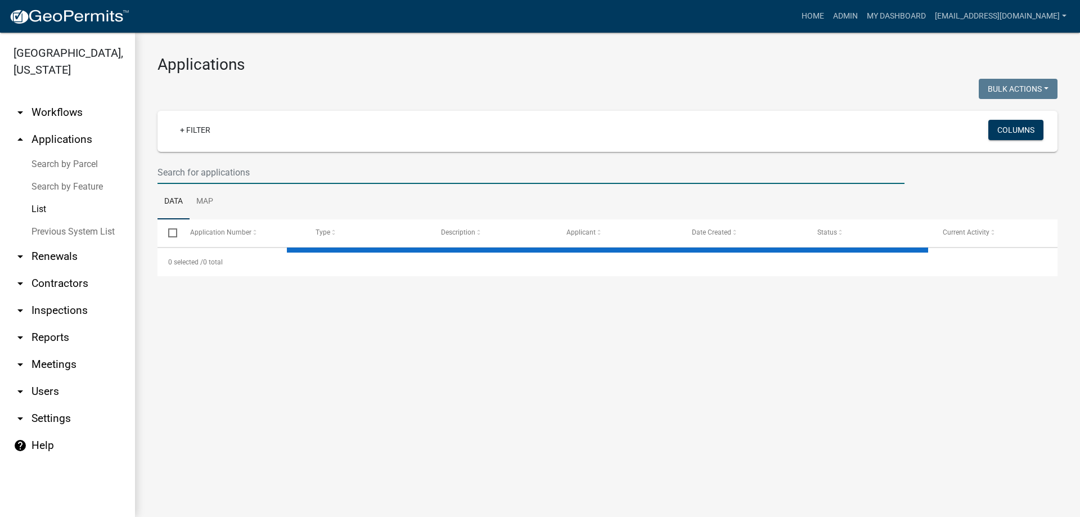
click at [201, 170] on input "text" at bounding box center [531, 172] width 747 height 23
select select "3: 100"
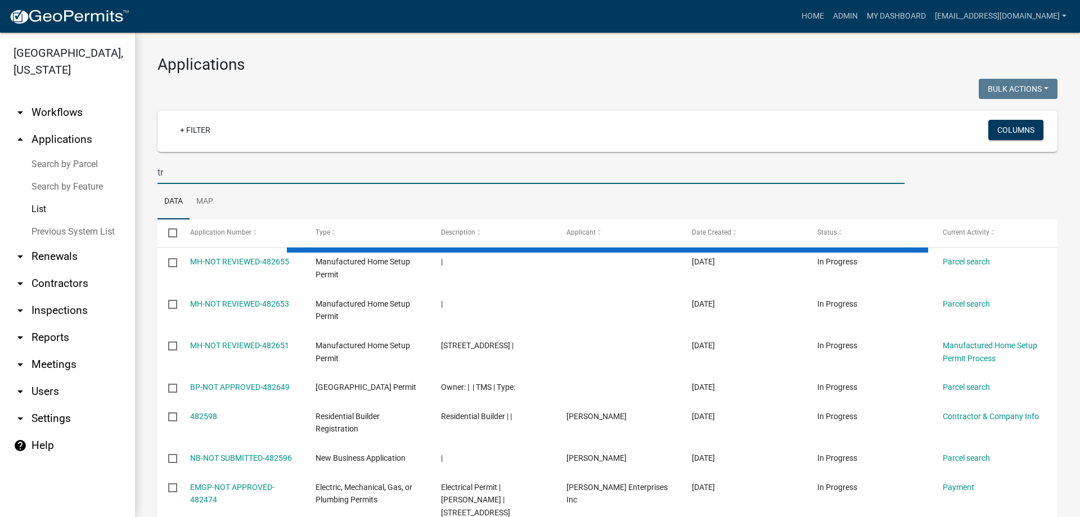
drag, startPoint x: 190, startPoint y: 174, endPoint x: 69, endPoint y: 176, distance: 121.5
click at [69, 176] on div "Abbeville County, South Carolina arrow_drop_down Workflows List arrow_drop_up A…" at bounding box center [540, 275] width 1080 height 484
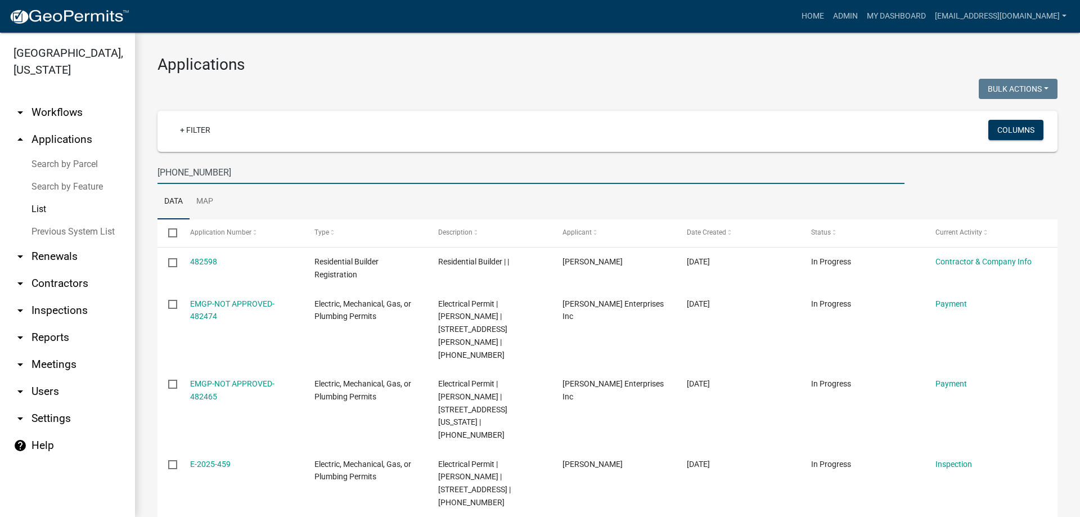
type input "[PHONE_NUMBER]"
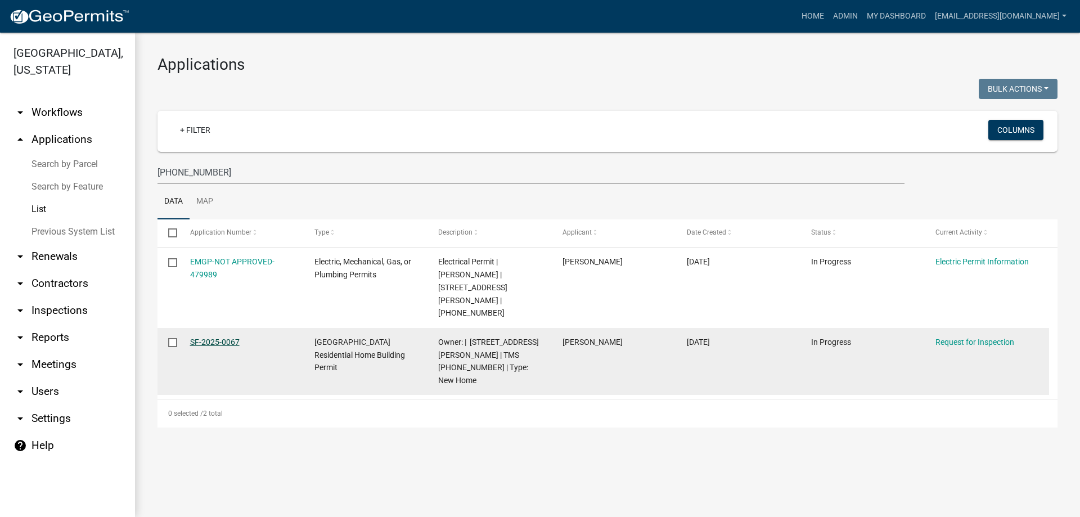
click at [194, 338] on link "SF-2025-0067" at bounding box center [215, 342] width 50 height 9
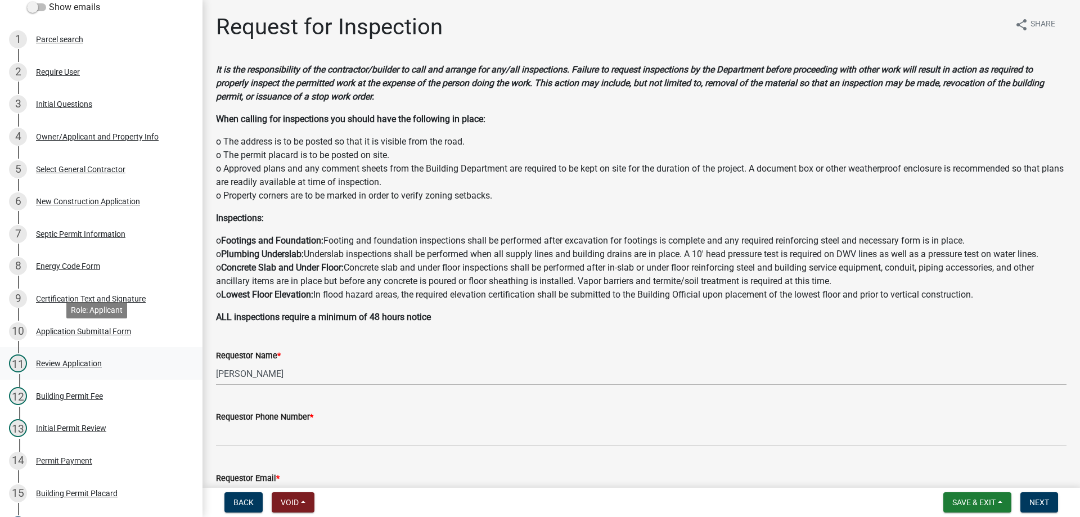
scroll to position [225, 0]
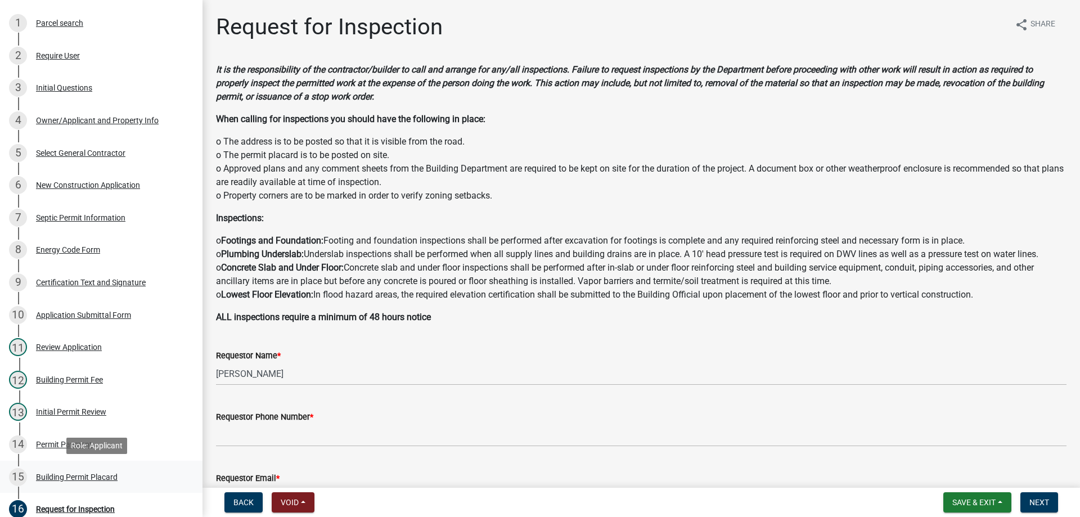
click at [58, 477] on div "Building Permit Placard" at bounding box center [77, 477] width 82 height 8
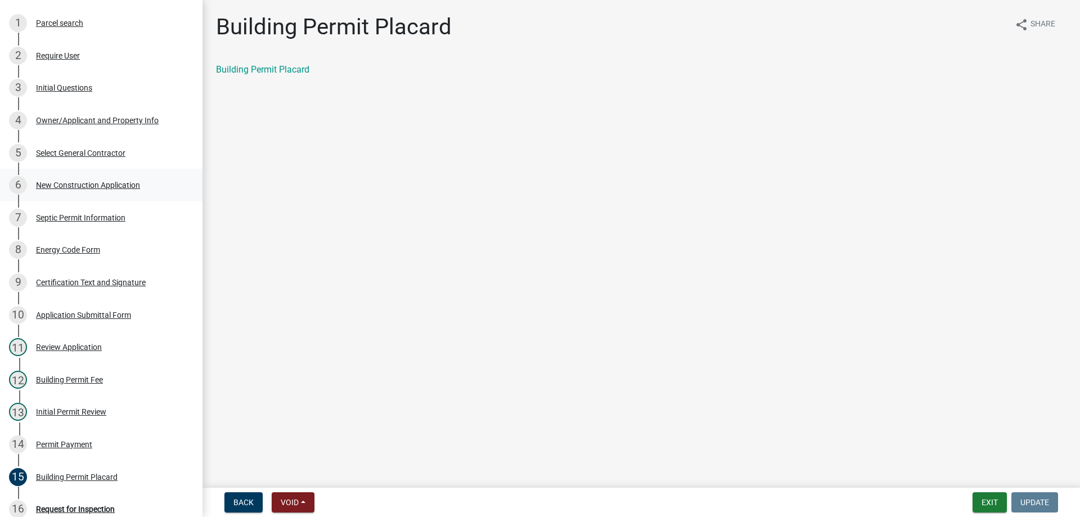
click at [79, 181] on div "New Construction Application" at bounding box center [88, 185] width 104 height 8
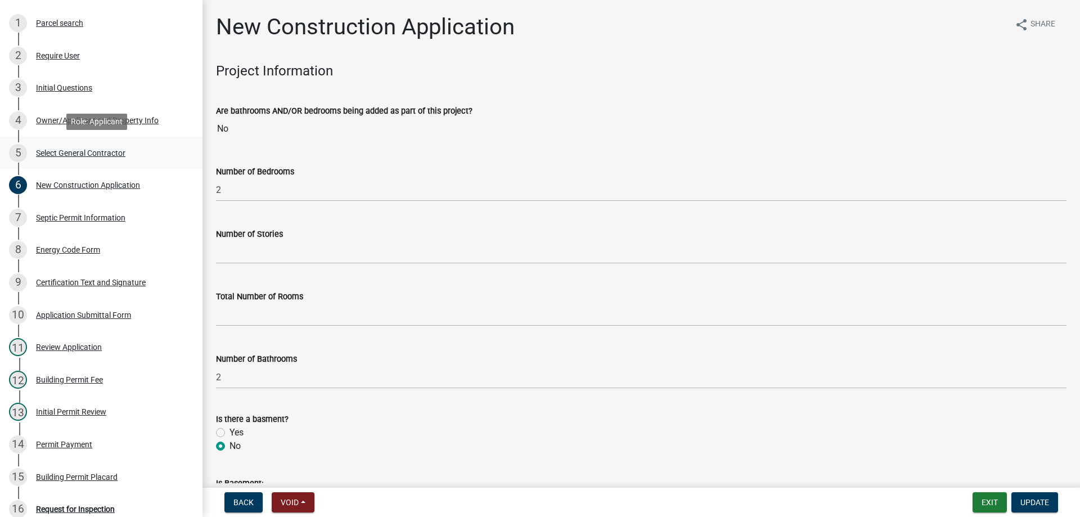
click at [67, 158] on div "5 Select General Contractor" at bounding box center [97, 153] width 176 height 18
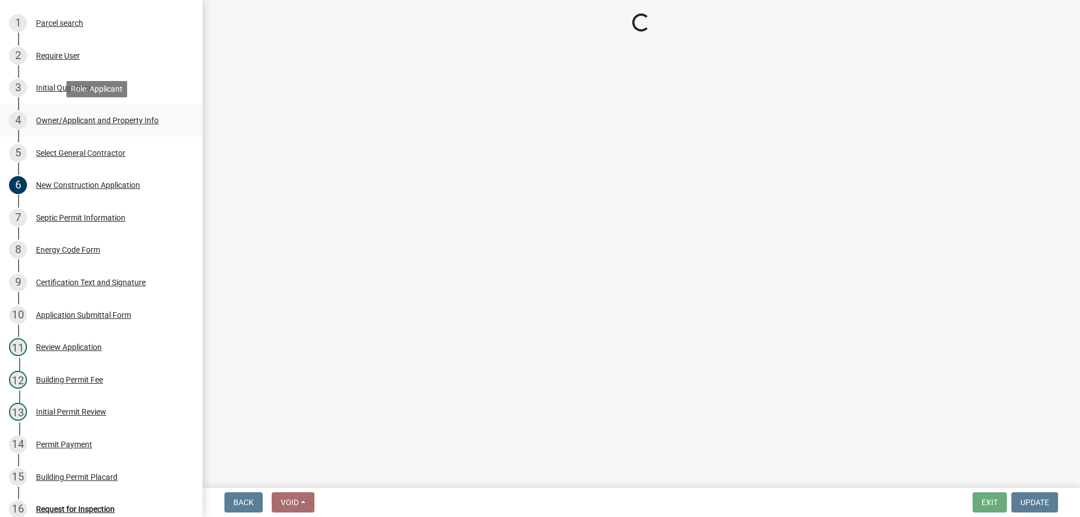
click at [57, 116] on div "Owner/Applicant and Property Info" at bounding box center [97, 120] width 123 height 8
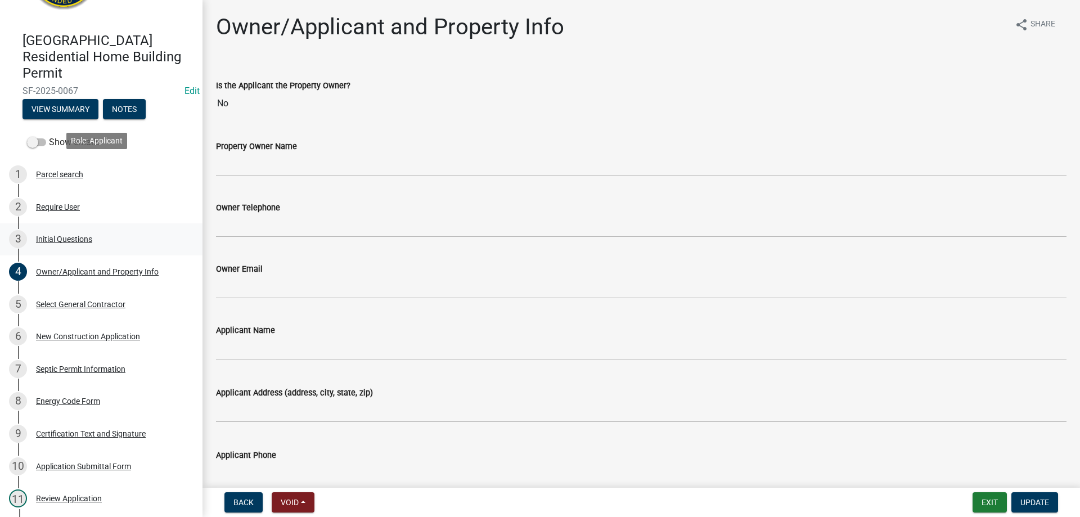
scroll to position [113, 0]
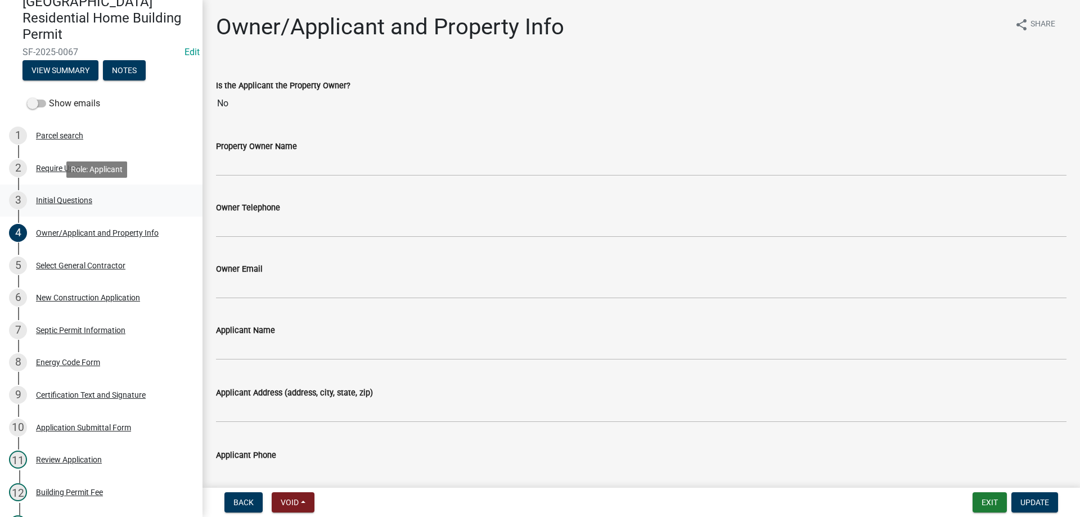
click at [51, 199] on div "Initial Questions" at bounding box center [64, 200] width 56 height 8
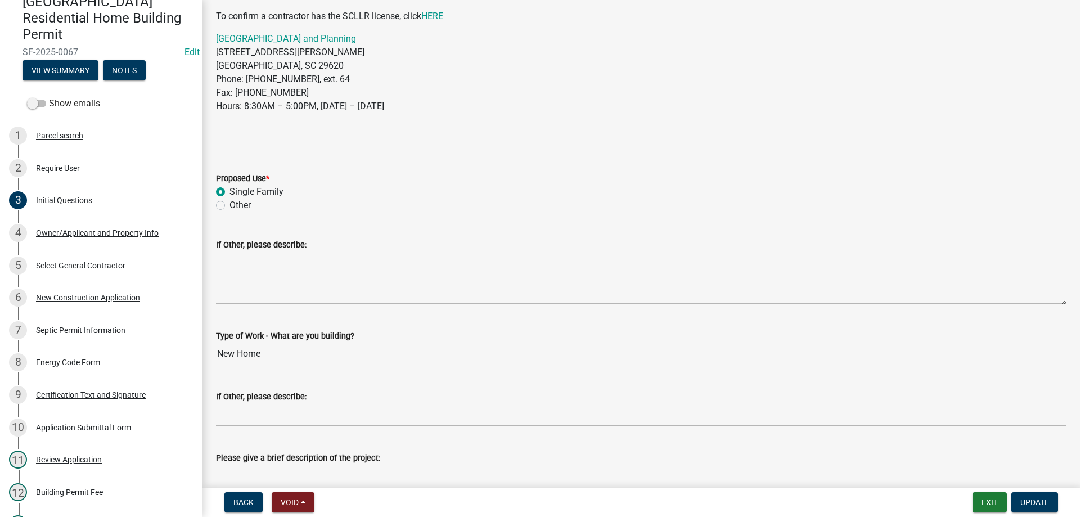
scroll to position [232, 0]
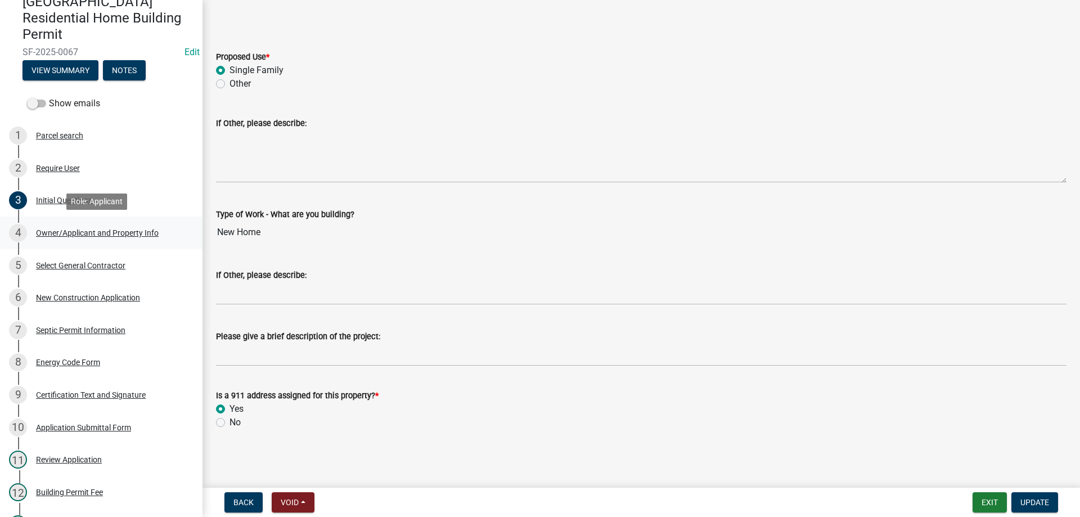
click at [60, 233] on div "Owner/Applicant and Property Info" at bounding box center [97, 233] width 123 height 8
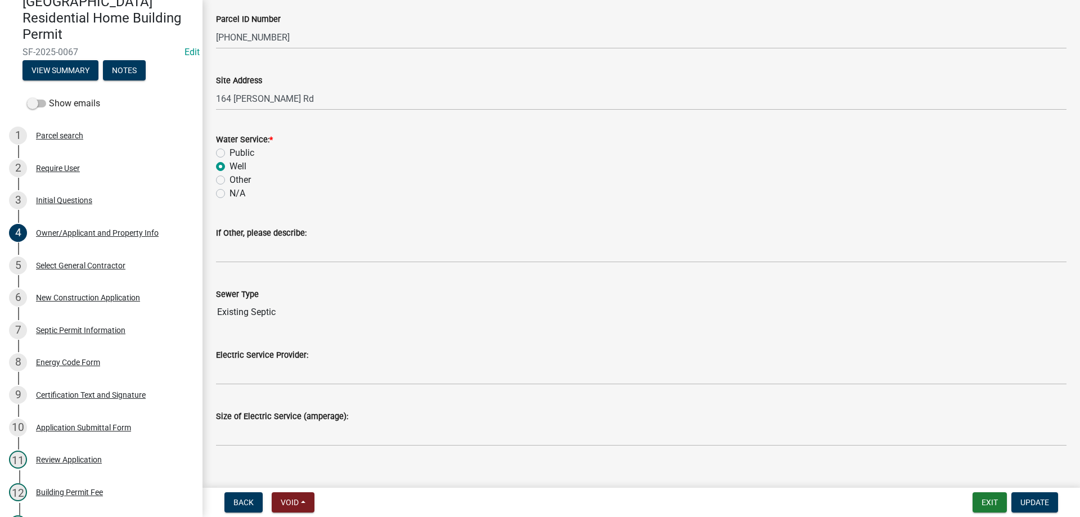
scroll to position [607, 0]
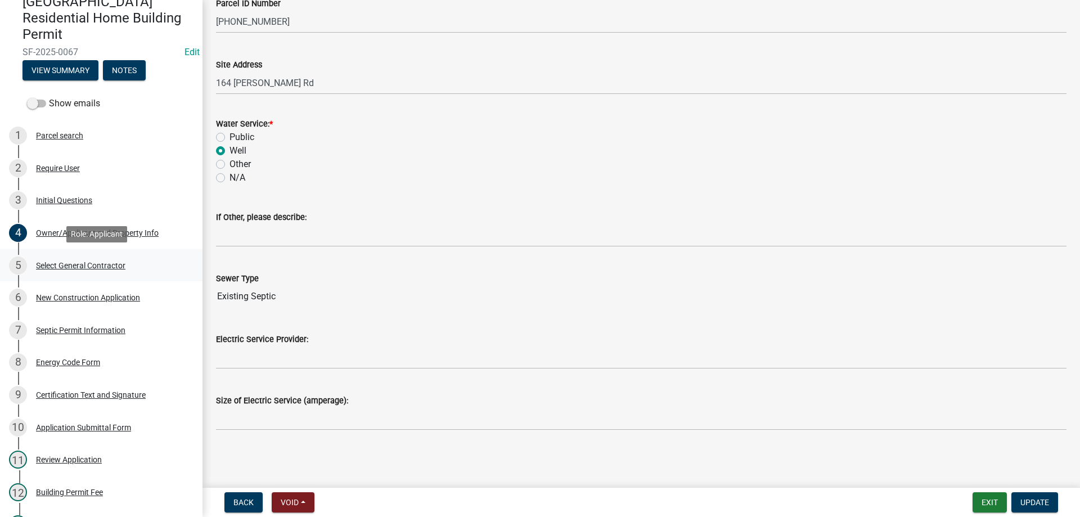
click at [60, 263] on div "Select General Contractor" at bounding box center [80, 266] width 89 height 8
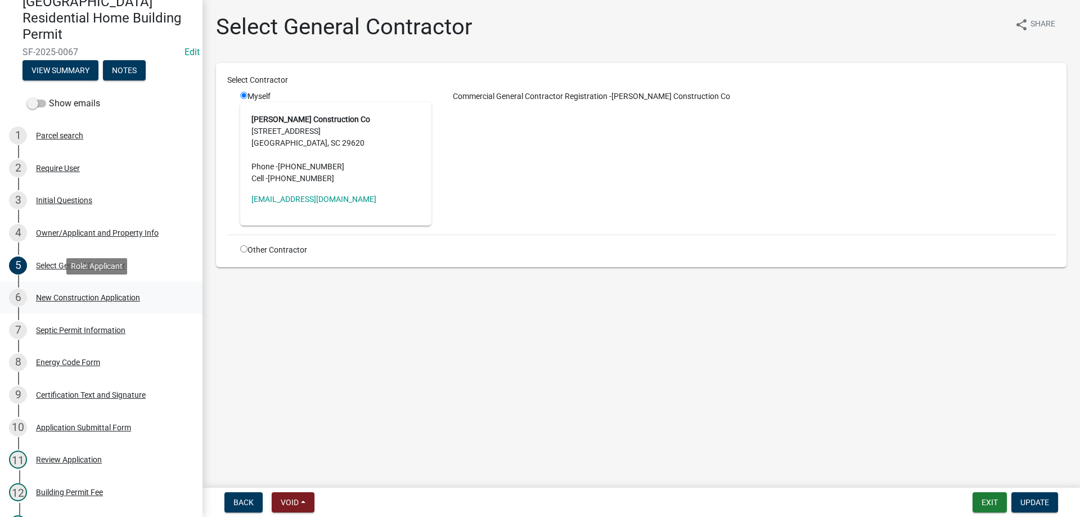
click at [59, 307] on link "6 New Construction Application" at bounding box center [101, 297] width 203 height 33
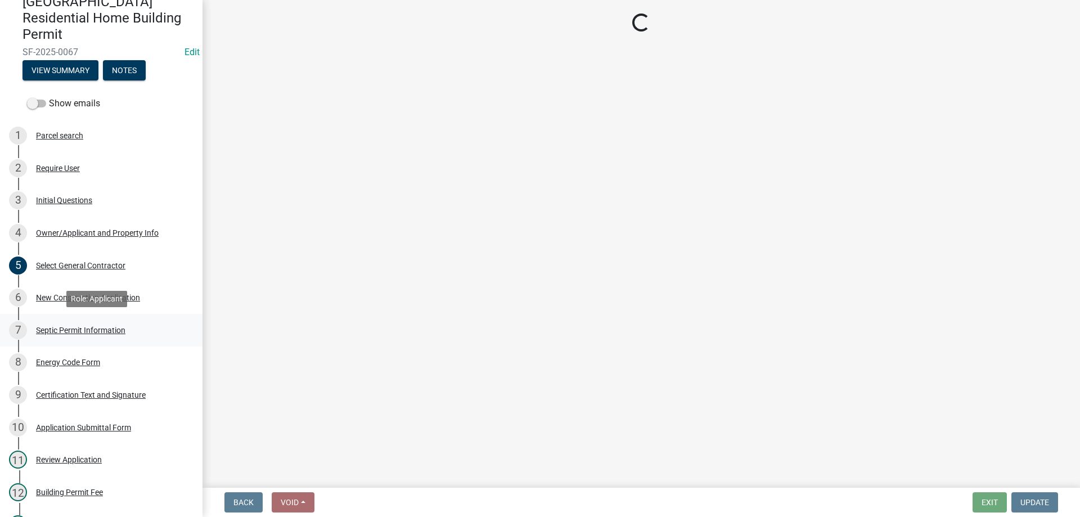
click at [60, 325] on div "7 Septic Permit Information" at bounding box center [97, 330] width 176 height 18
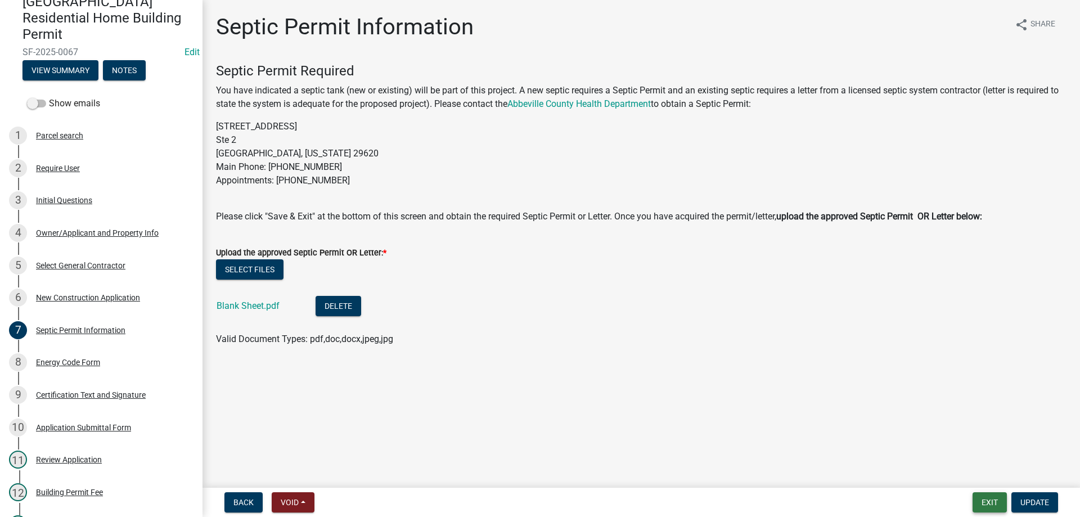
click at [998, 507] on button "Exit" at bounding box center [990, 502] width 34 height 20
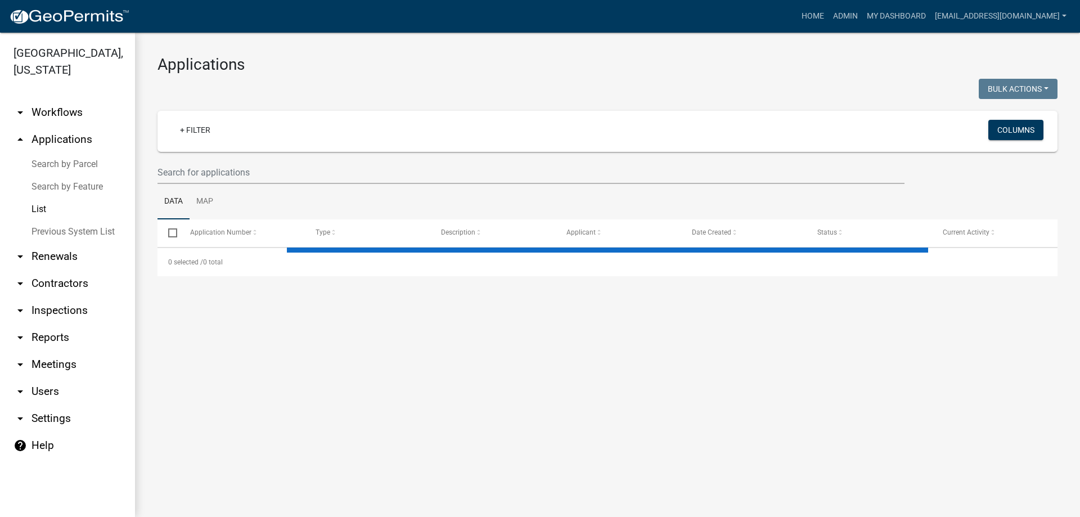
select select "3: 100"
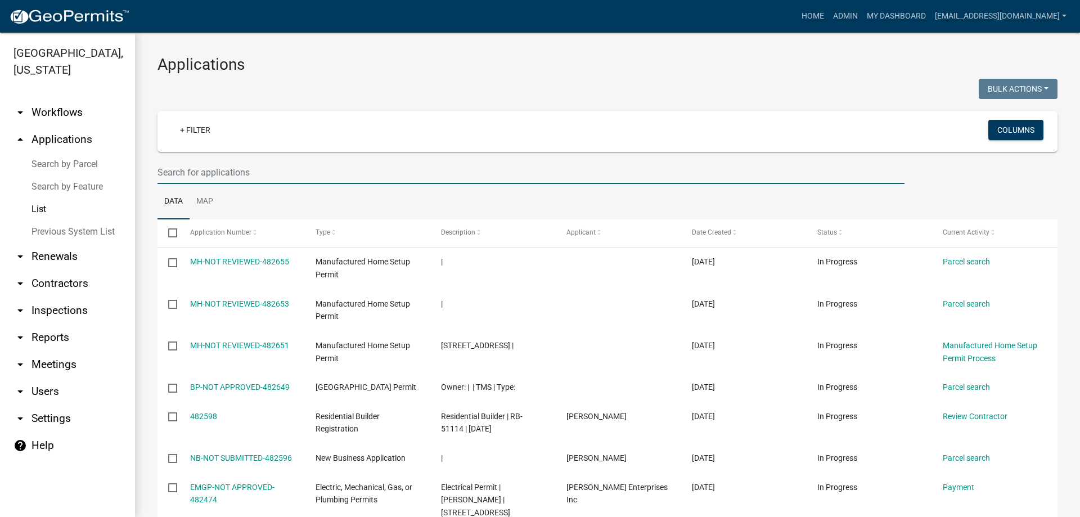
click at [312, 171] on input "text" at bounding box center [531, 172] width 747 height 23
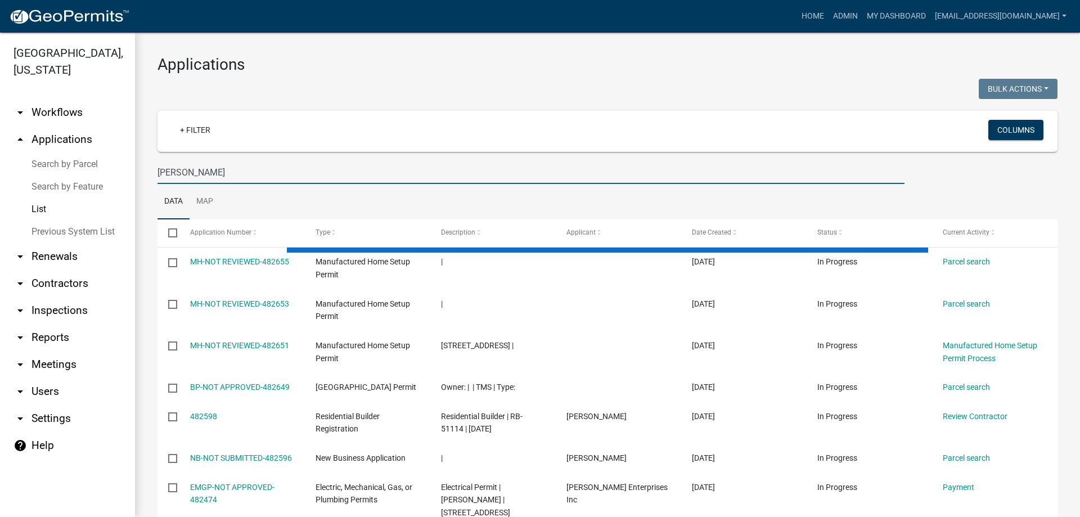
type input "[PERSON_NAME]"
click at [46, 229] on link "Previous System List" at bounding box center [67, 232] width 135 height 23
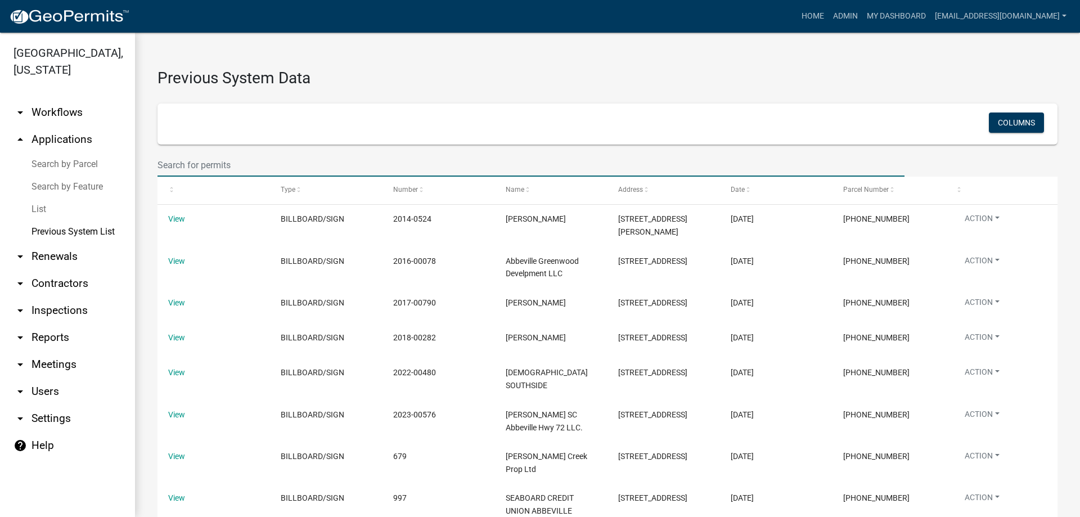
click at [191, 169] on input "text" at bounding box center [531, 165] width 747 height 23
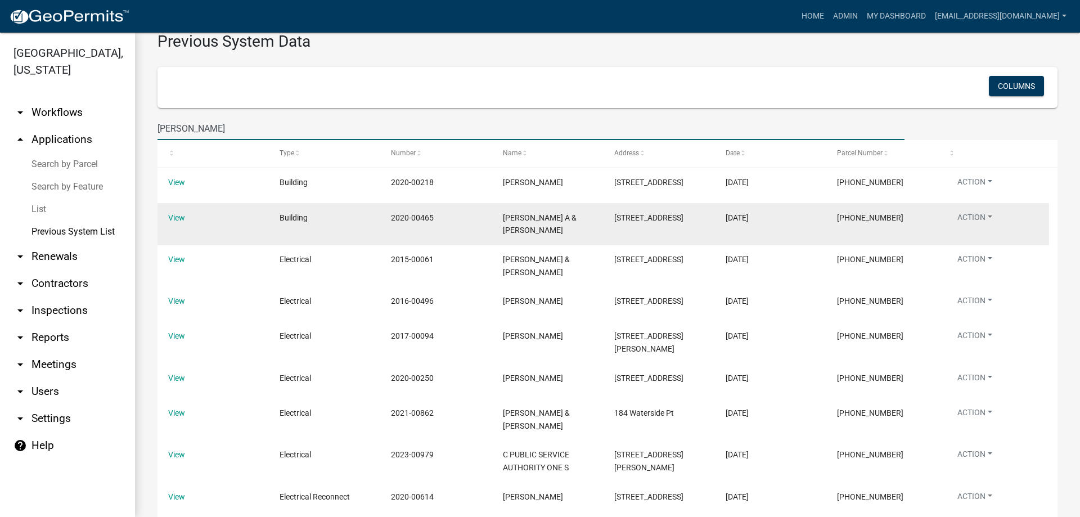
scroll to position [56, 0]
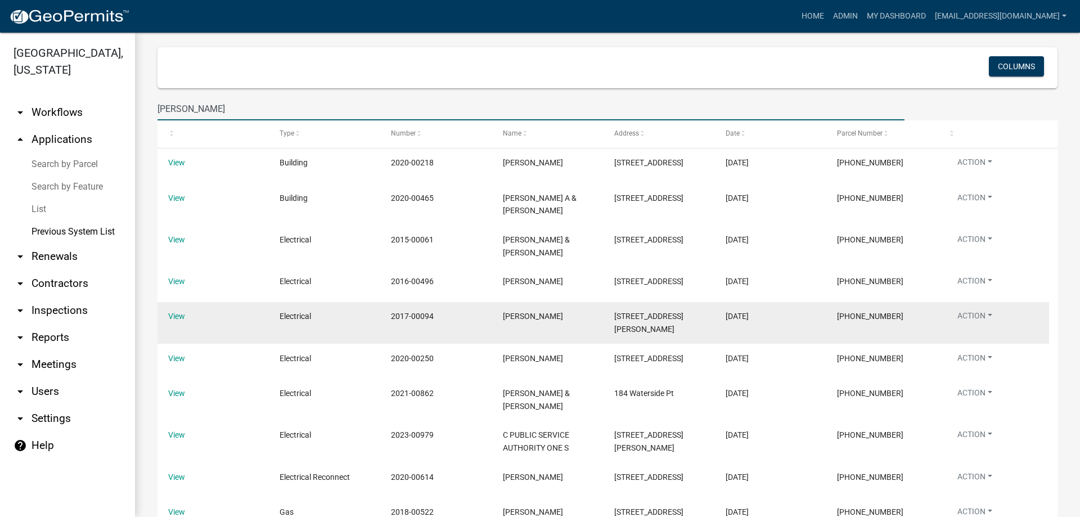
type input "[PERSON_NAME]"
click at [172, 322] on div "View" at bounding box center [213, 316] width 90 height 13
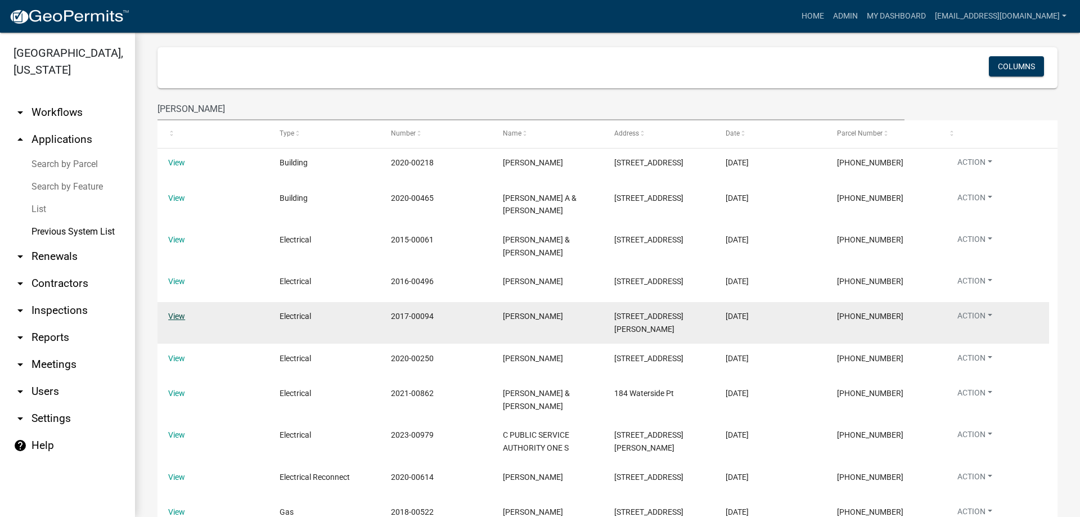
click at [173, 318] on link "View" at bounding box center [176, 316] width 17 height 9
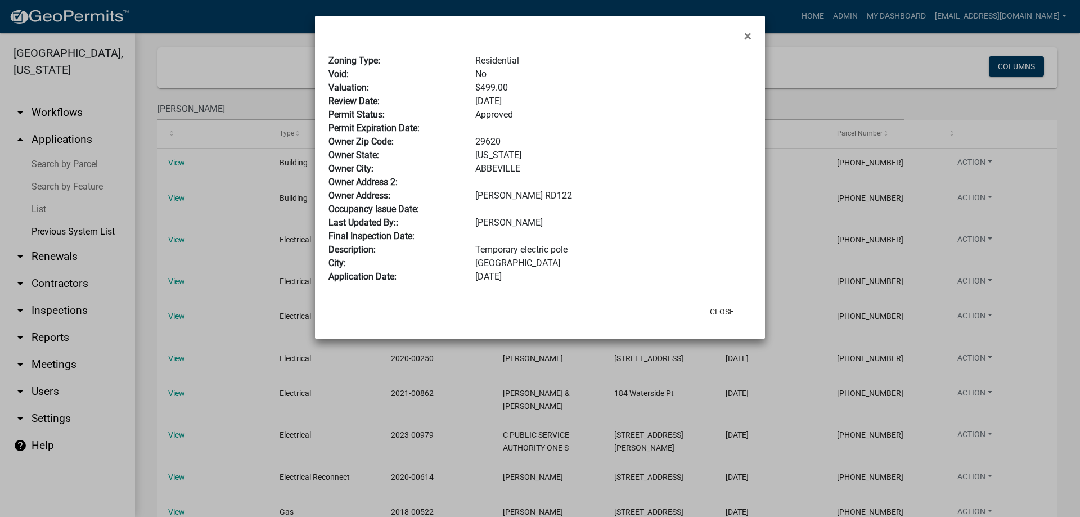
click at [866, 222] on ngb-modal-window "× Zoning Type: Residential Void: No Valuation: $499.00 Review Date: 2/13/2017 P…" at bounding box center [540, 258] width 1080 height 517
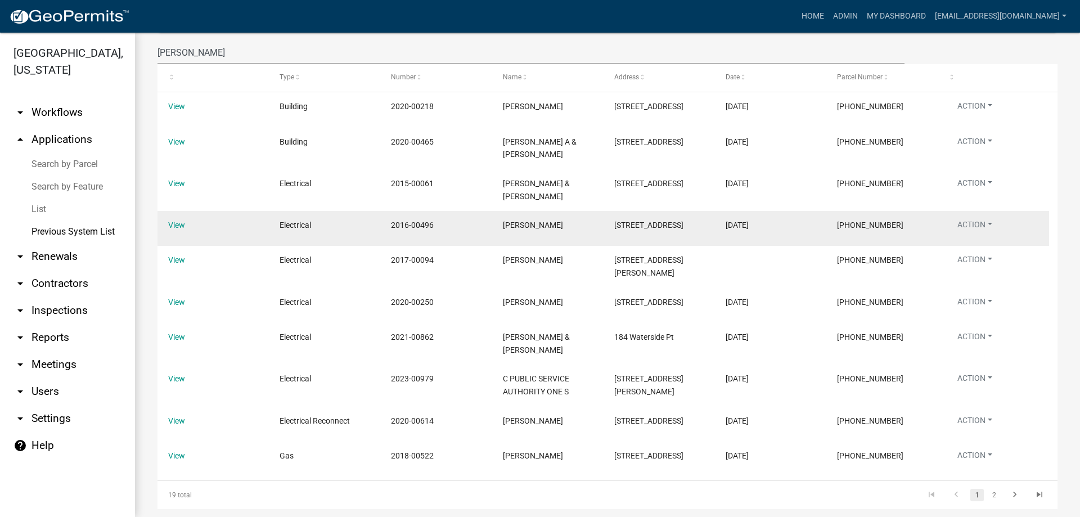
scroll to position [161, 0]
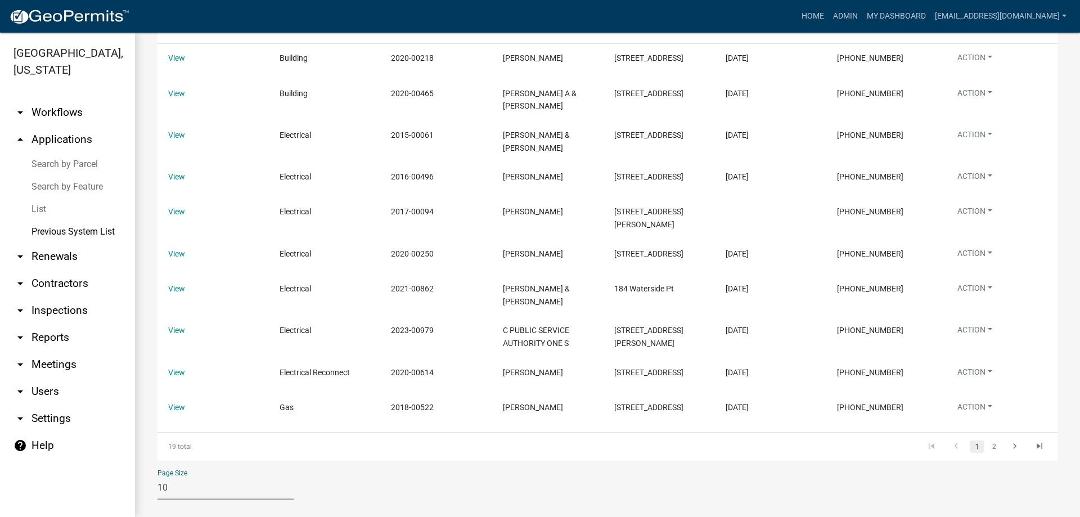
click at [226, 477] on select "10 25 50 100" at bounding box center [226, 488] width 136 height 23
select select "1: 25"
click at [158, 477] on select "10 25 50 100" at bounding box center [226, 488] width 136 height 23
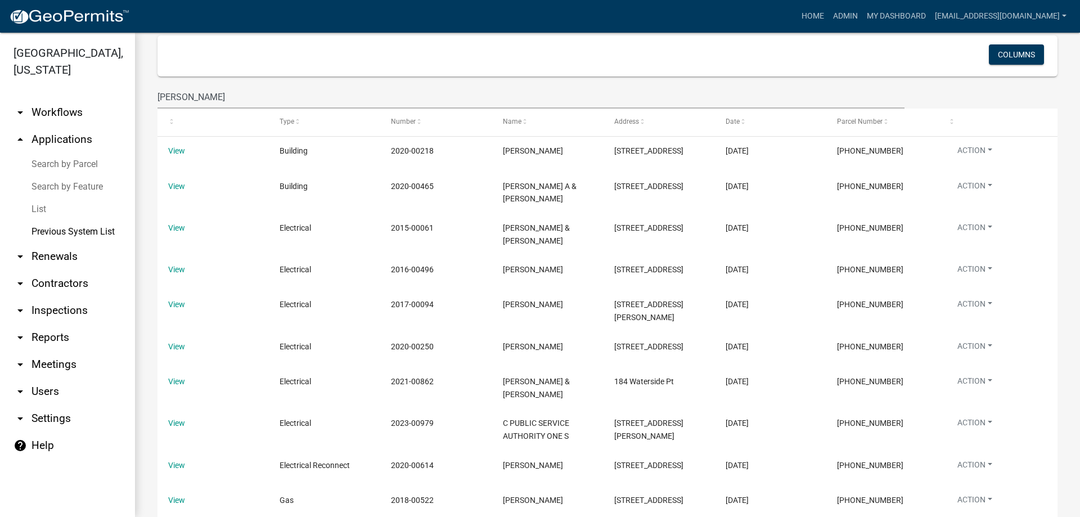
scroll to position [48, 0]
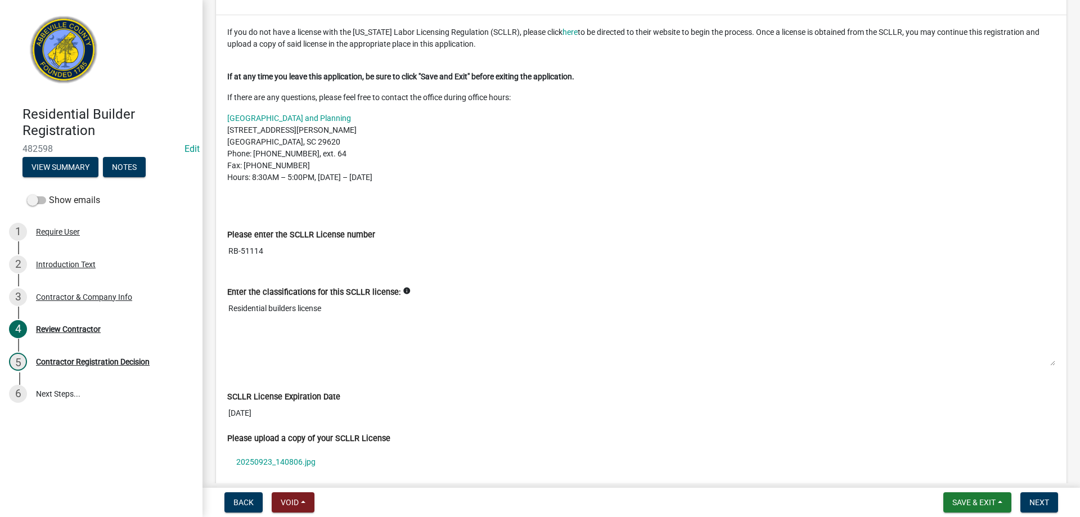
scroll to position [281, 0]
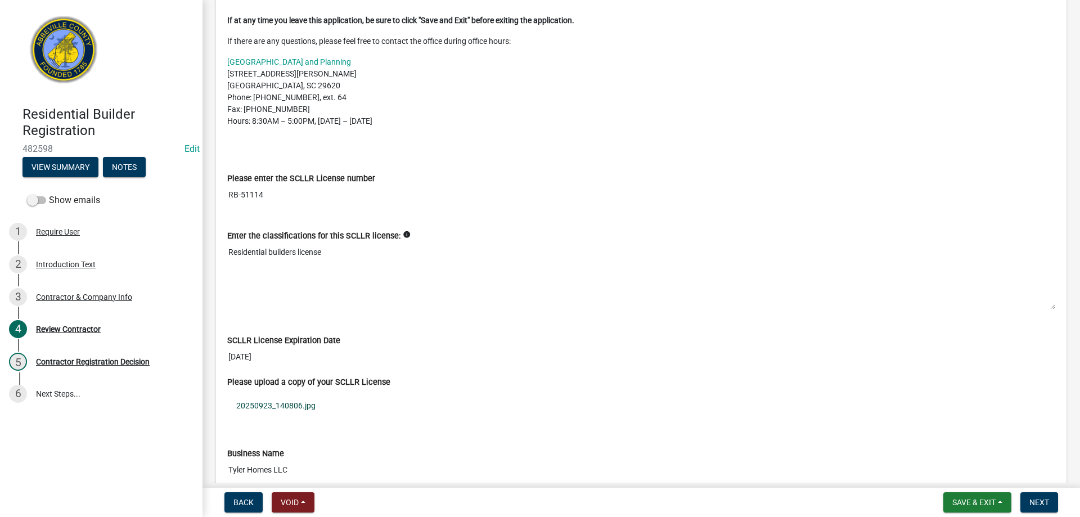
click at [282, 406] on link "20250923_140806.jpg" at bounding box center [641, 406] width 828 height 26
click at [61, 294] on div "Contractor & Company Info" at bounding box center [84, 297] width 96 height 8
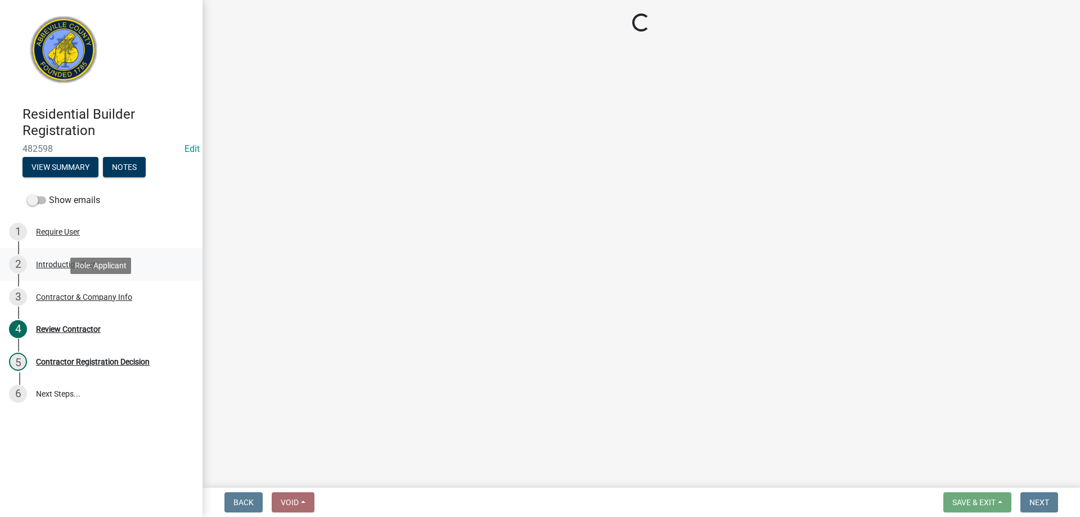
select select "SC"
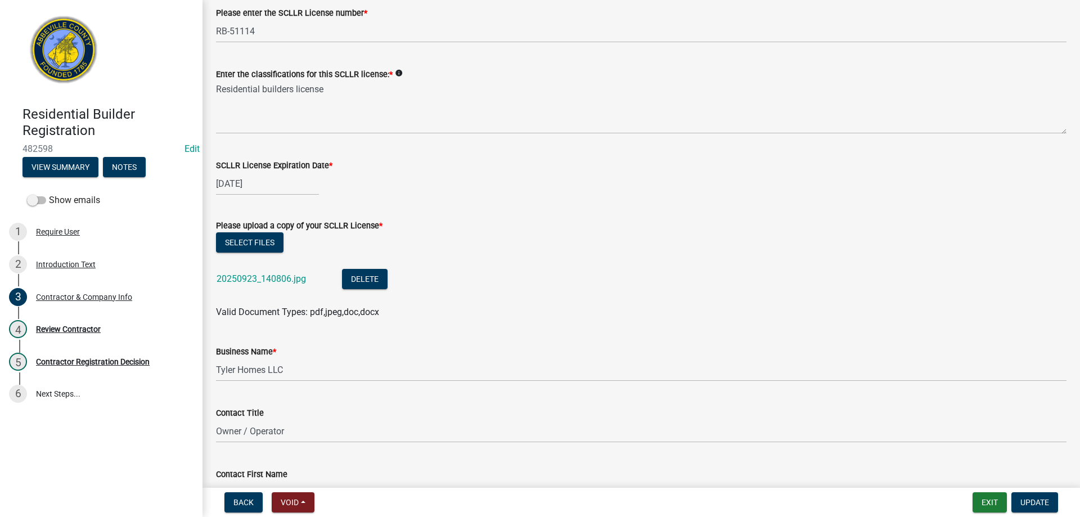
scroll to position [281, 0]
click at [250, 179] on div "07/01/2026" at bounding box center [267, 181] width 103 height 23
select select "7"
select select "2026"
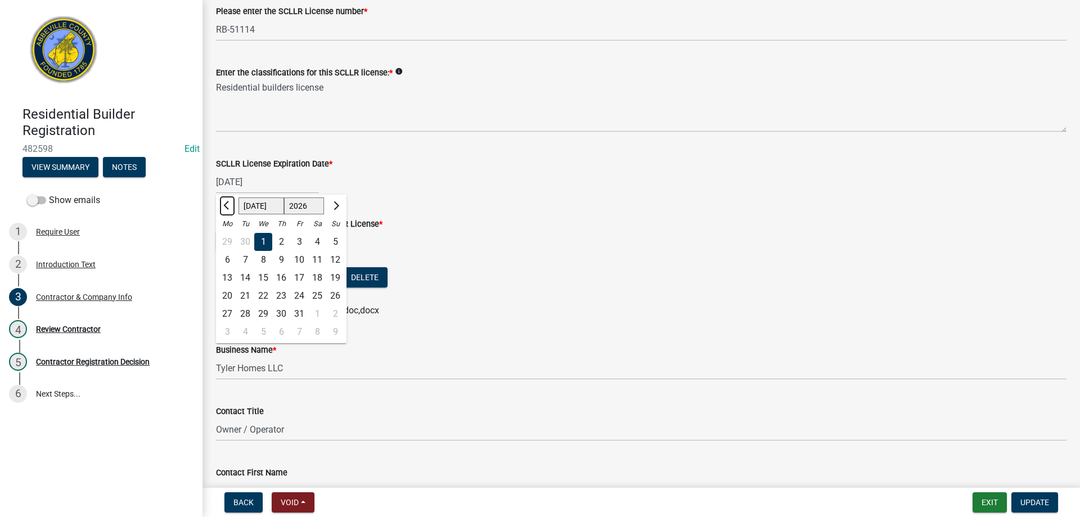
click at [224, 207] on button "Previous month" at bounding box center [228, 206] width 14 height 18
select select "6"
click at [247, 316] on div "30" at bounding box center [245, 314] width 18 height 18
type input "06/30/2026"
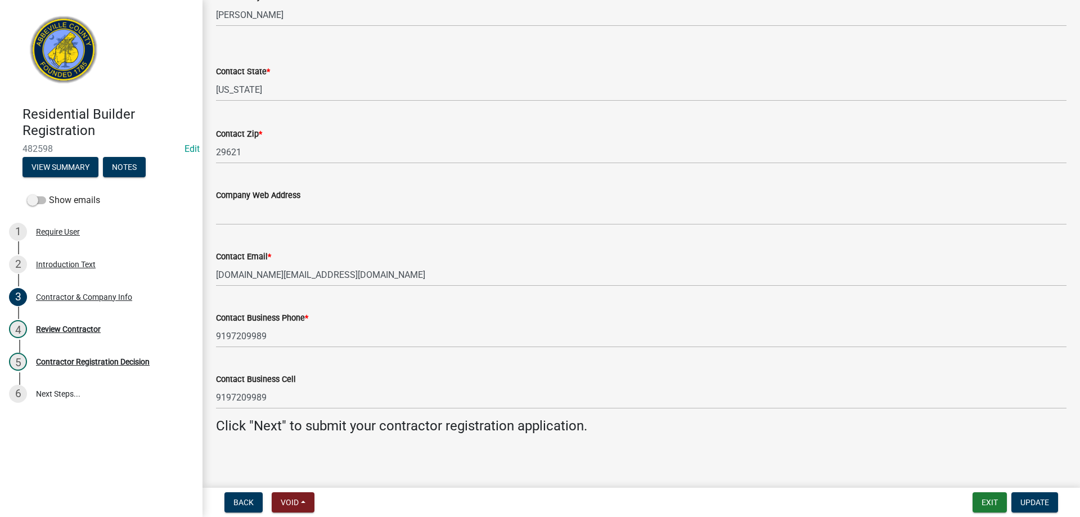
scroll to position [1007, 0]
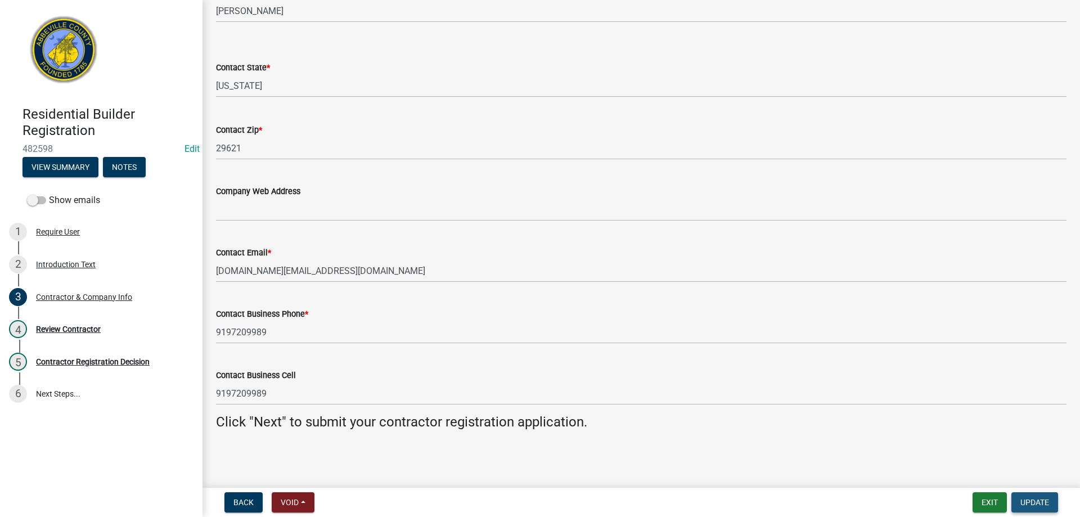
click at [1045, 501] on span "Update" at bounding box center [1035, 502] width 29 height 9
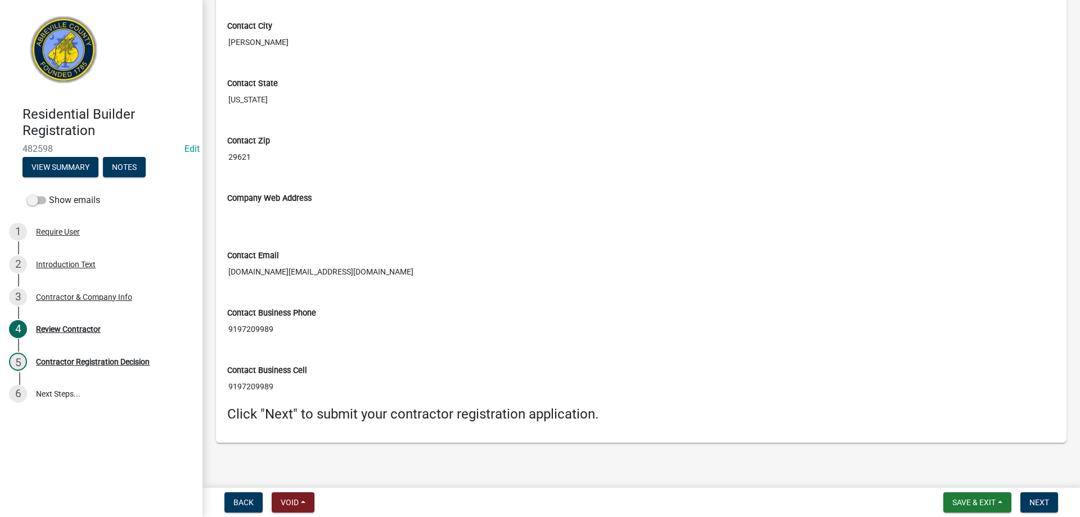
scroll to position [1057, 0]
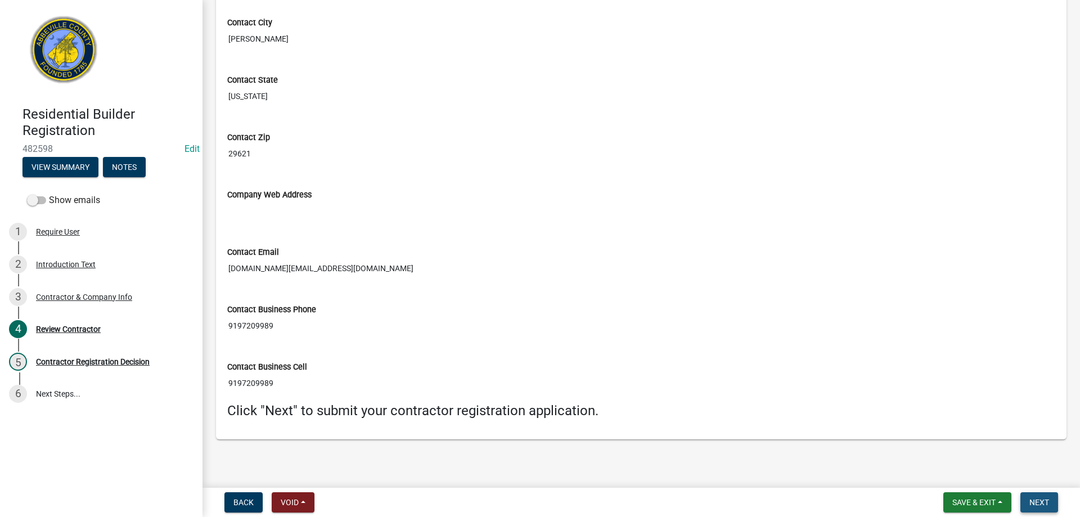
click at [1039, 498] on span "Next" at bounding box center [1040, 502] width 20 height 9
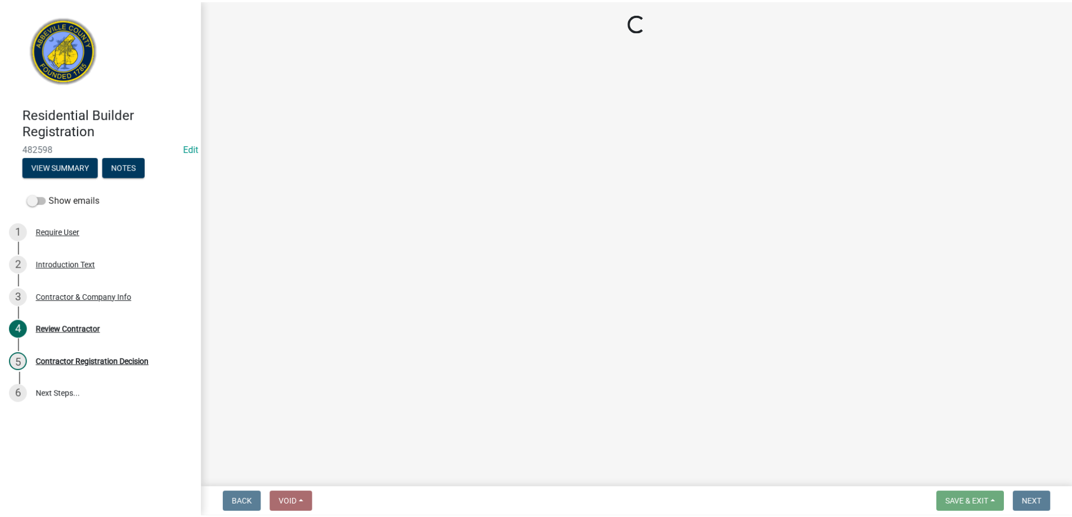
scroll to position [0, 0]
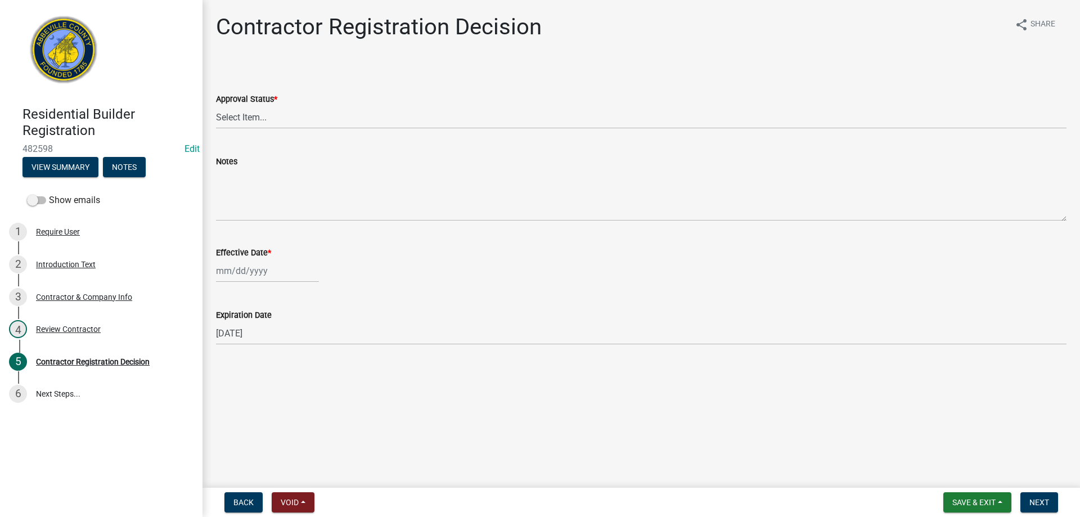
click at [259, 135] on wm-data-entity-input "Approval Status * Select Item... Approved Denied" at bounding box center [641, 101] width 851 height 76
click at [251, 119] on select "Select Item... Approved Denied" at bounding box center [641, 117] width 851 height 23
click at [216, 106] on select "Select Item... Approved Denied" at bounding box center [641, 117] width 851 height 23
select select "4b86b809-39dd-4c68-9f3d-fdb3e7050482"
select select "9"
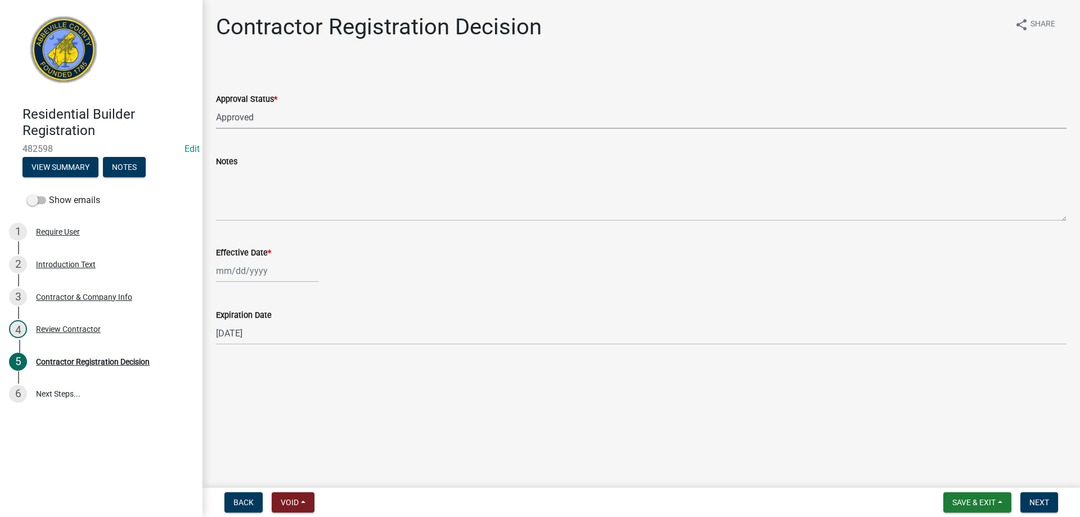
select select "2025"
click at [218, 277] on div "Jan Feb Mar Apr May Jun Jul Aug Sep Oct Nov Dec 1525 1526 1527 1528 1529 1530 1…" at bounding box center [267, 270] width 103 height 23
click at [247, 381] on div "23" at bounding box center [245, 385] width 18 height 18
type input "[DATE]"
click at [1064, 504] on div "Back Void Withdraw Lock Expire Void Save & Exit Save Save & Exit Next" at bounding box center [642, 502] width 860 height 20
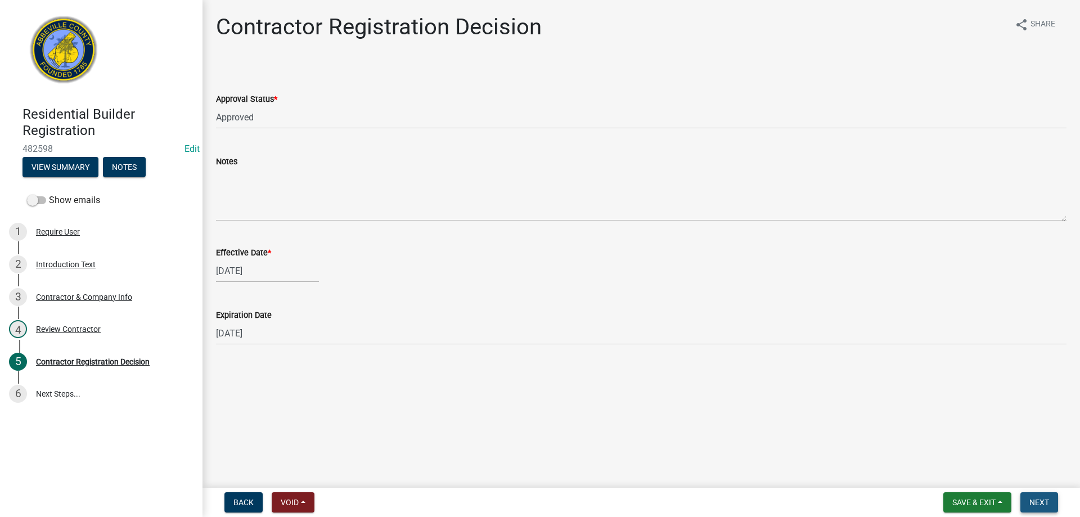
click at [1055, 504] on button "Next" at bounding box center [1040, 502] width 38 height 20
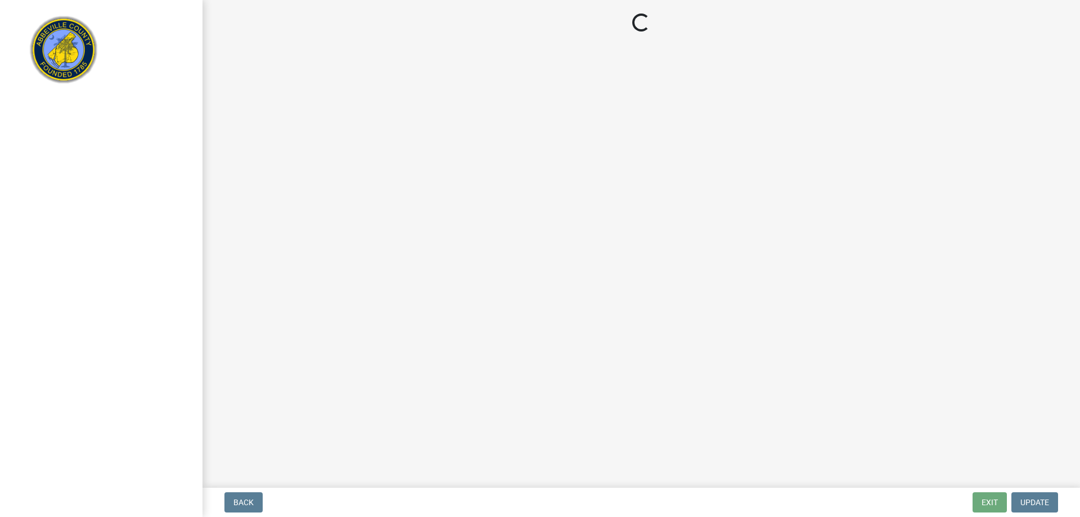
select select "896ec84b-7942-43b9-a78d-4f1554b7930c"
